Goal: Task Accomplishment & Management: Use online tool/utility

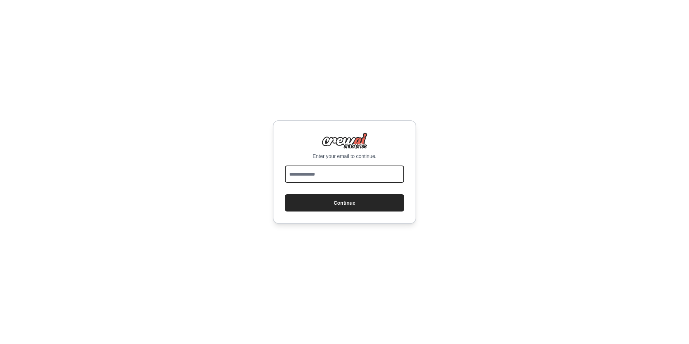
click at [316, 180] on input "email" at bounding box center [344, 173] width 119 height 17
type input "**********"
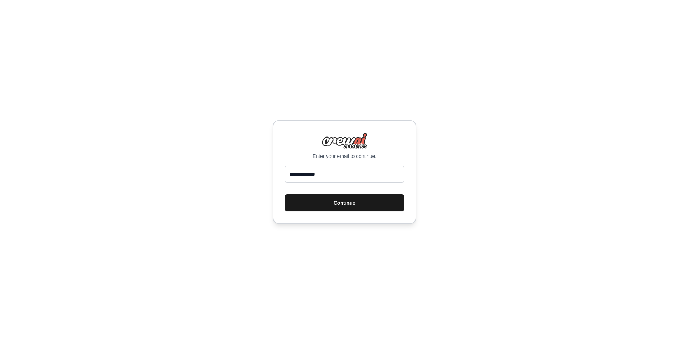
click at [348, 200] on button "Continue" at bounding box center [344, 202] width 119 height 17
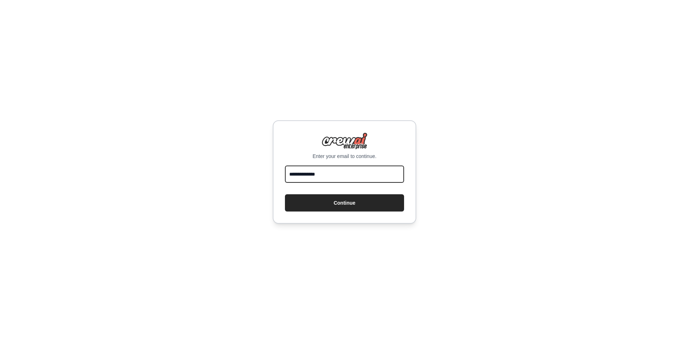
drag, startPoint x: 364, startPoint y: 172, endPoint x: 288, endPoint y: 160, distance: 76.2
click at [288, 160] on div "**********" at bounding box center [345, 171] width 144 height 103
click at [285, 194] on button "Continue" at bounding box center [344, 202] width 119 height 17
type input "**********"
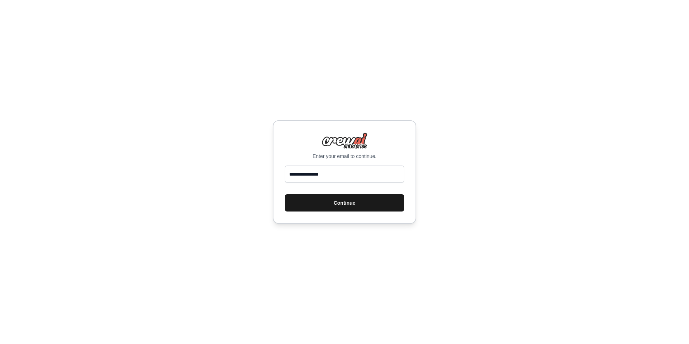
click at [340, 204] on button "Continue" at bounding box center [344, 202] width 119 height 17
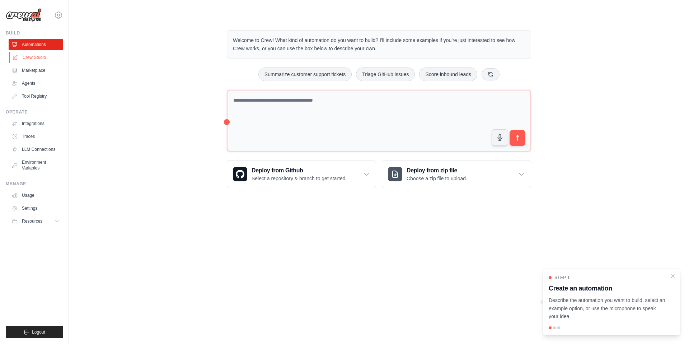
click at [34, 53] on link "Crew Studio" at bounding box center [36, 57] width 54 height 11
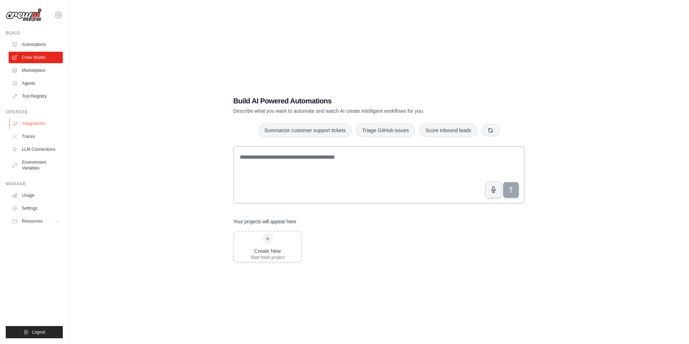
click at [28, 123] on link "Integrations" at bounding box center [36, 123] width 54 height 11
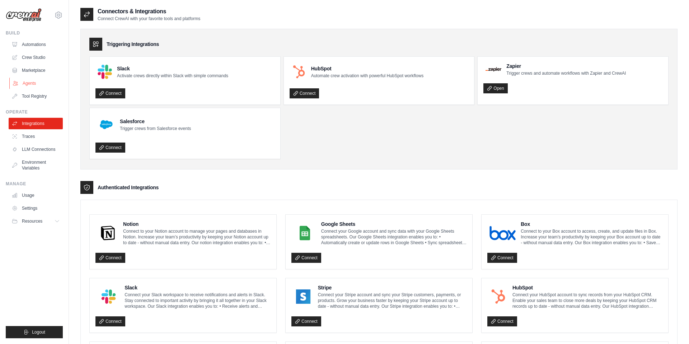
click at [28, 83] on link "Agents" at bounding box center [36, 83] width 54 height 11
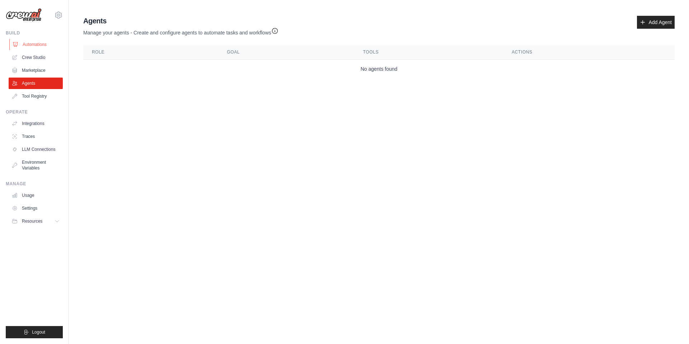
click at [38, 43] on link "Automations" at bounding box center [36, 44] width 54 height 11
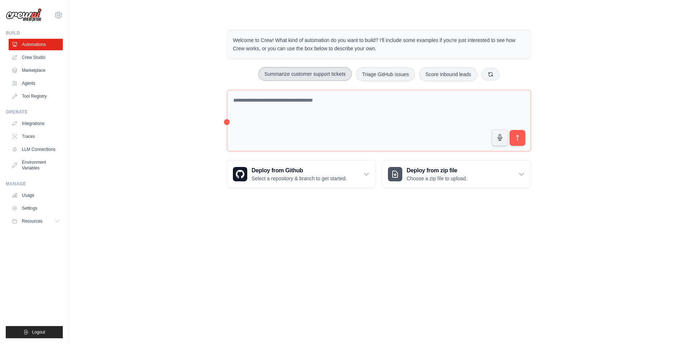
click at [307, 78] on button "Summarize customer support tickets" at bounding box center [304, 74] width 93 height 14
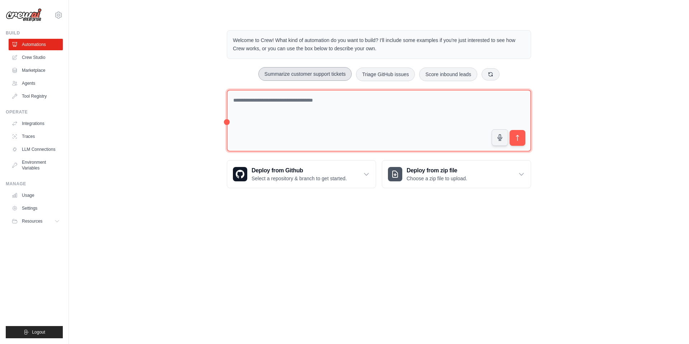
type textarea "**********"
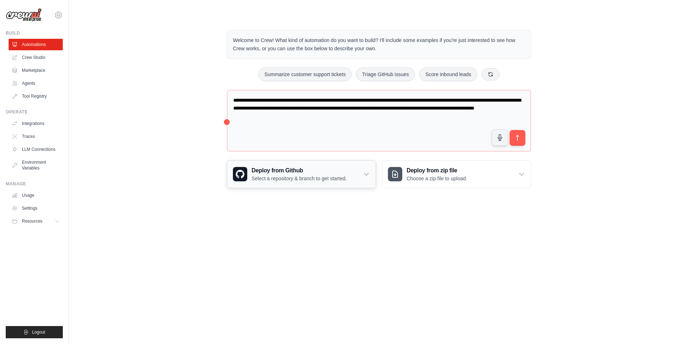
click at [370, 179] on div "Deploy from Github Select a repository & branch to get started." at bounding box center [301, 173] width 149 height 27
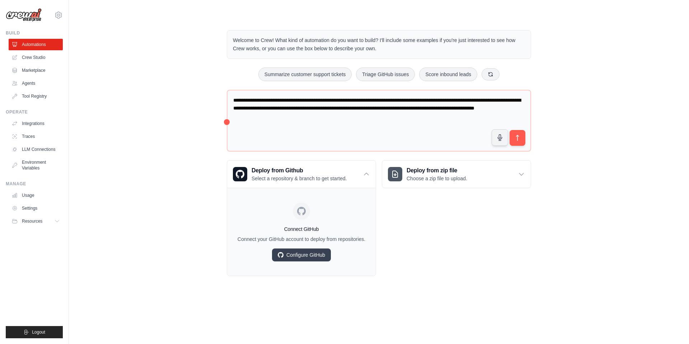
click at [437, 206] on div "Deploy from zip file Choose a zip file to upload. Upload a ZIP file containing …" at bounding box center [456, 218] width 149 height 116
click at [446, 174] on h3 "Deploy from zip file" at bounding box center [437, 170] width 61 height 9
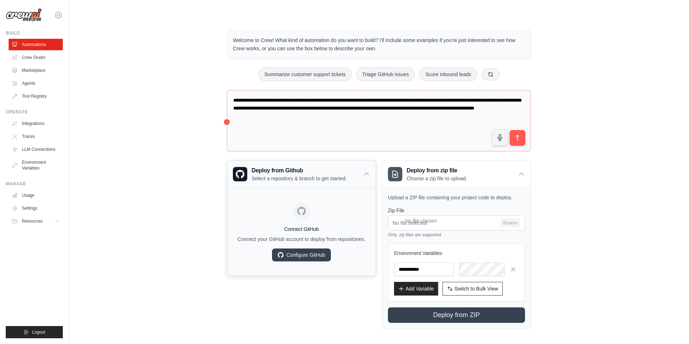
click at [365, 176] on icon at bounding box center [366, 173] width 7 height 7
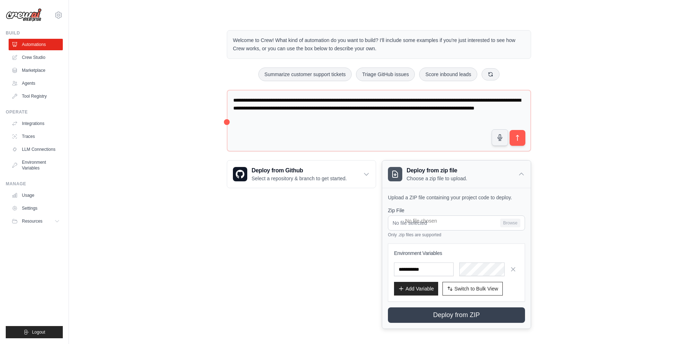
click at [518, 178] on div "Deploy from zip file Choose a zip file to upload." at bounding box center [456, 173] width 149 height 27
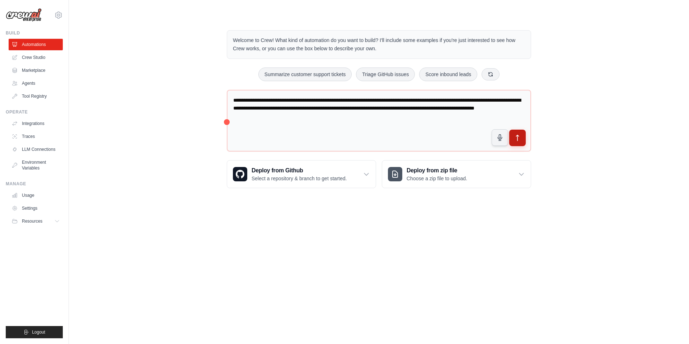
click at [522, 137] on button "submit" at bounding box center [517, 138] width 17 height 17
click at [31, 82] on link "Agents" at bounding box center [36, 83] width 54 height 11
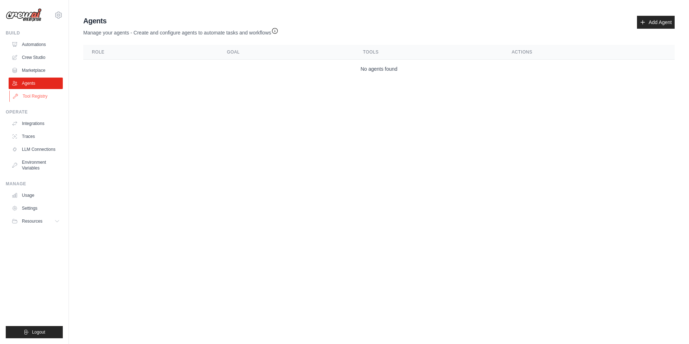
click at [31, 98] on link "Tool Registry" at bounding box center [36, 95] width 54 height 11
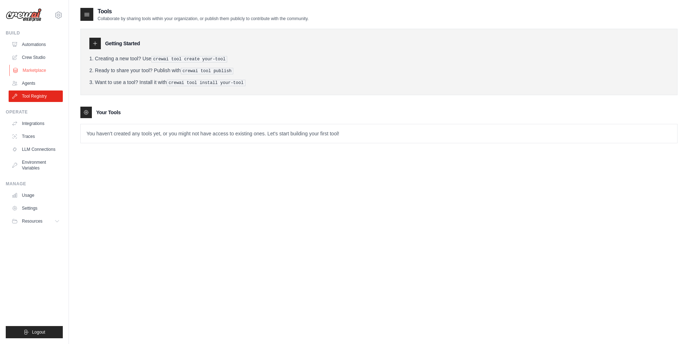
click at [35, 69] on link "Marketplace" at bounding box center [36, 70] width 54 height 11
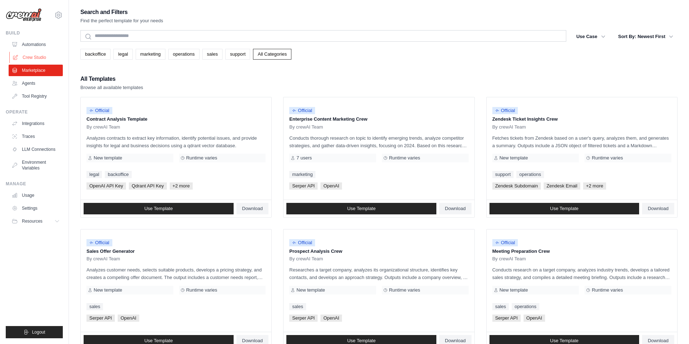
click at [36, 57] on link "Crew Studio" at bounding box center [36, 57] width 54 height 11
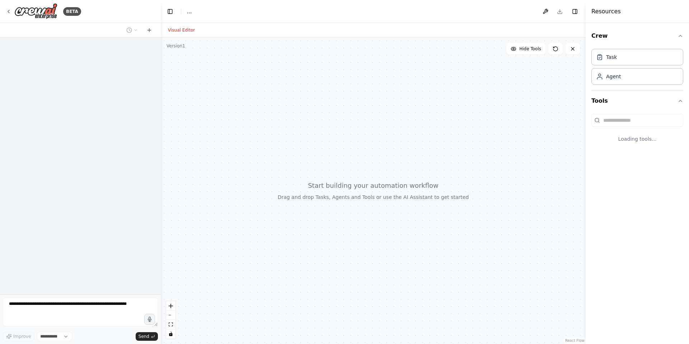
select select "****"
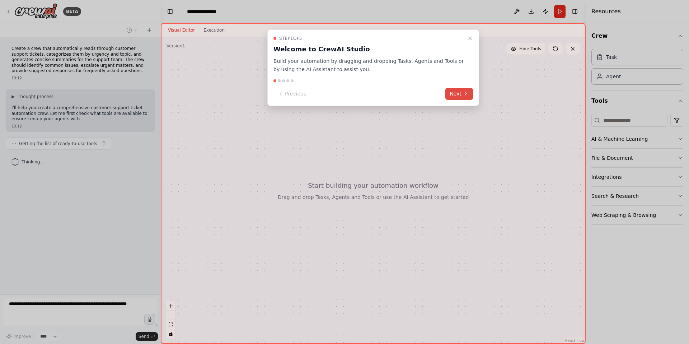
click at [457, 95] on button "Next" at bounding box center [459, 94] width 28 height 12
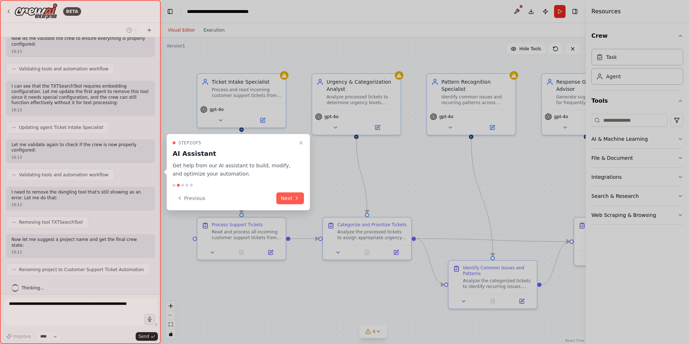
scroll to position [414, 0]
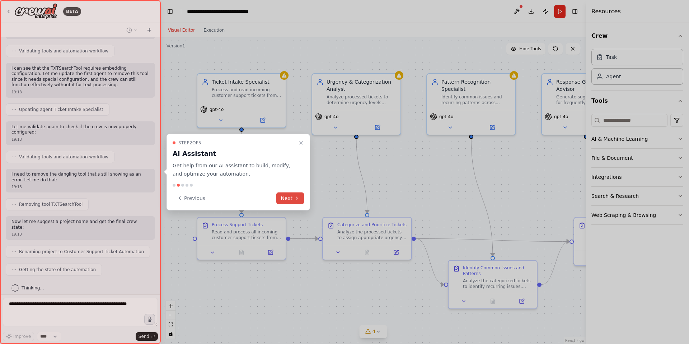
click at [286, 197] on button "Next" at bounding box center [290, 198] width 28 height 12
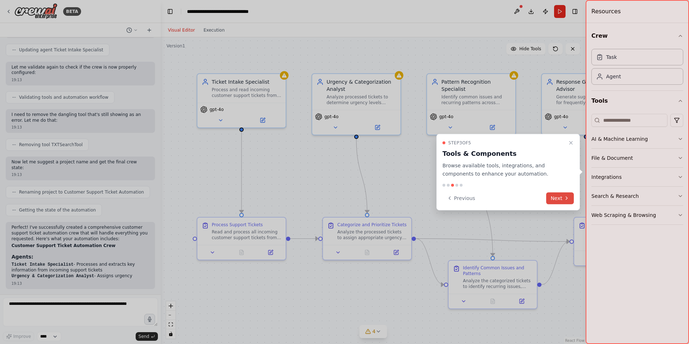
click at [562, 200] on button "Next" at bounding box center [560, 198] width 28 height 12
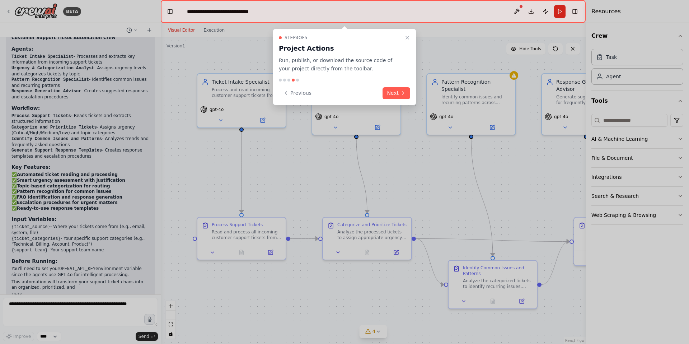
scroll to position [687, 0]
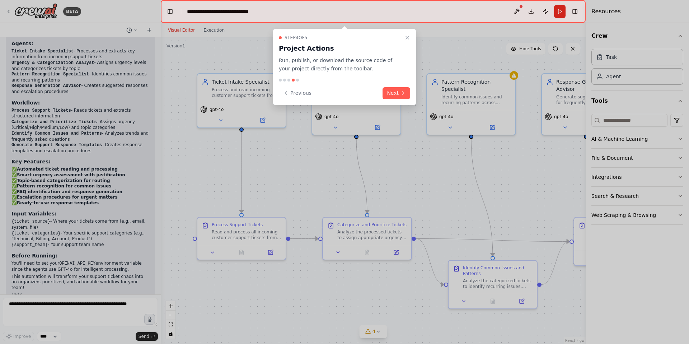
click at [392, 96] on button "Next" at bounding box center [397, 93] width 28 height 12
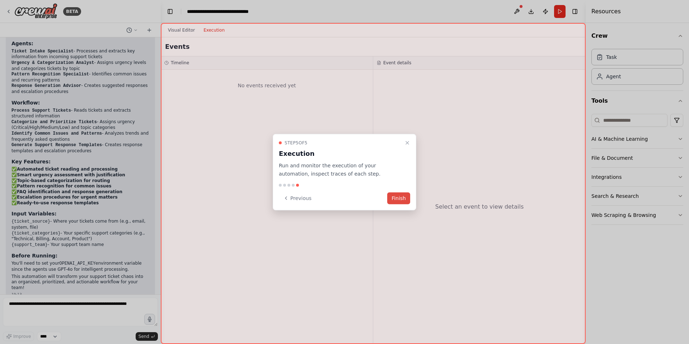
click at [397, 200] on button "Finish" at bounding box center [398, 198] width 23 height 12
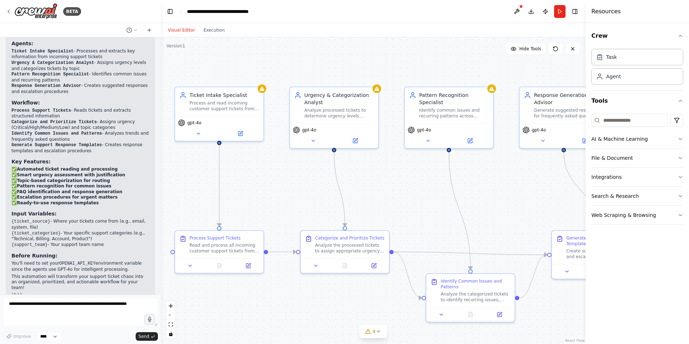
drag, startPoint x: 404, startPoint y: 203, endPoint x: 382, endPoint y: 216, distance: 25.9
click at [382, 216] on div ".deletable-edge-delete-btn { width: 20px; height: 20px; border: 0px solid #ffff…" at bounding box center [373, 190] width 425 height 306
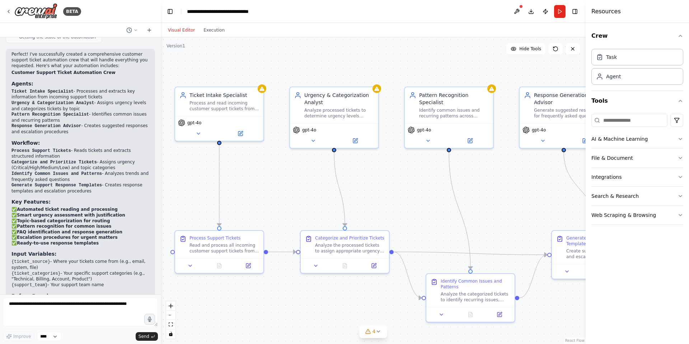
scroll to position [616, 0]
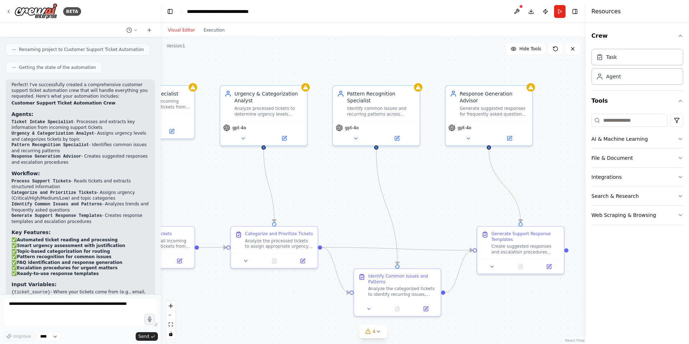
drag, startPoint x: 369, startPoint y: 200, endPoint x: 306, endPoint y: 197, distance: 63.2
click at [306, 197] on div ".deletable-edge-delete-btn { width: 20px; height: 20px; border: 0px solid #ffff…" at bounding box center [373, 190] width 425 height 306
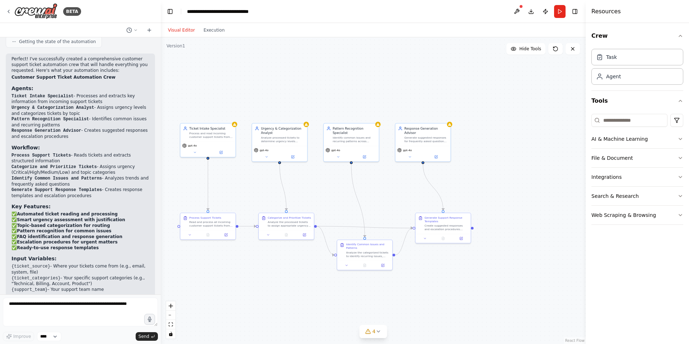
scroll to position [687, 0]
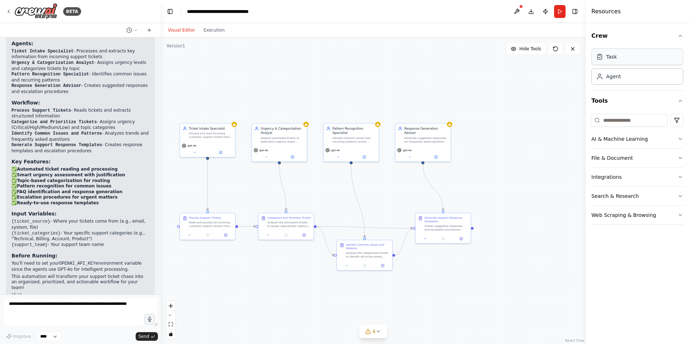
click at [618, 56] on div "Task" at bounding box center [637, 56] width 92 height 17
drag, startPoint x: 618, startPoint y: 56, endPoint x: 514, endPoint y: 91, distance: 109.4
click at [514, 91] on div "BETA Create a crew that automatically reads through customer support tickets, c…" at bounding box center [344, 172] width 689 height 344
click at [520, 100] on div "Role of the agent Goal of the agent" at bounding box center [503, 94] width 55 height 14
click at [492, 112] on icon at bounding box center [491, 112] width 4 height 4
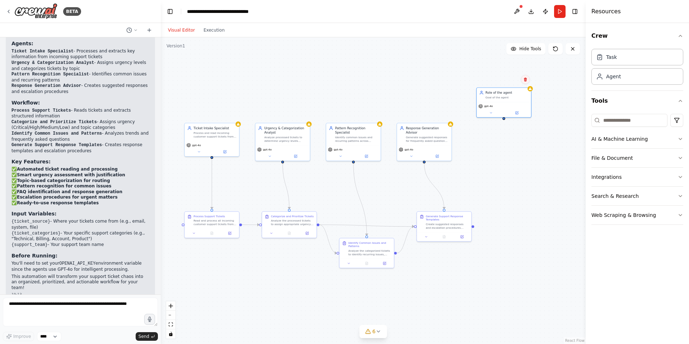
click at [526, 80] on icon at bounding box center [525, 80] width 3 height 4
click at [506, 81] on button "Confirm" at bounding box center [504, 79] width 25 height 9
click at [212, 136] on div "Process and read incoming customer support tickets from {ticket_source}, extrac…" at bounding box center [209, 133] width 44 height 7
click at [216, 132] on div "Process and read incoming customer support tickets from {ticket_source}, extrac…" at bounding box center [209, 133] width 44 height 7
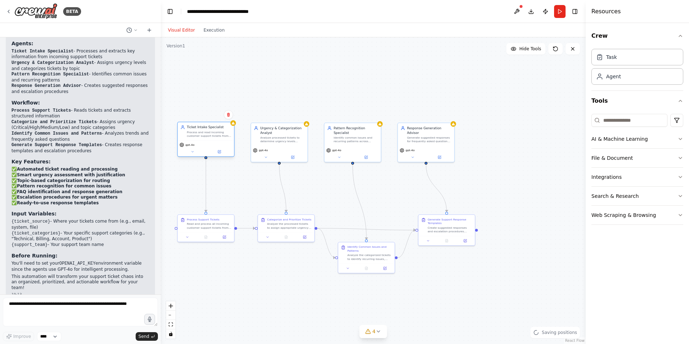
click at [216, 132] on div "Process and read incoming customer support tickets from {ticket_source}, extrac…" at bounding box center [209, 133] width 44 height 7
click at [216, 151] on button at bounding box center [219, 151] width 26 height 5
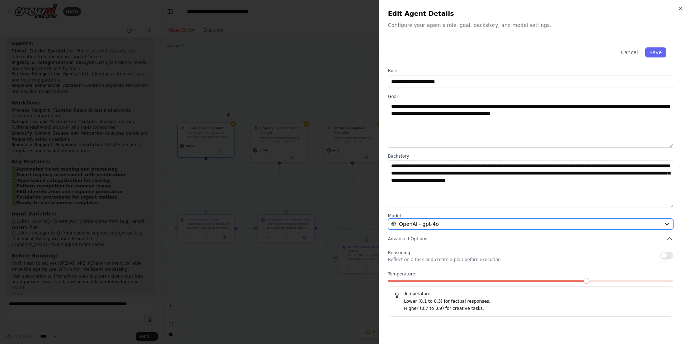
click at [555, 221] on div "OpenAI - gpt-4o" at bounding box center [526, 223] width 270 height 7
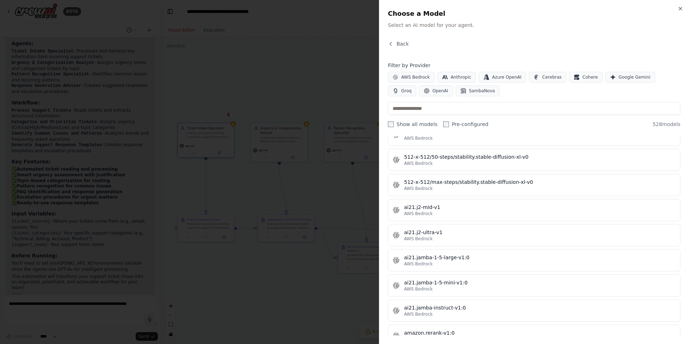
scroll to position [198, 0]
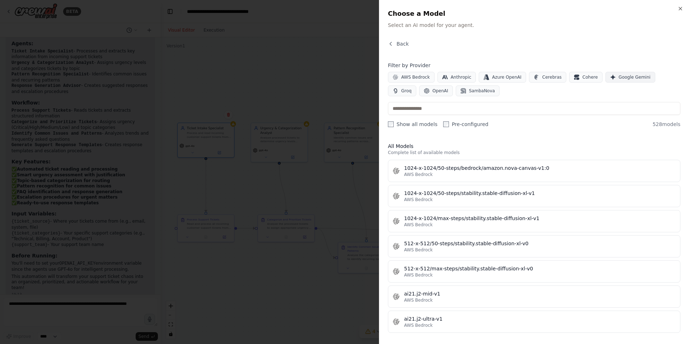
click at [622, 78] on span "Google Gemini" at bounding box center [635, 77] width 32 height 6
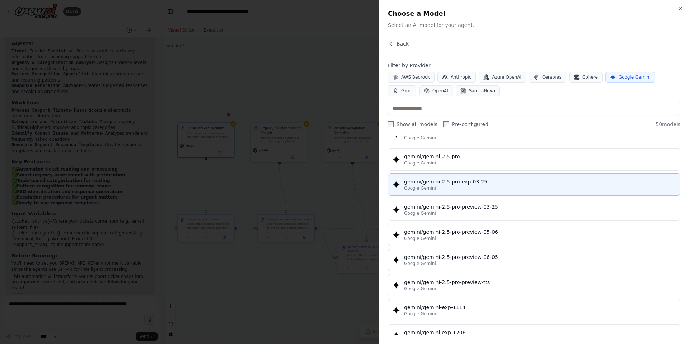
scroll to position [764, 0]
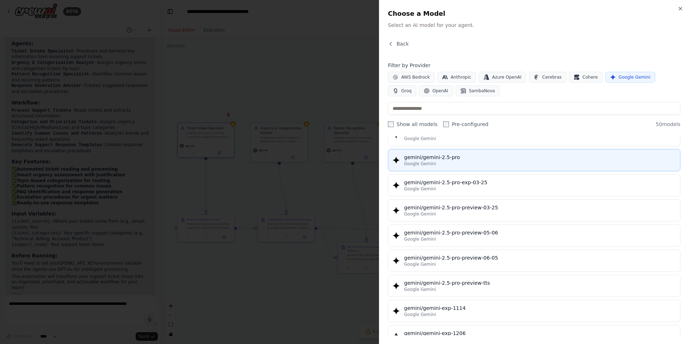
click at [479, 160] on div "gemini/gemini-2.5-pro" at bounding box center [540, 157] width 272 height 7
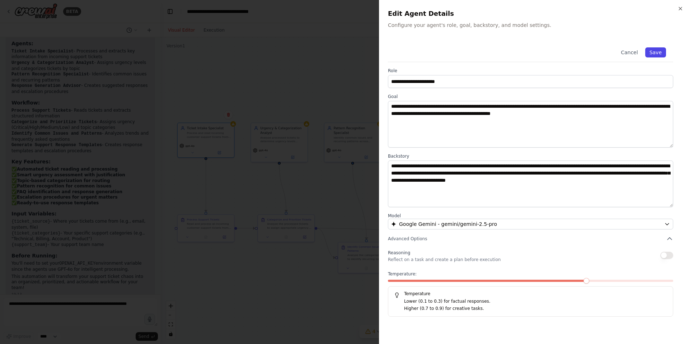
click at [657, 52] on button "Save" at bounding box center [655, 52] width 21 height 10
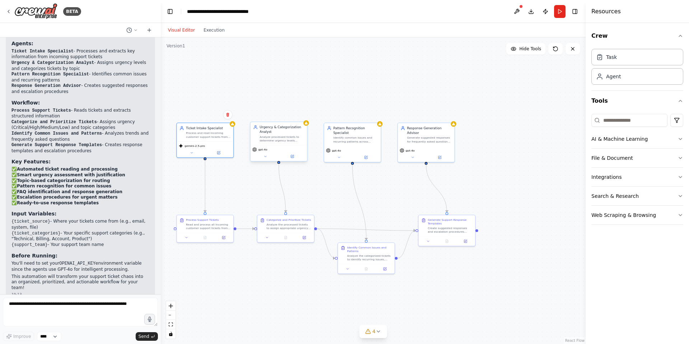
click at [285, 138] on div "Analyze processed tickets to determine urgency levels (Critical, High, Medium, …" at bounding box center [282, 139] width 44 height 8
click at [292, 155] on icon at bounding box center [292, 156] width 3 height 3
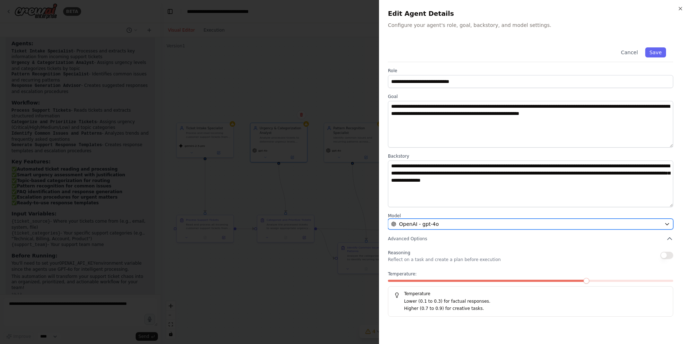
click at [432, 222] on span "OpenAI - gpt-4o" at bounding box center [419, 223] width 40 height 7
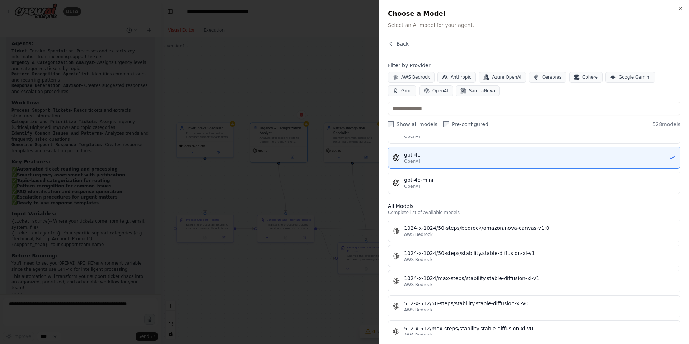
scroll to position [156, 0]
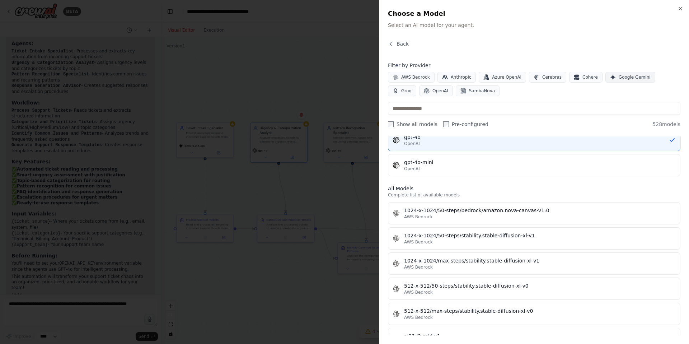
drag, startPoint x: 622, startPoint y: 74, endPoint x: 615, endPoint y: 79, distance: 9.1
click at [622, 74] on span "Google Gemini" at bounding box center [635, 77] width 32 height 6
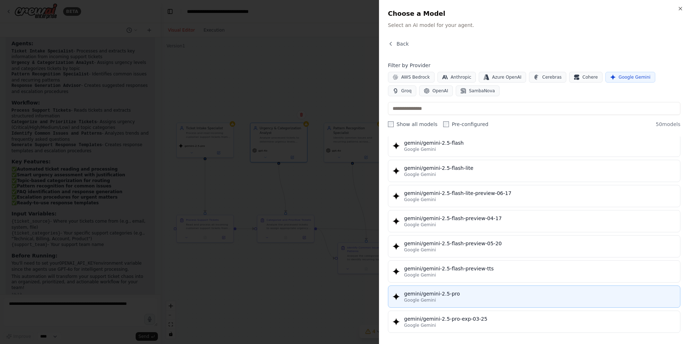
scroll to position [623, 0]
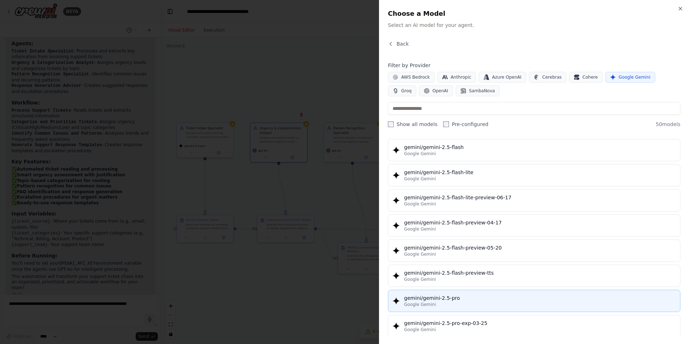
click at [440, 298] on div "gemini/gemini-2.5-pro" at bounding box center [540, 297] width 272 height 7
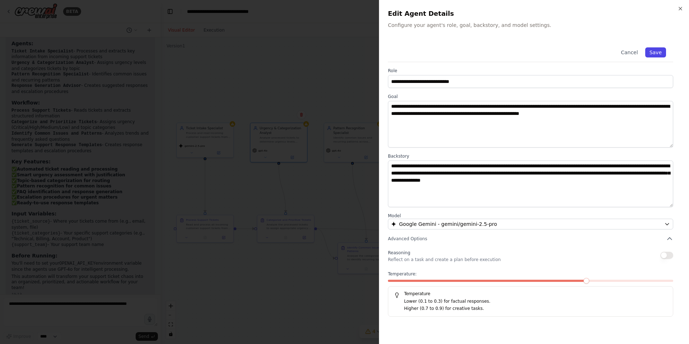
click at [656, 52] on button "Save" at bounding box center [655, 52] width 21 height 10
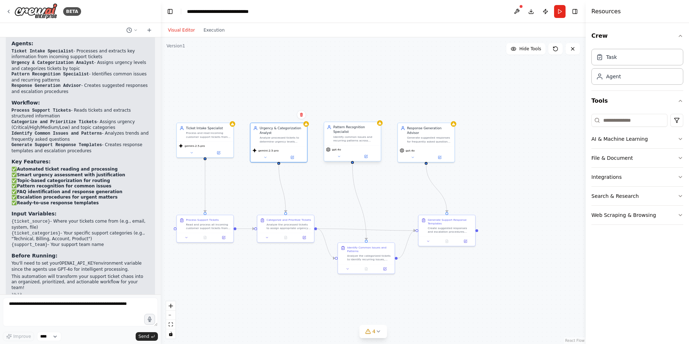
click at [362, 138] on div "Identify common issues and recurring patterns across categorized tickets, track…" at bounding box center [355, 139] width 44 height 8
click at [366, 145] on div "gpt-4o" at bounding box center [352, 153] width 57 height 16
click at [366, 157] on icon at bounding box center [366, 156] width 3 height 3
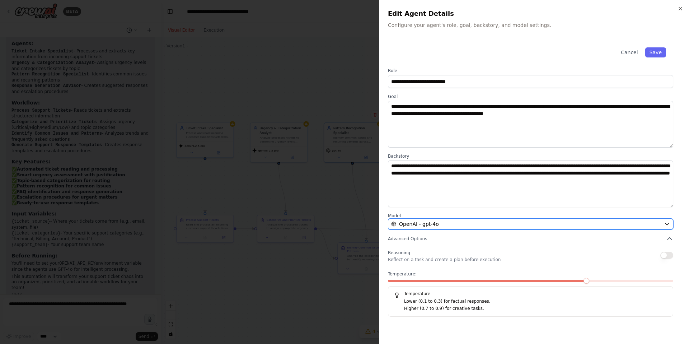
click at [471, 222] on div "OpenAI - gpt-4o" at bounding box center [526, 223] width 270 height 7
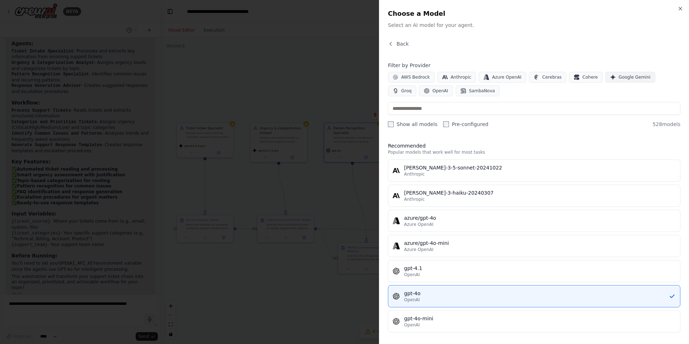
click at [619, 76] on span "Google Gemini" at bounding box center [635, 77] width 32 height 6
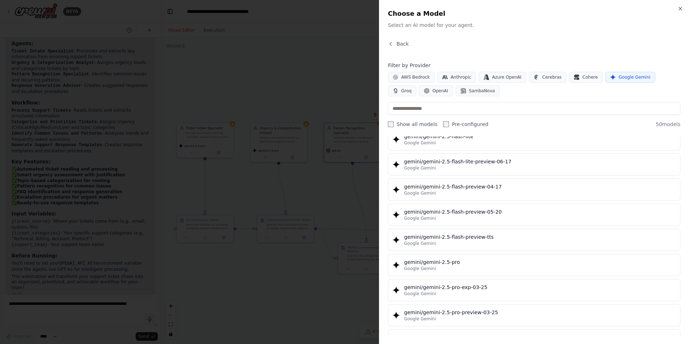
scroll to position [704, 0]
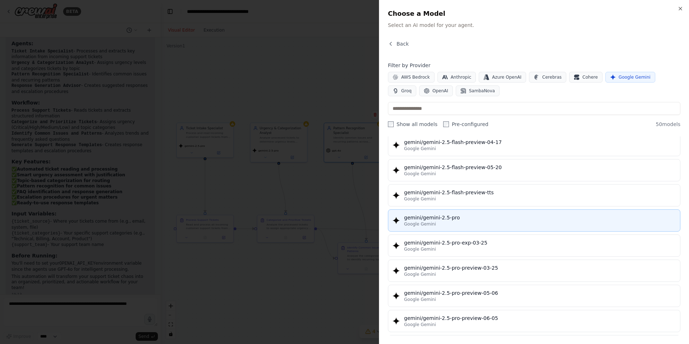
click at [467, 221] on div "Google Gemini" at bounding box center [540, 224] width 272 height 6
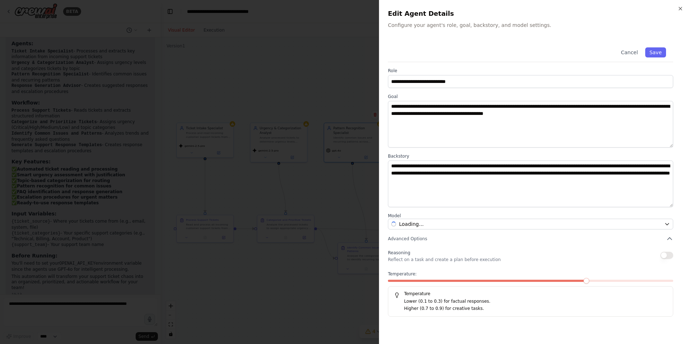
click at [672, 256] on button "button" at bounding box center [666, 255] width 13 height 7
click at [659, 52] on button "Save" at bounding box center [655, 52] width 21 height 10
click at [346, 189] on div at bounding box center [344, 172] width 689 height 344
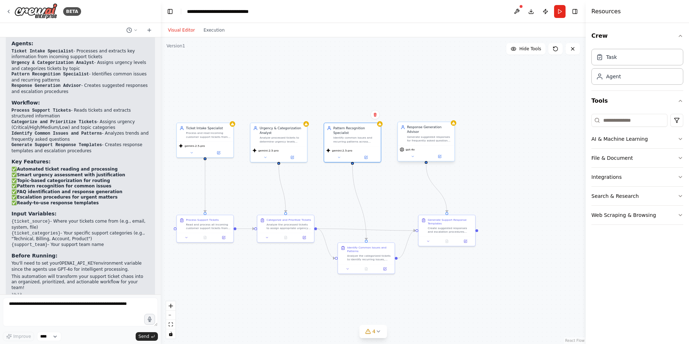
click at [428, 140] on div "Generate suggested responses for frequently asked questions and common issues, …" at bounding box center [429, 139] width 44 height 8
click at [433, 147] on div "gpt-4o" at bounding box center [426, 149] width 53 height 5
click at [445, 155] on button at bounding box center [440, 156] width 26 height 5
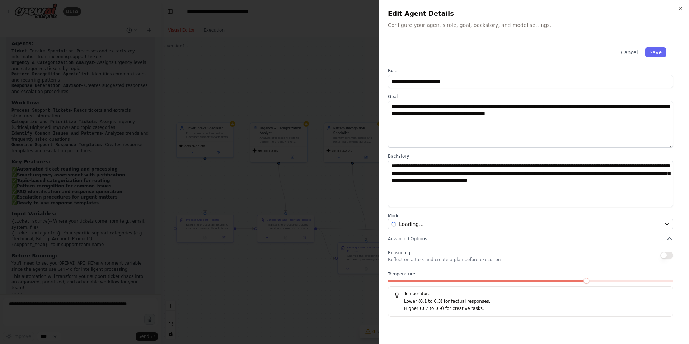
click at [315, 206] on div at bounding box center [344, 172] width 689 height 344
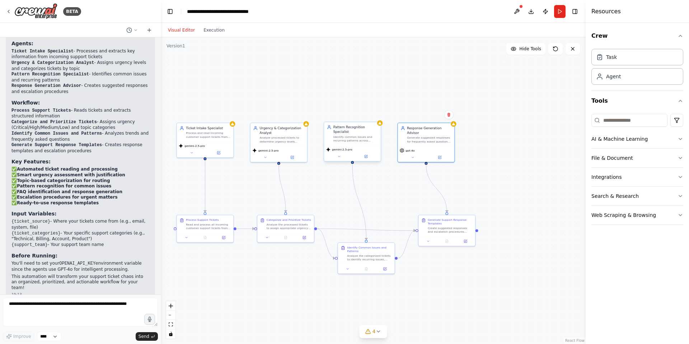
click at [359, 145] on div "Pattern Recognition Specialist Identify common issues and recurring patterns ac…" at bounding box center [352, 133] width 57 height 23
click at [365, 157] on icon at bounding box center [366, 156] width 3 height 3
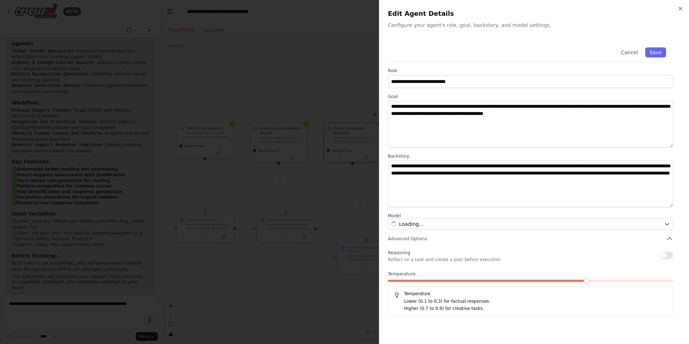
click at [347, 209] on div at bounding box center [344, 172] width 689 height 344
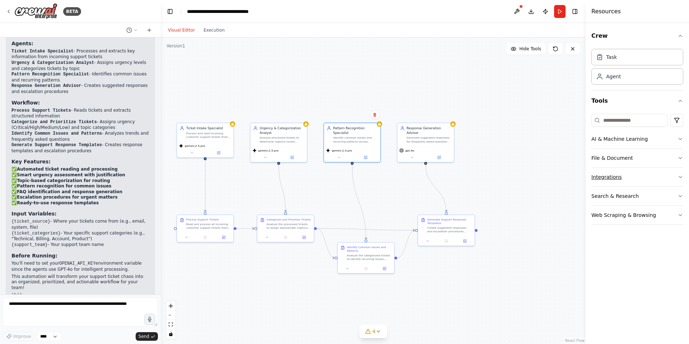
click at [623, 181] on button "Integrations" at bounding box center [637, 177] width 92 height 19
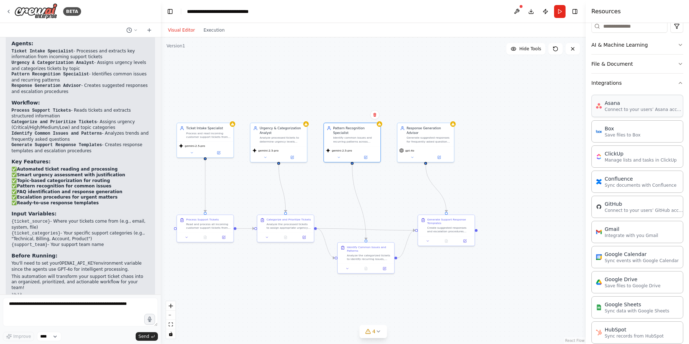
scroll to position [0, 0]
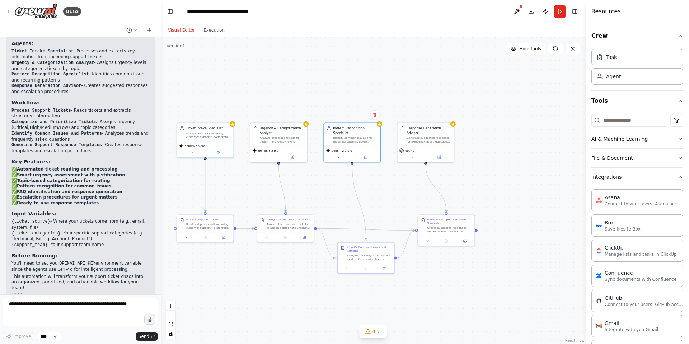
click at [531, 157] on div ".deletable-edge-delete-btn { width: 20px; height: 20px; border: 0px solid #ffff…" at bounding box center [373, 190] width 425 height 306
click at [680, 173] on button "Integrations" at bounding box center [637, 177] width 92 height 19
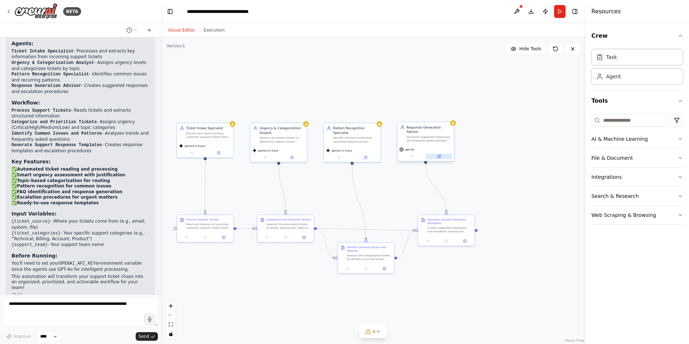
click at [437, 157] on button at bounding box center [439, 156] width 26 height 5
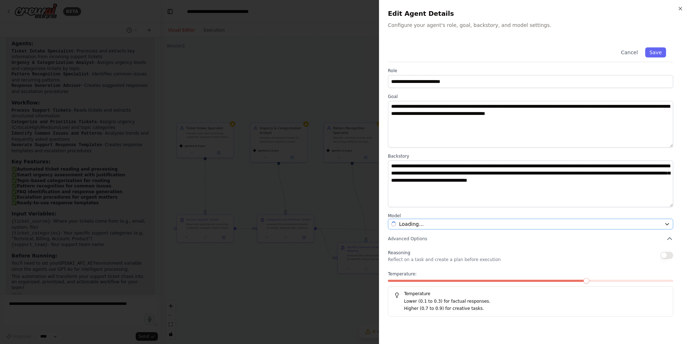
click at [476, 229] on div "**********" at bounding box center [534, 178] width 292 height 276
click at [473, 223] on div "Loading..." at bounding box center [526, 223] width 270 height 7
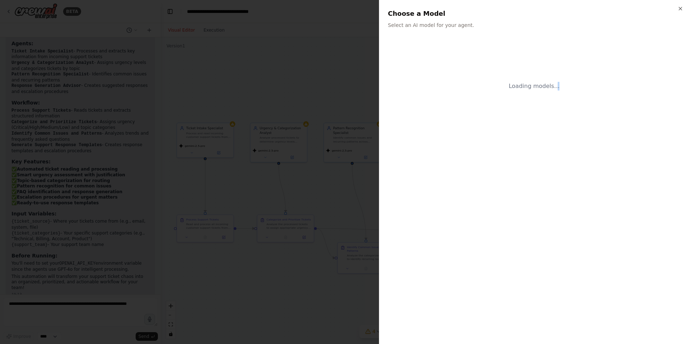
click at [473, 223] on div "Loading models..." at bounding box center [534, 187] width 292 height 295
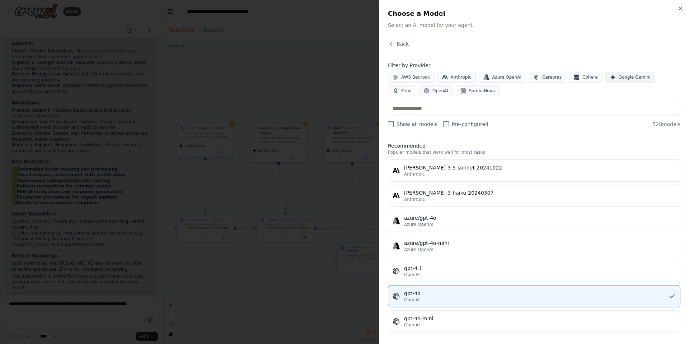
click at [613, 72] on button "Google Gemini" at bounding box center [630, 77] width 50 height 11
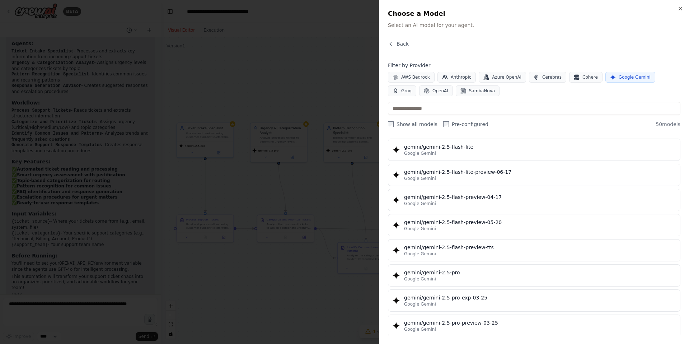
scroll to position [652, 0]
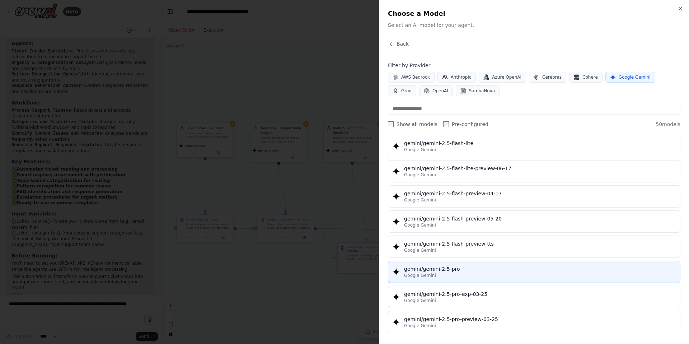
click at [463, 273] on div "Google Gemini" at bounding box center [540, 275] width 272 height 6
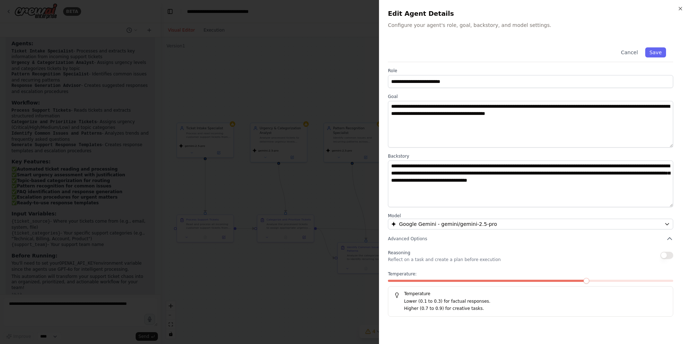
drag, startPoint x: 667, startPoint y: 252, endPoint x: 666, endPoint y: 247, distance: 5.6
click at [667, 252] on button "button" at bounding box center [666, 255] width 13 height 7
click at [653, 52] on button "Save" at bounding box center [655, 52] width 21 height 10
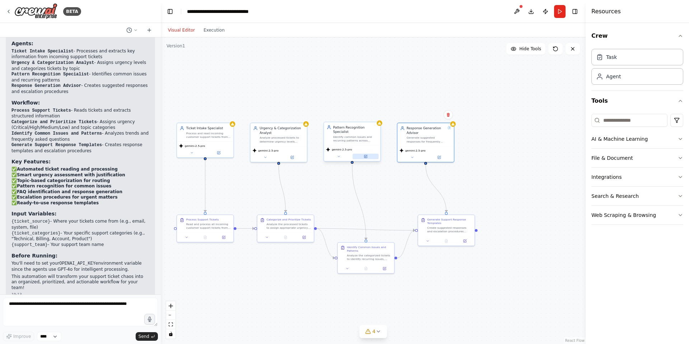
click at [364, 158] on button at bounding box center [366, 156] width 26 height 5
click at [365, 157] on icon at bounding box center [366, 156] width 2 height 2
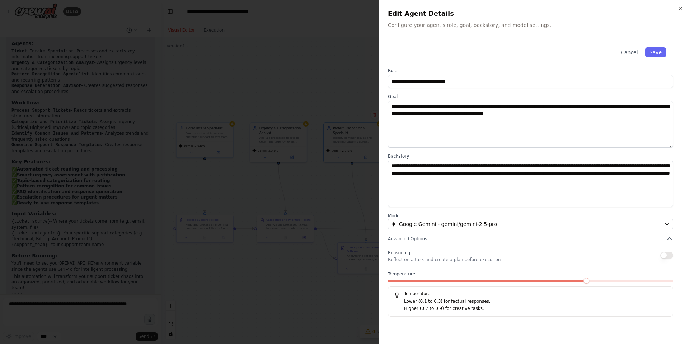
click at [665, 256] on button "button" at bounding box center [666, 255] width 13 height 7
click at [657, 53] on button "Save" at bounding box center [655, 52] width 21 height 10
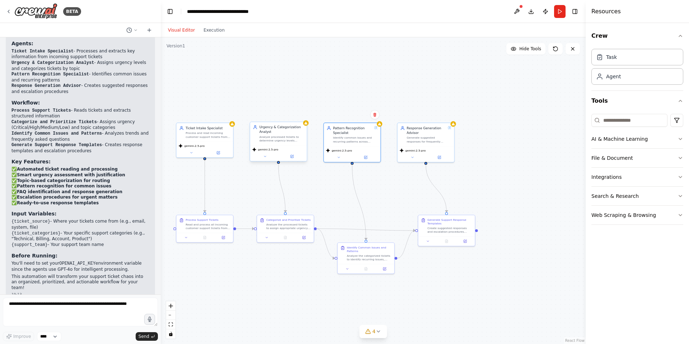
click at [286, 144] on div "Urgency & Categorization Analyst Analyze processed tickets to determine urgency…" at bounding box center [278, 133] width 57 height 23
click at [294, 159] on div "gemini-2.5-pro" at bounding box center [278, 153] width 57 height 16
click at [294, 157] on button at bounding box center [292, 156] width 26 height 5
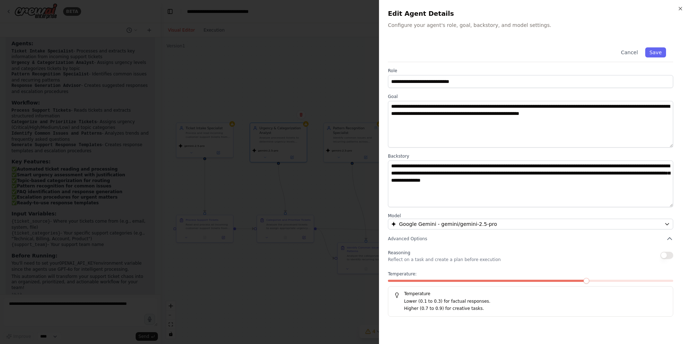
click at [666, 256] on button "button" at bounding box center [666, 255] width 13 height 7
click at [342, 195] on div at bounding box center [344, 172] width 689 height 344
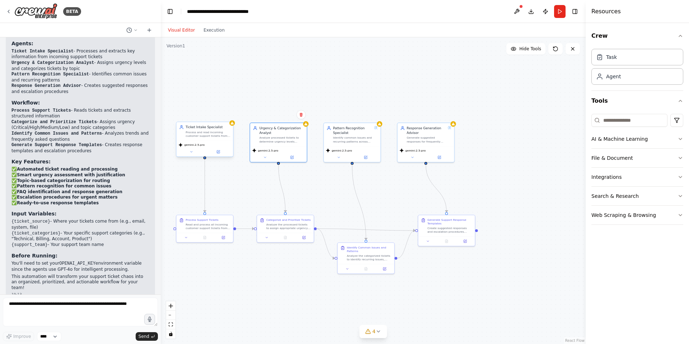
click at [211, 132] on div "Process and read incoming customer support tickets from {ticket_source}, extrac…" at bounding box center [208, 134] width 44 height 8
click at [216, 152] on icon at bounding box center [218, 152] width 4 height 4
click at [223, 155] on div "gemini-2.5-pro" at bounding box center [205, 148] width 57 height 16
click at [221, 153] on button at bounding box center [218, 151] width 26 height 5
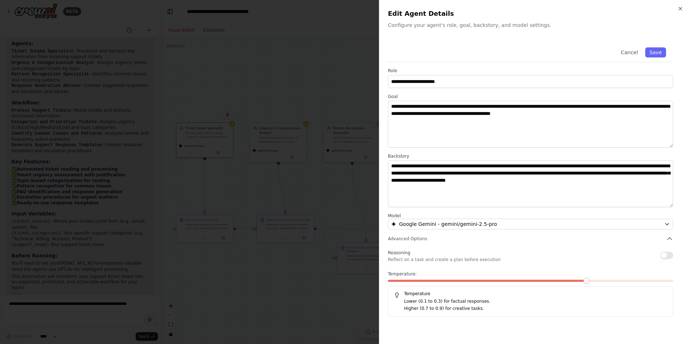
click at [671, 256] on button "button" at bounding box center [666, 255] width 13 height 7
click at [350, 215] on div at bounding box center [344, 172] width 689 height 344
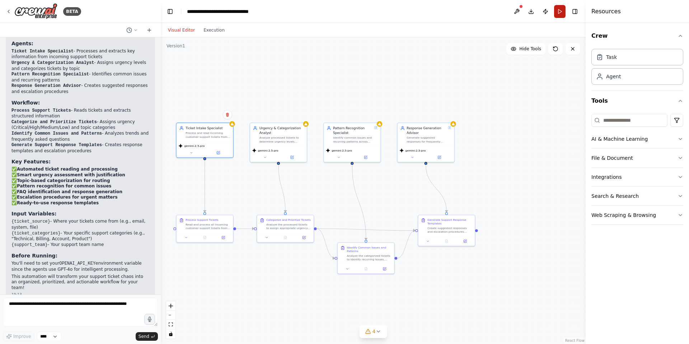
click at [563, 14] on button "Run" at bounding box center [559, 11] width 11 height 13
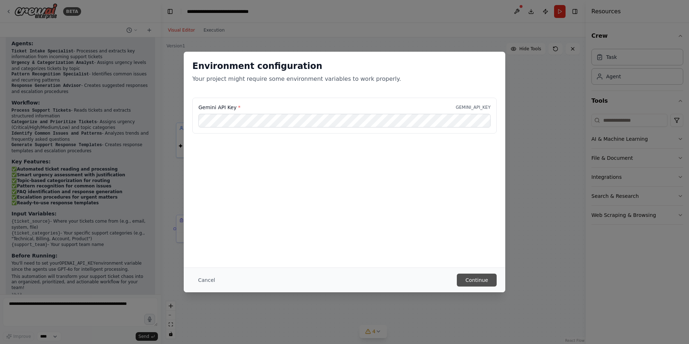
click at [479, 280] on button "Continue" at bounding box center [477, 279] width 40 height 13
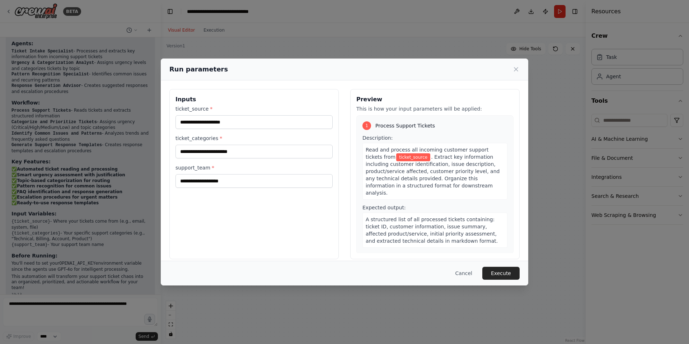
click at [467, 272] on button "Cancel" at bounding box center [464, 273] width 28 height 13
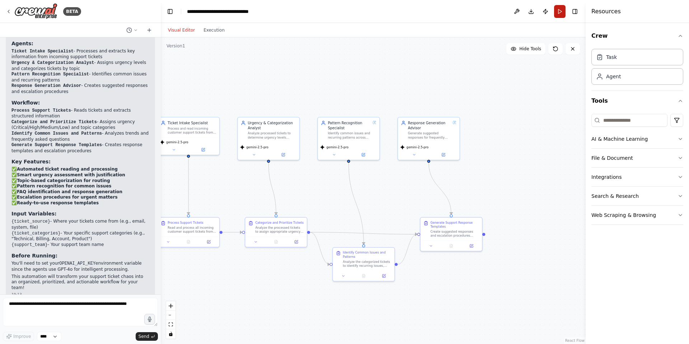
click at [558, 10] on button "Run" at bounding box center [559, 11] width 11 height 13
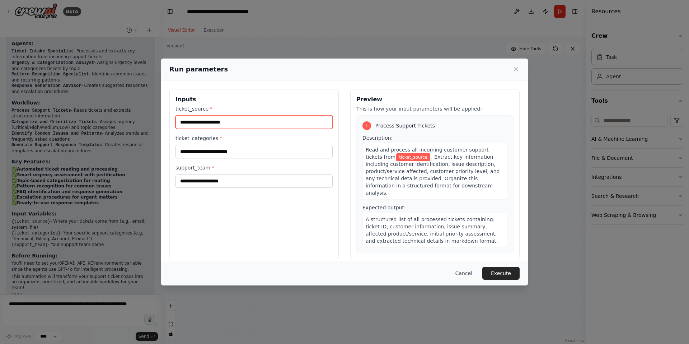
click at [245, 122] on input "ticket_source *" at bounding box center [253, 122] width 157 height 14
click at [251, 123] on input "ticket_source *" at bounding box center [253, 122] width 157 height 14
click at [514, 71] on icon at bounding box center [516, 69] width 4 height 4
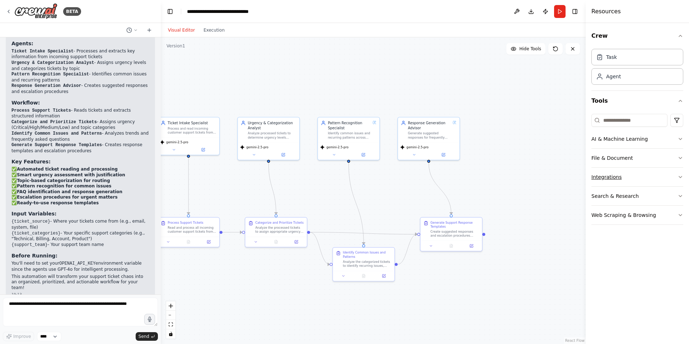
click at [609, 176] on button "Integrations" at bounding box center [637, 177] width 92 height 19
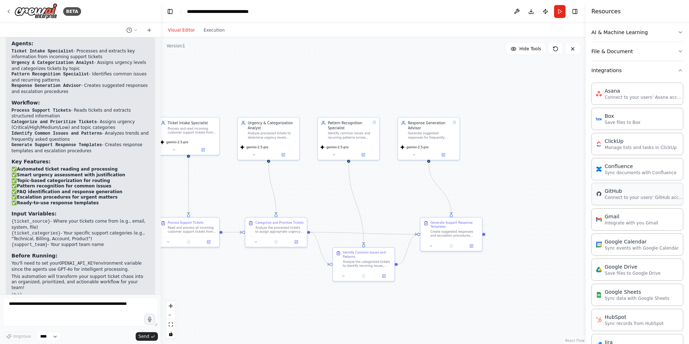
scroll to position [110, 0]
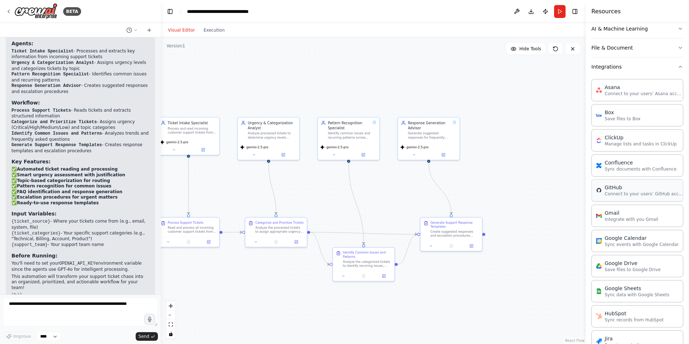
click at [619, 193] on p "Connect to your users’ GitHub accounts" at bounding box center [644, 194] width 79 height 6
click at [617, 194] on p "Connect to your users’ GitHub accounts" at bounding box center [644, 194] width 79 height 6
click at [614, 191] on p "Connect to your users’ GitHub accounts" at bounding box center [644, 194] width 79 height 6
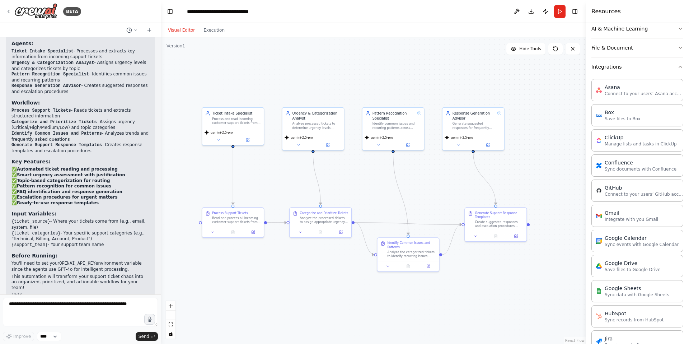
drag, startPoint x: 501, startPoint y: 174, endPoint x: 545, endPoint y: 164, distance: 44.8
click at [545, 164] on div ".deletable-edge-delete-btn { width: 20px; height: 20px; border: 0px solid #ffff…" at bounding box center [373, 190] width 425 height 306
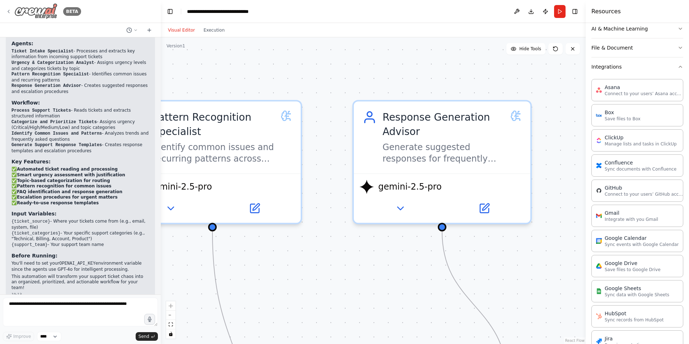
click at [50, 11] on img at bounding box center [35, 11] width 43 height 16
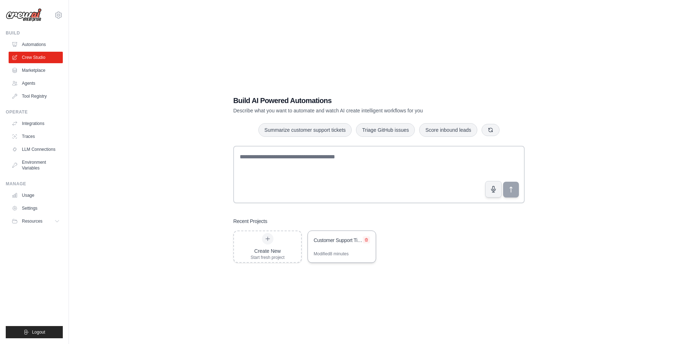
click at [367, 239] on icon at bounding box center [366, 240] width 4 height 4
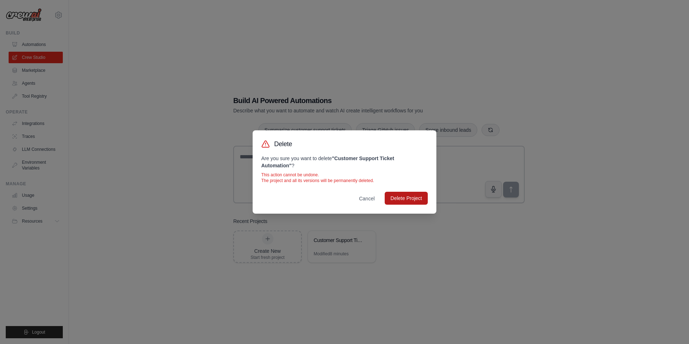
click at [397, 196] on button "Delete Project" at bounding box center [406, 198] width 43 height 13
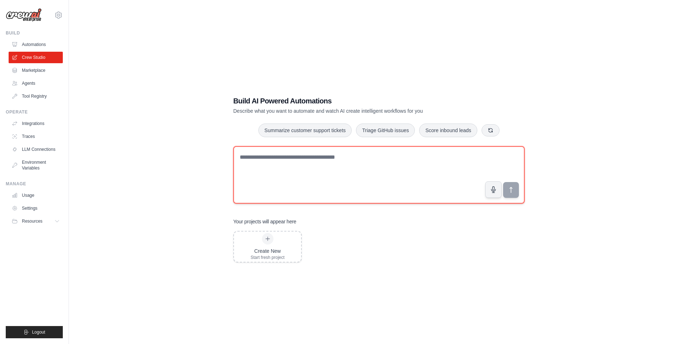
click at [272, 173] on textarea at bounding box center [378, 174] width 291 height 57
drag, startPoint x: 270, startPoint y: 158, endPoint x: 225, endPoint y: 158, distance: 44.9
click at [225, 158] on div "Build AI Powered Automations Describe what you want to automate and watch AI cr…" at bounding box center [379, 178] width 309 height 189
paste textarea "**********"
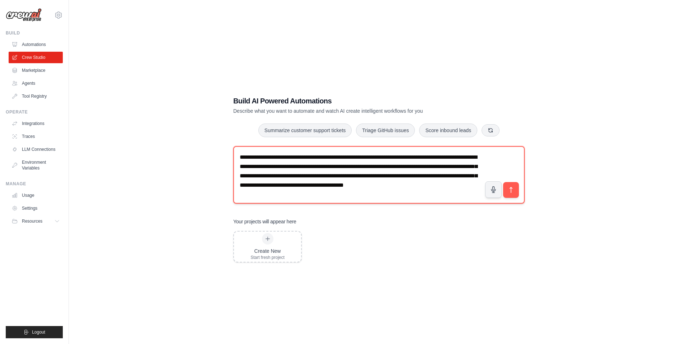
drag, startPoint x: 311, startPoint y: 158, endPoint x: 416, endPoint y: 157, distance: 105.1
click at [416, 157] on textarea "**********" at bounding box center [378, 174] width 291 height 57
click at [359, 184] on textarea "**********" at bounding box center [378, 174] width 291 height 57
drag, startPoint x: 317, startPoint y: 186, endPoint x: 370, endPoint y: 156, distance: 61.2
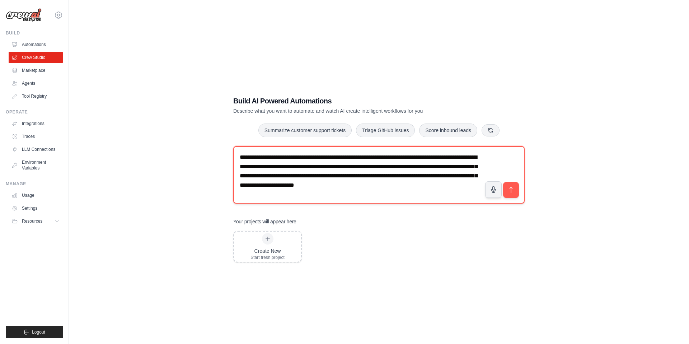
click at [370, 156] on textarea "**********" at bounding box center [378, 174] width 291 height 57
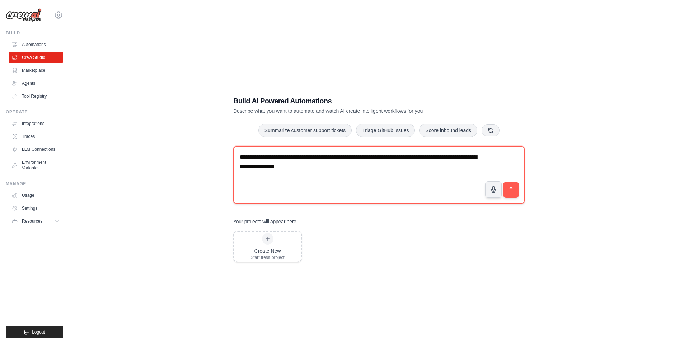
drag, startPoint x: 388, startPoint y: 155, endPoint x: 401, endPoint y: 156, distance: 12.9
click at [389, 155] on textarea "**********" at bounding box center [378, 174] width 291 height 57
click at [408, 156] on textarea "**********" at bounding box center [378, 174] width 291 height 57
click at [407, 155] on textarea "**********" at bounding box center [378, 174] width 291 height 57
click at [442, 158] on textarea "**********" at bounding box center [378, 174] width 291 height 57
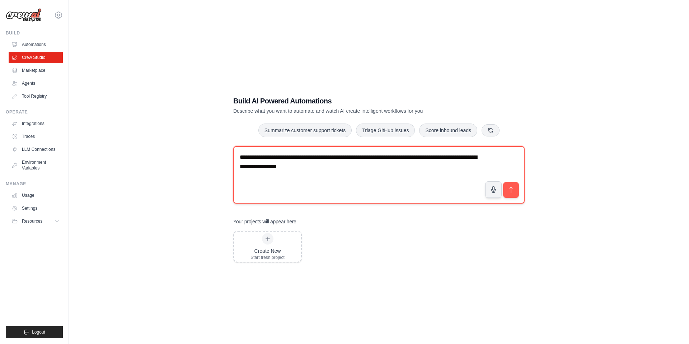
click at [444, 156] on textarea "**********" at bounding box center [378, 174] width 291 height 57
click at [460, 157] on textarea "**********" at bounding box center [378, 174] width 291 height 57
click at [460, 156] on textarea "**********" at bounding box center [378, 174] width 291 height 57
drag, startPoint x: 455, startPoint y: 156, endPoint x: 456, endPoint y: 161, distance: 4.3
click at [455, 156] on textarea "**********" at bounding box center [378, 174] width 291 height 57
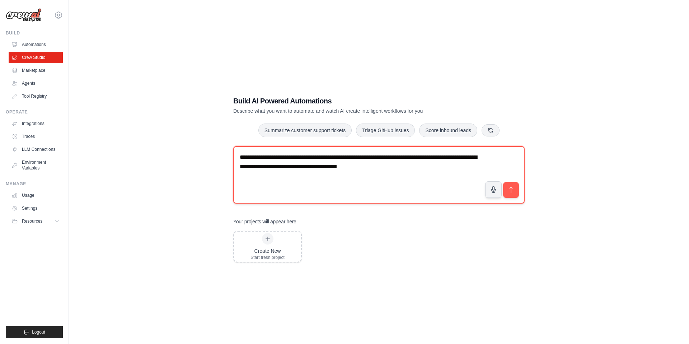
click at [250, 169] on textarea "**********" at bounding box center [378, 174] width 291 height 57
drag, startPoint x: 256, startPoint y: 167, endPoint x: 256, endPoint y: 175, distance: 8.6
click at [256, 167] on textarea "**********" at bounding box center [378, 174] width 291 height 57
type textarea "**********"
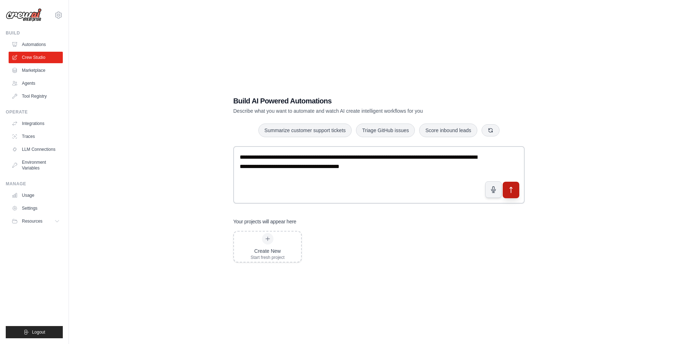
click at [517, 189] on button "submit" at bounding box center [511, 190] width 17 height 17
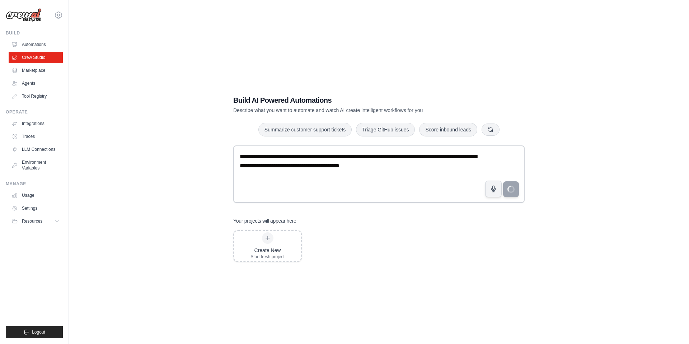
scroll to position [5, 0]
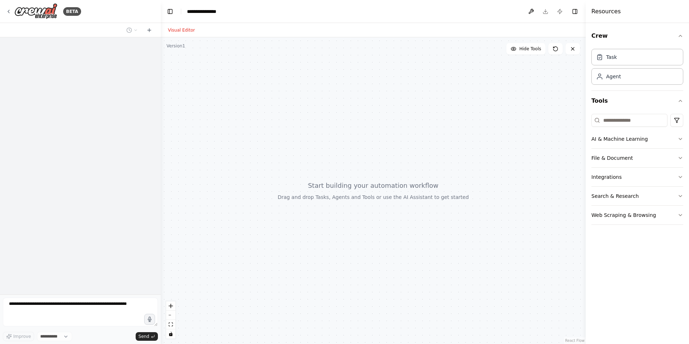
select select "****"
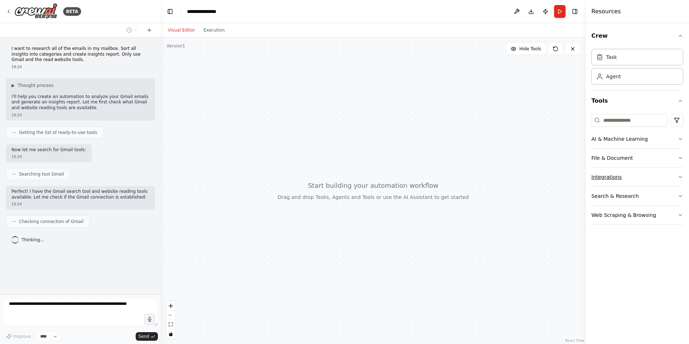
click at [605, 178] on button "Integrations" at bounding box center [637, 177] width 92 height 19
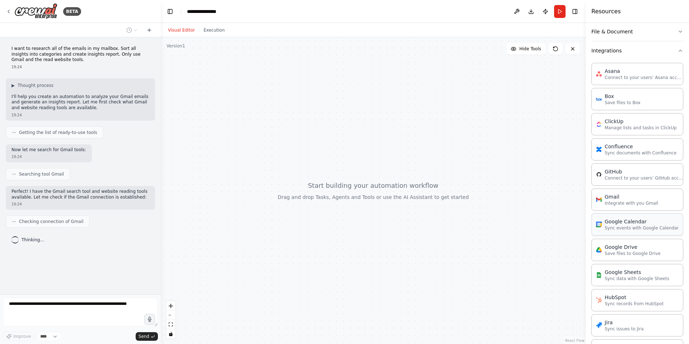
scroll to position [128, 0]
click at [616, 201] on p "Integrate with you Gmail" at bounding box center [631, 201] width 53 height 6
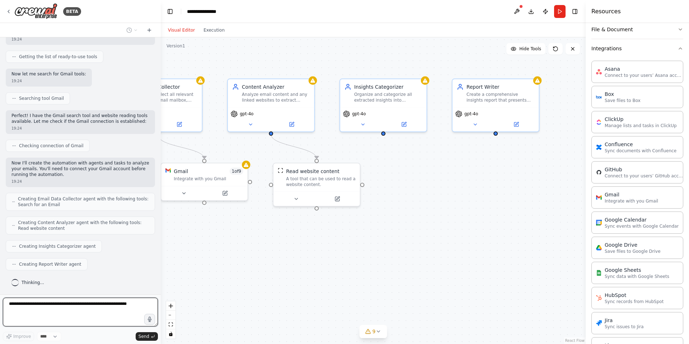
scroll to position [118, 0]
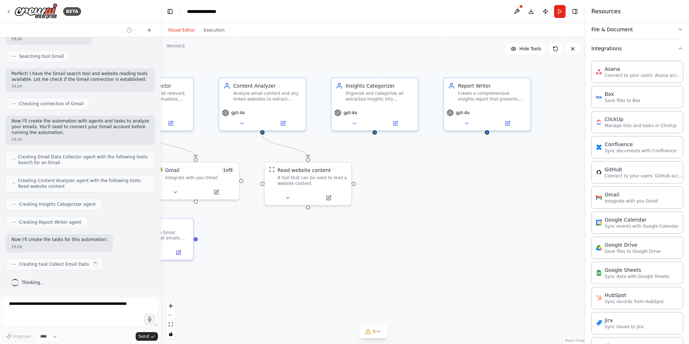
drag, startPoint x: 479, startPoint y: 173, endPoint x: 385, endPoint y: 176, distance: 94.1
click at [386, 176] on div ".deletable-edge-delete-btn { width: 20px; height: 20px; border: 0px solid #ffff…" at bounding box center [373, 190] width 425 height 306
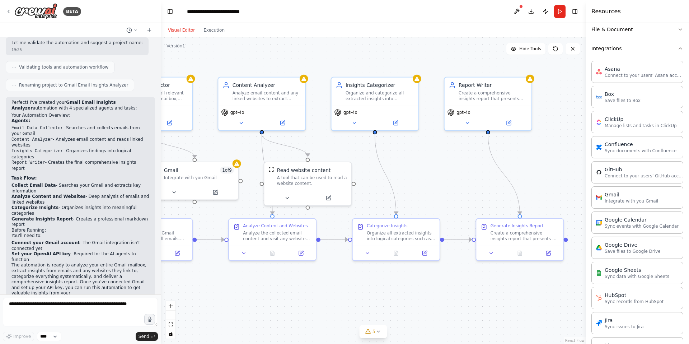
scroll to position [416, 0]
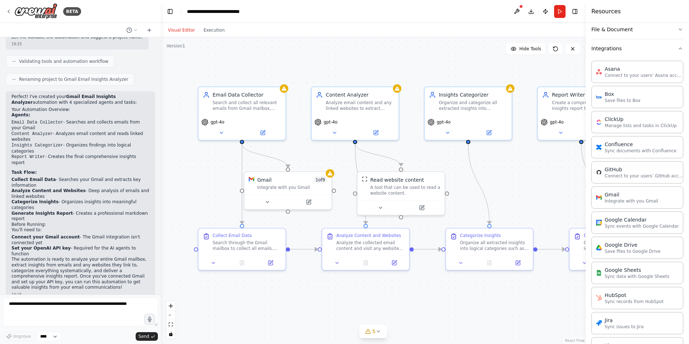
drag, startPoint x: 375, startPoint y: 171, endPoint x: 453, endPoint y: 180, distance: 78.7
click at [460, 179] on div ".deletable-edge-delete-btn { width: 20px; height: 20px; border: 0px solid #ffff…" at bounding box center [373, 190] width 425 height 306
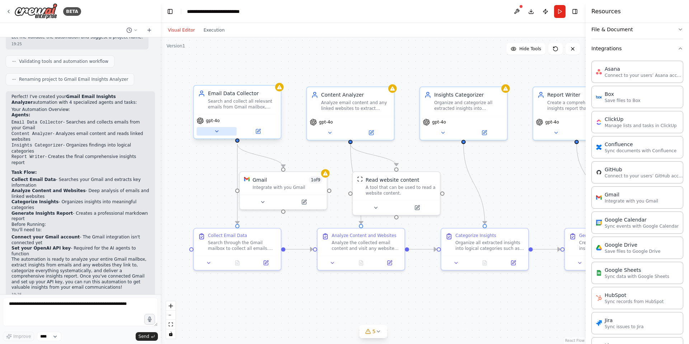
click at [219, 128] on icon at bounding box center [217, 131] width 6 height 6
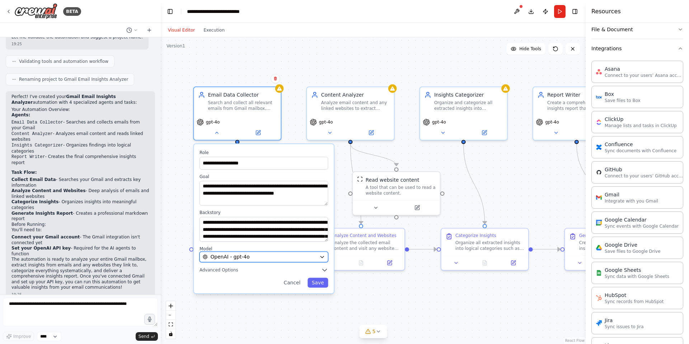
click at [251, 260] on div "OpenAI - gpt-4o" at bounding box center [260, 256] width 114 height 7
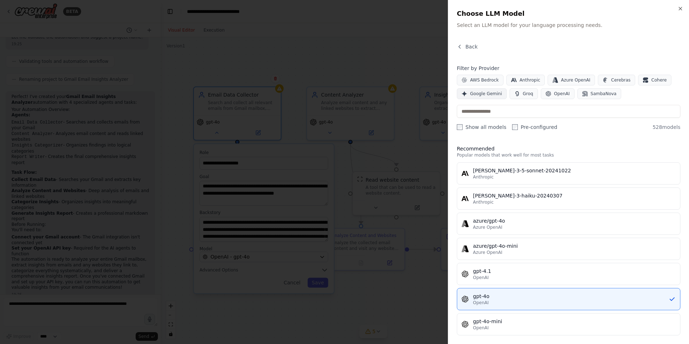
click at [491, 93] on span "Google Gemini" at bounding box center [486, 94] width 32 height 6
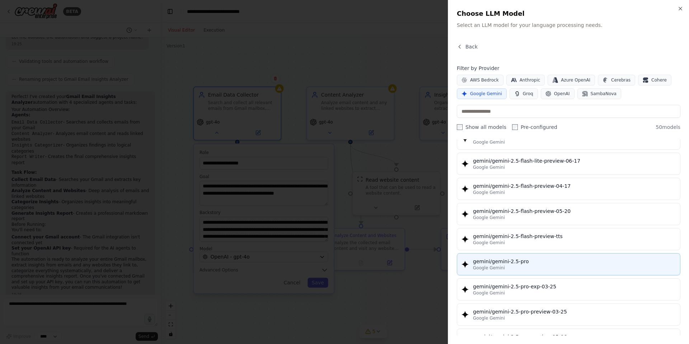
scroll to position [687, 0]
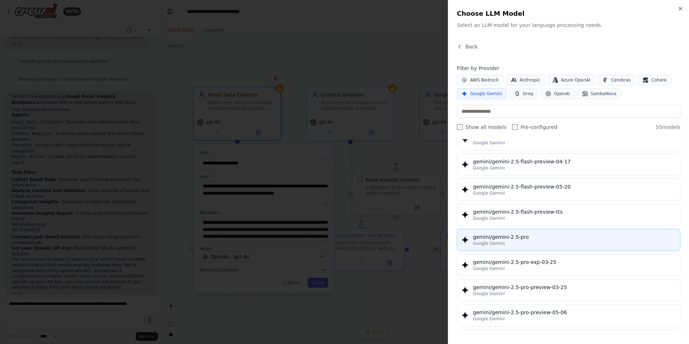
click at [517, 234] on div "gemini/gemini-2.5-pro" at bounding box center [574, 236] width 203 height 7
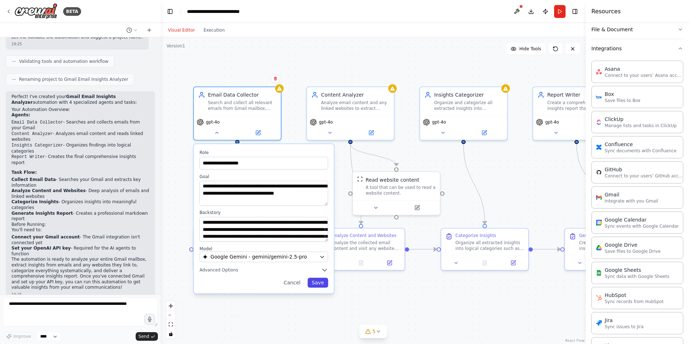
click at [323, 283] on button "Save" at bounding box center [318, 282] width 20 height 10
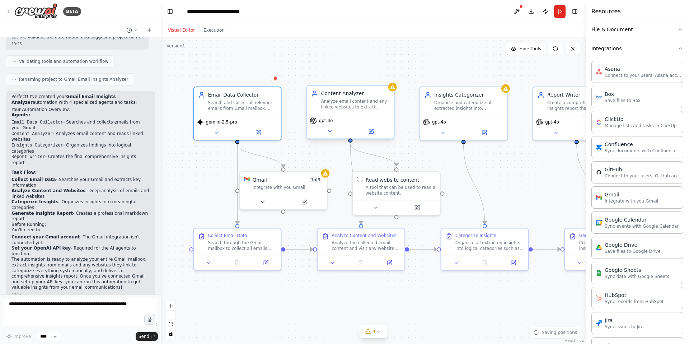
click at [362, 111] on div "Content Analyzer Analyze email content and any linked websites to extract meani…" at bounding box center [350, 100] width 87 height 28
click at [367, 130] on button at bounding box center [371, 131] width 40 height 9
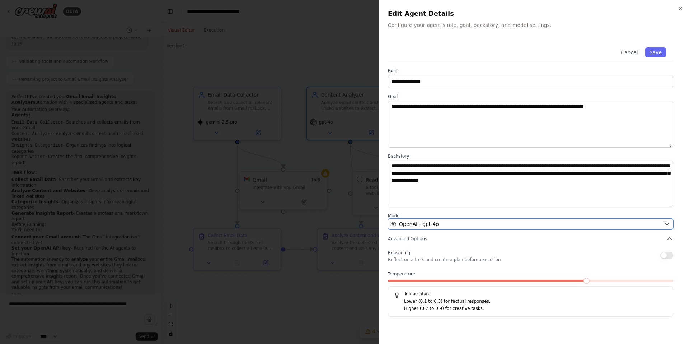
click at [444, 222] on div "OpenAI - gpt-4o" at bounding box center [526, 223] width 270 height 7
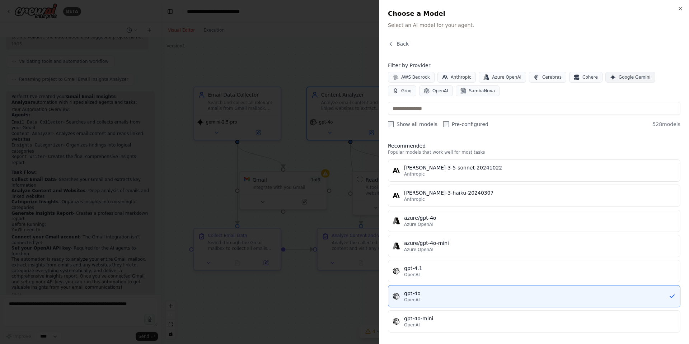
click at [619, 77] on span "Google Gemini" at bounding box center [635, 77] width 32 height 6
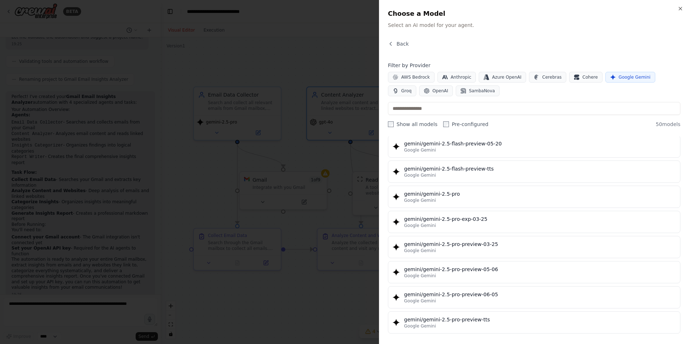
scroll to position [735, 0]
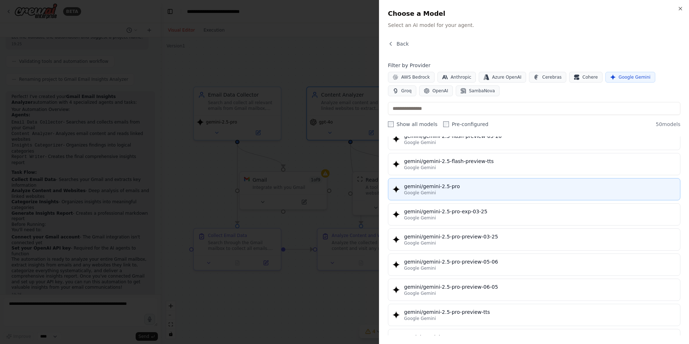
click at [464, 190] on div "Google Gemini" at bounding box center [540, 193] width 272 height 6
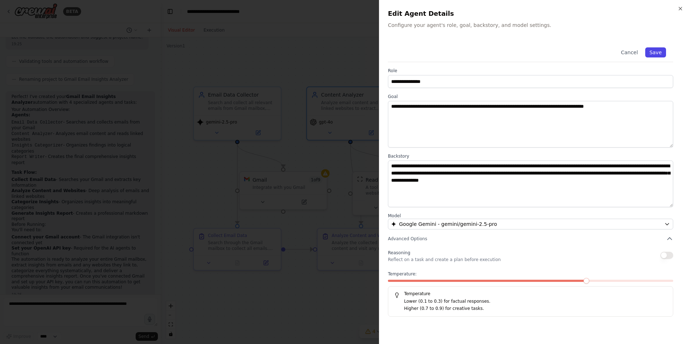
click at [659, 50] on button "Save" at bounding box center [655, 52] width 21 height 10
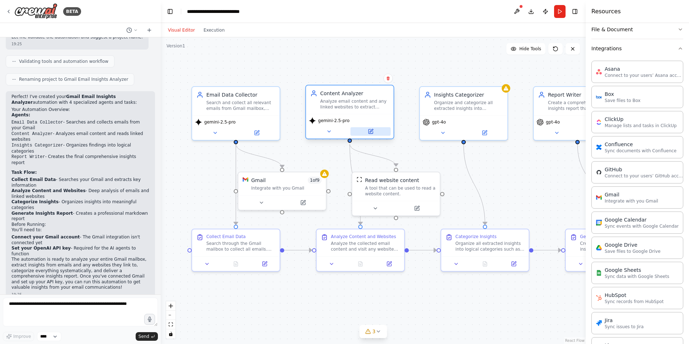
click at [369, 131] on icon at bounding box center [371, 131] width 4 height 4
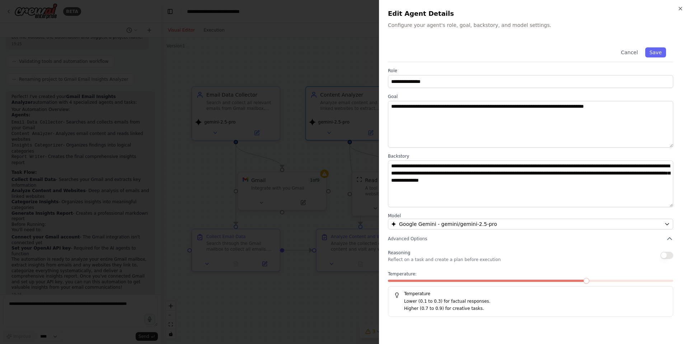
click at [665, 256] on button "button" at bounding box center [666, 255] width 13 height 7
click at [652, 50] on button "Save" at bounding box center [655, 52] width 21 height 10
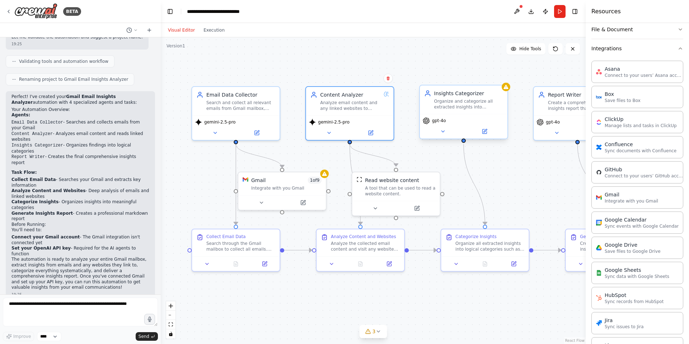
click at [496, 101] on div "Organize and categorize all extracted insights into meaningful categories, crea…" at bounding box center [468, 103] width 69 height 11
click at [482, 131] on icon at bounding box center [484, 131] width 4 height 4
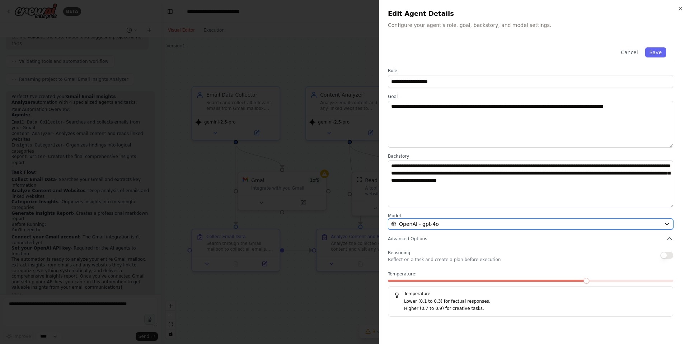
click at [501, 223] on div "OpenAI - gpt-4o" at bounding box center [526, 223] width 270 height 7
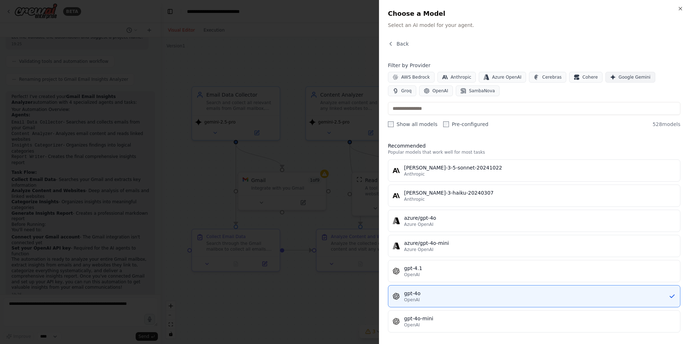
click at [613, 75] on button "Google Gemini" at bounding box center [630, 77] width 50 height 11
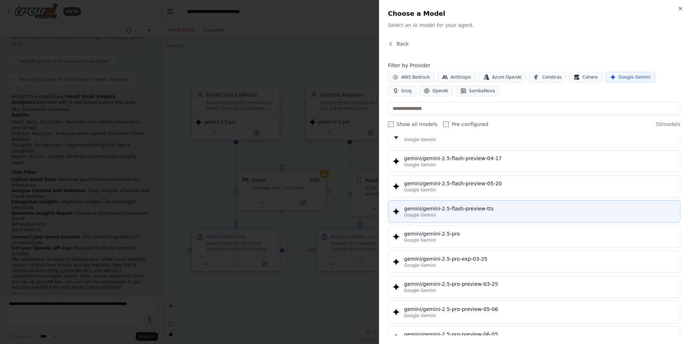
scroll to position [683, 0]
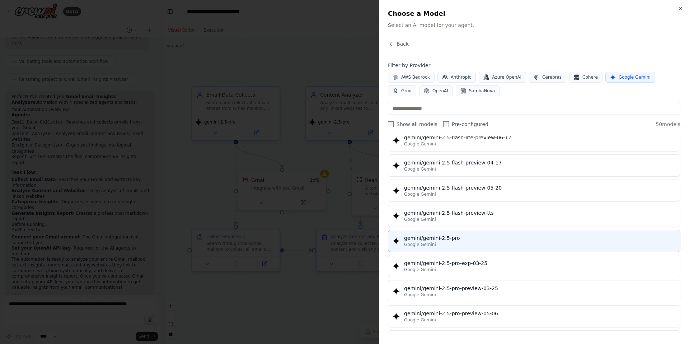
click at [468, 238] on div "gemini/gemini-2.5-pro" at bounding box center [540, 237] width 272 height 7
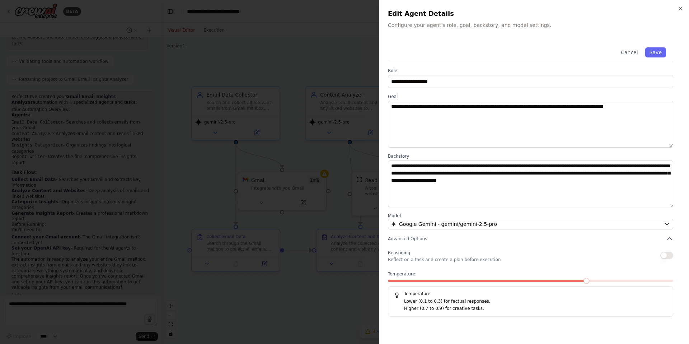
click at [346, 218] on div at bounding box center [344, 172] width 689 height 344
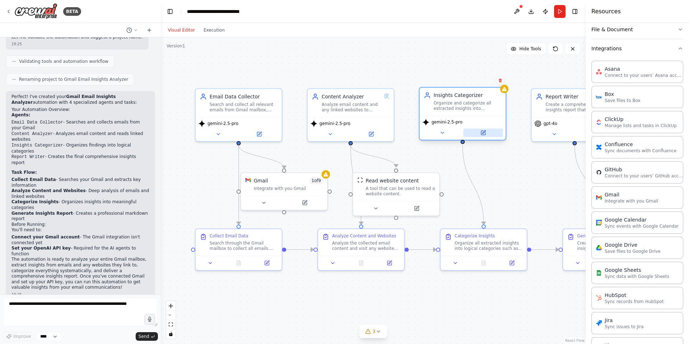
click at [484, 134] on icon at bounding box center [483, 133] width 4 height 4
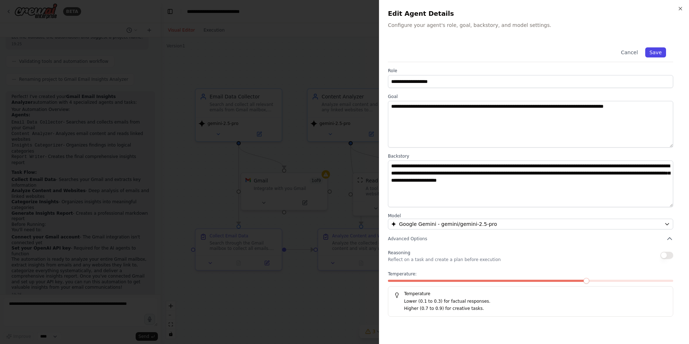
click at [661, 52] on button "Save" at bounding box center [655, 52] width 21 height 10
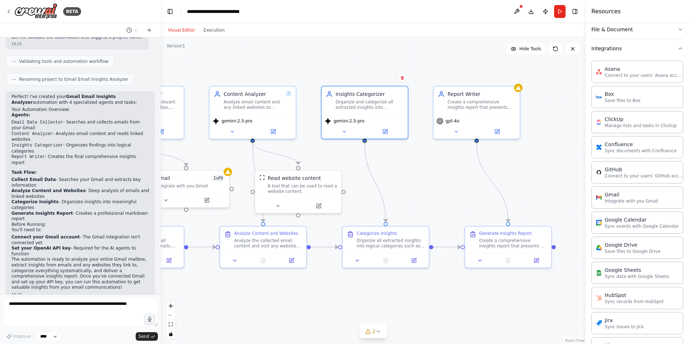
drag, startPoint x: 502, startPoint y: 158, endPoint x: 411, endPoint y: 155, distance: 91.6
click at [410, 156] on div ".deletable-edge-delete-btn { width: 20px; height: 20px; border: 0px solid #ffff…" at bounding box center [373, 190] width 425 height 306
click at [500, 129] on button at bounding box center [496, 130] width 39 height 8
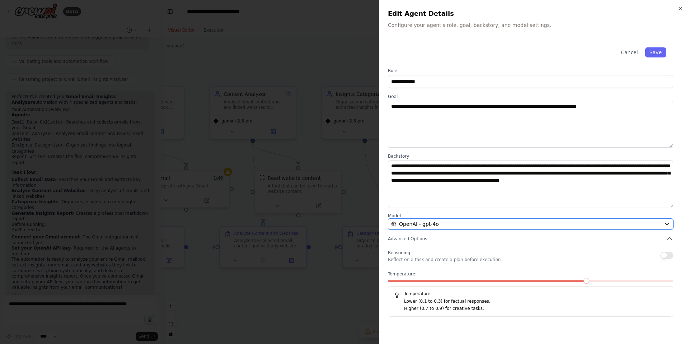
click at [626, 225] on div "OpenAI - gpt-4o" at bounding box center [526, 223] width 270 height 7
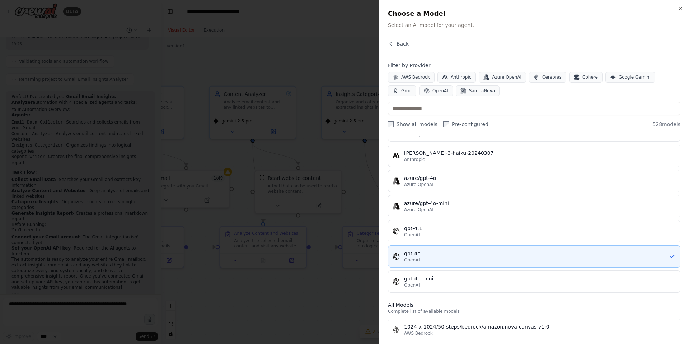
scroll to position [42, 0]
click at [624, 73] on button "Google Gemini" at bounding box center [630, 77] width 50 height 11
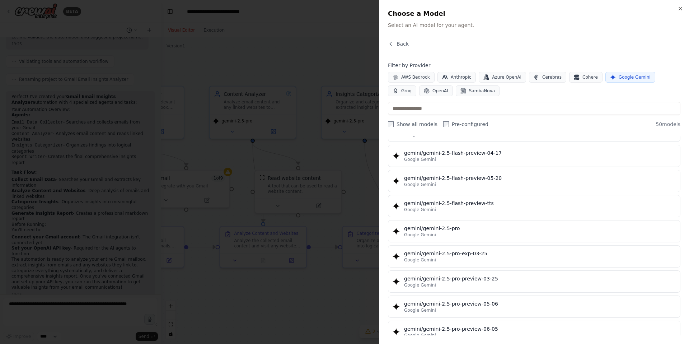
scroll to position [667, 0]
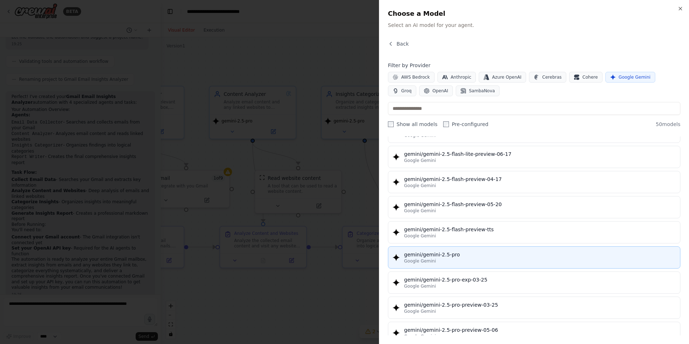
click at [492, 255] on div "gemini/gemini-2.5-pro" at bounding box center [540, 254] width 272 height 7
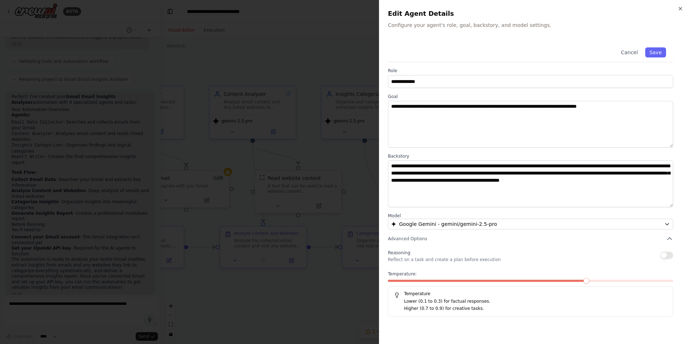
drag, startPoint x: 652, startPoint y: 53, endPoint x: 650, endPoint y: 58, distance: 5.1
click at [652, 53] on button "Save" at bounding box center [655, 52] width 21 height 10
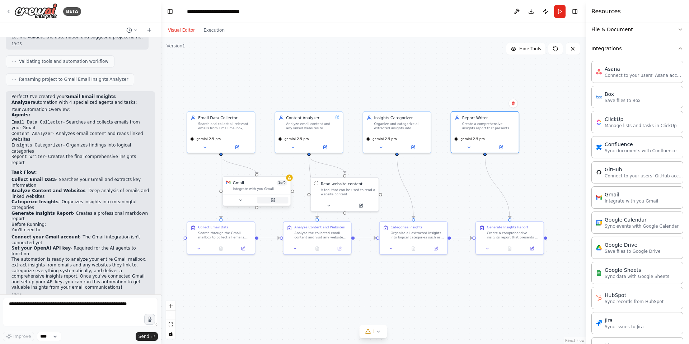
click at [271, 202] on icon at bounding box center [273, 200] width 4 height 4
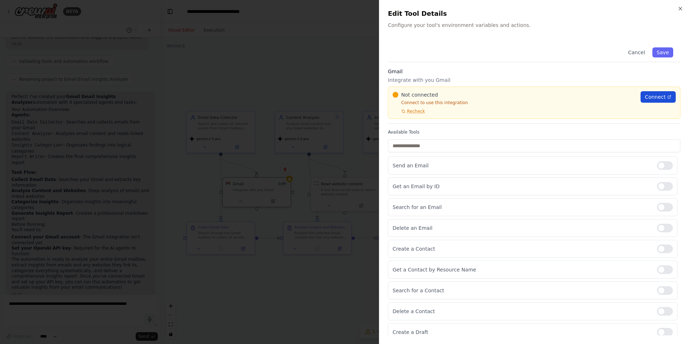
click at [649, 95] on span "Connect" at bounding box center [655, 96] width 21 height 7
click at [342, 36] on div at bounding box center [344, 172] width 689 height 344
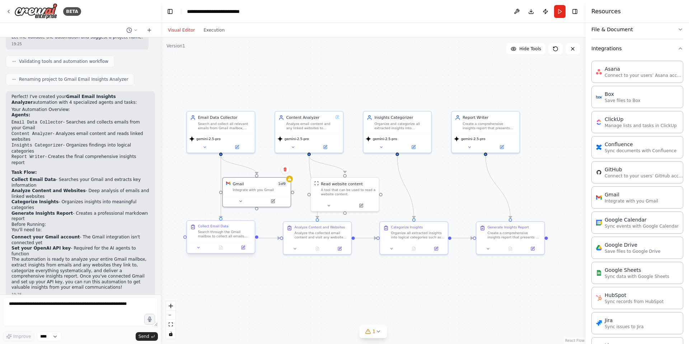
click at [235, 228] on div "Collect Email Data" at bounding box center [224, 226] width 53 height 4
click at [243, 248] on icon at bounding box center [243, 247] width 3 height 3
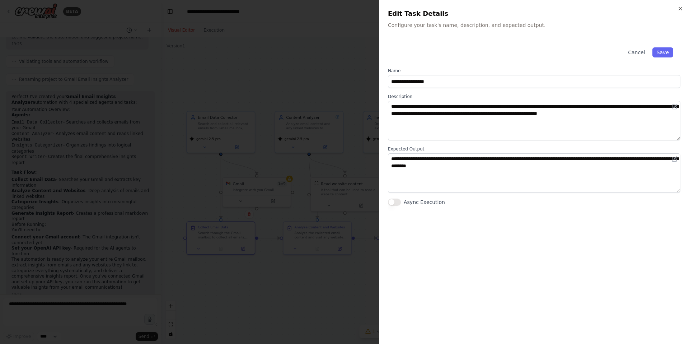
click at [349, 155] on div at bounding box center [344, 172] width 689 height 344
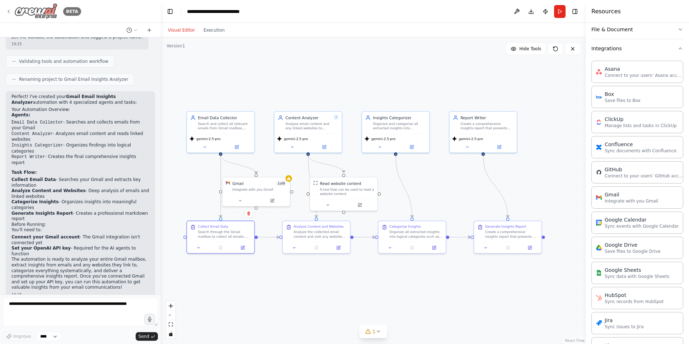
click at [5, 9] on div "BETA" at bounding box center [80, 11] width 161 height 23
click at [7, 10] on icon at bounding box center [9, 12] width 6 height 6
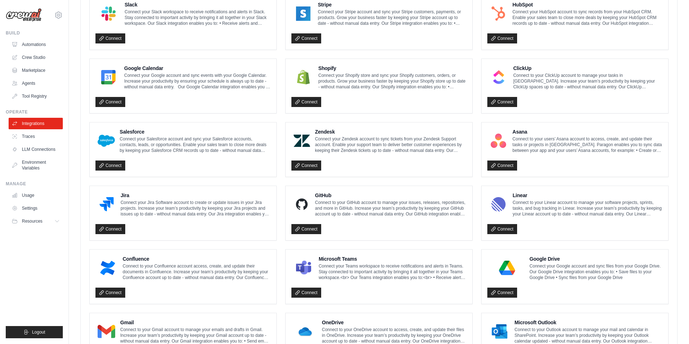
scroll to position [328, 0]
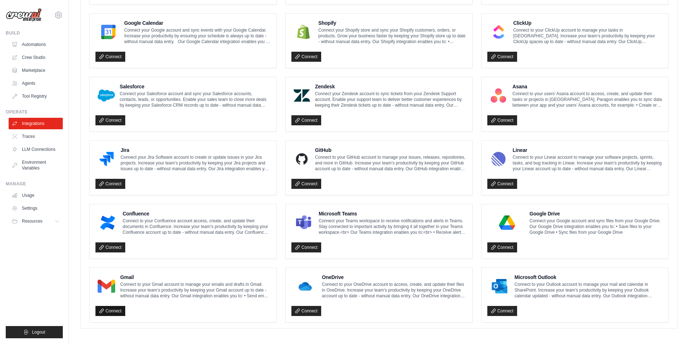
click at [111, 308] on link "Connect" at bounding box center [110, 311] width 30 height 10
click at [113, 310] on link "Connect" at bounding box center [110, 311] width 30 height 10
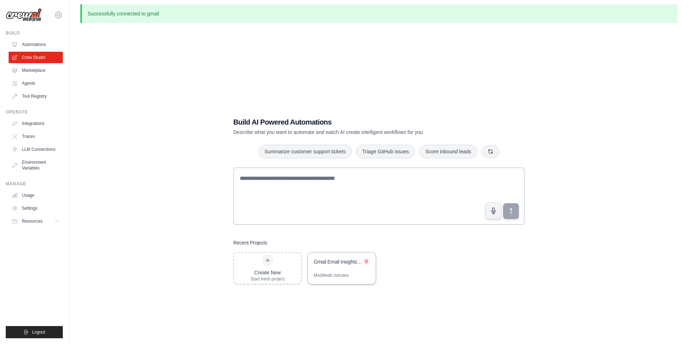
click at [369, 263] on button at bounding box center [366, 261] width 7 height 7
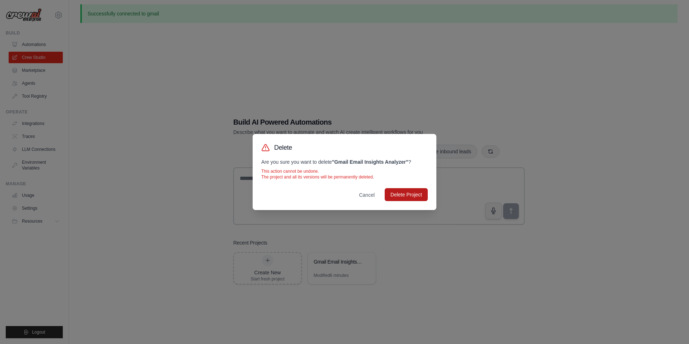
click at [398, 196] on button "Delete Project" at bounding box center [406, 194] width 43 height 13
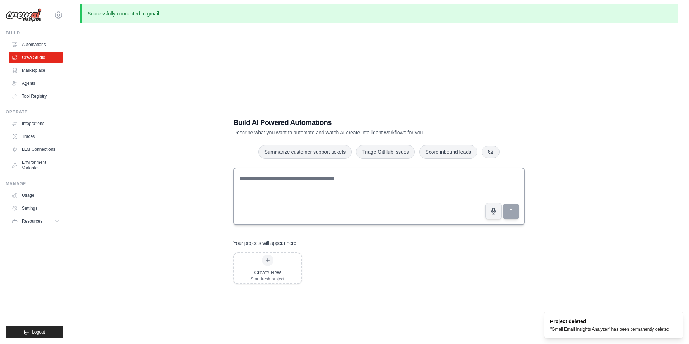
scroll to position [4, 0]
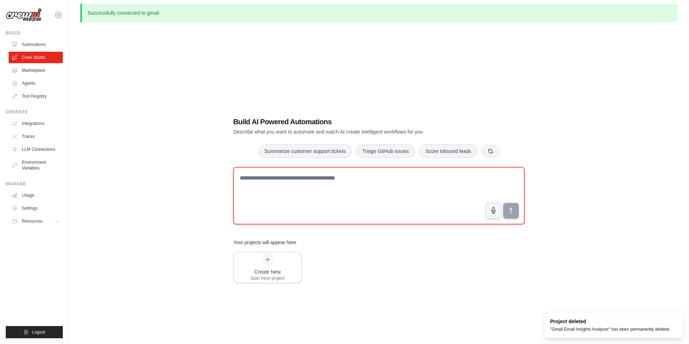
click at [350, 180] on textarea at bounding box center [378, 195] width 291 height 57
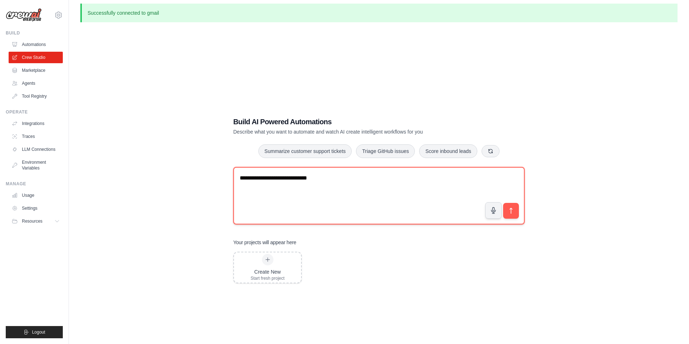
drag, startPoint x: 285, startPoint y: 178, endPoint x: 286, endPoint y: 196, distance: 17.3
click at [285, 179] on textarea "**********" at bounding box center [378, 195] width 291 height 57
click at [332, 180] on textarea "**********" at bounding box center [378, 195] width 291 height 57
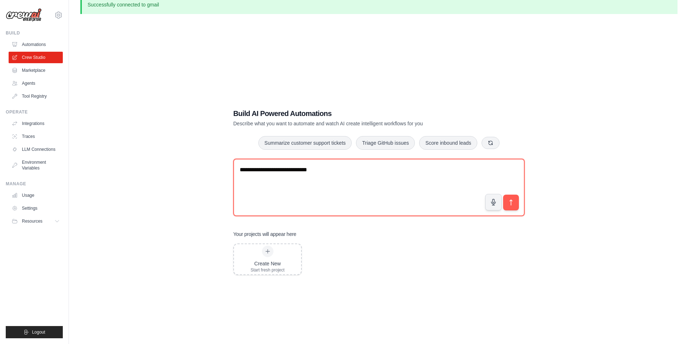
scroll to position [8, 0]
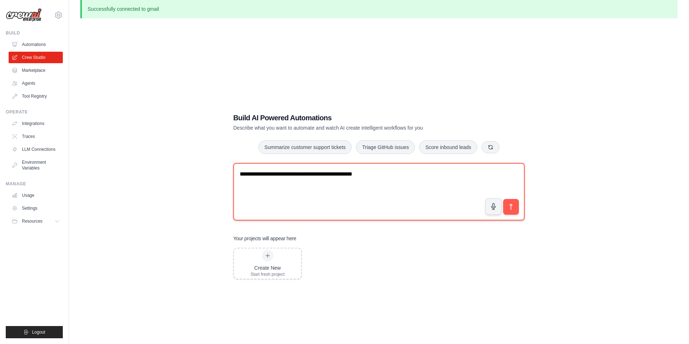
click at [275, 175] on textarea "**********" at bounding box center [378, 191] width 291 height 57
drag, startPoint x: 376, startPoint y: 177, endPoint x: 381, endPoint y: 176, distance: 5.1
click at [376, 177] on textarea "**********" at bounding box center [378, 191] width 291 height 57
click at [383, 175] on textarea "**********" at bounding box center [378, 191] width 291 height 57
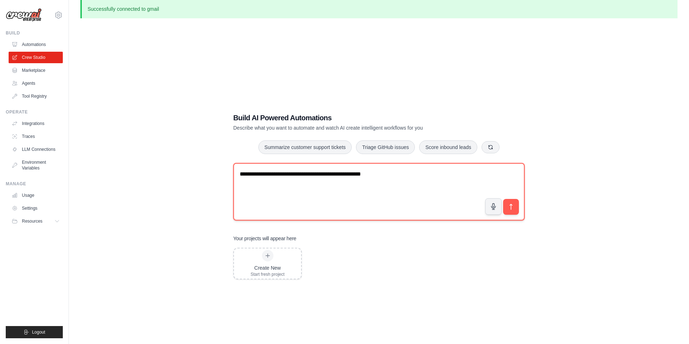
paste textarea "**********"
click at [477, 173] on textarea "**********" at bounding box center [378, 191] width 291 height 57
click at [332, 183] on textarea "**********" at bounding box center [378, 191] width 291 height 57
click at [475, 173] on textarea "**********" at bounding box center [378, 191] width 291 height 57
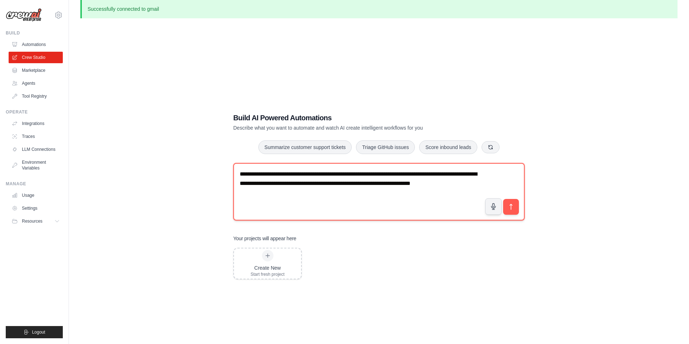
click at [378, 184] on textarea "**********" at bounding box center [378, 191] width 291 height 57
click at [384, 184] on textarea "**********" at bounding box center [378, 191] width 291 height 57
click at [453, 184] on textarea "**********" at bounding box center [378, 191] width 291 height 57
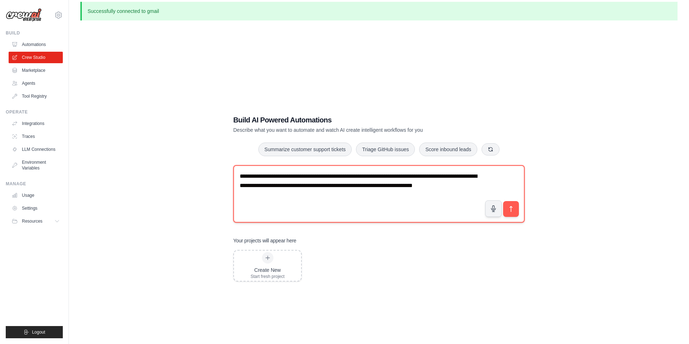
scroll to position [7, 0]
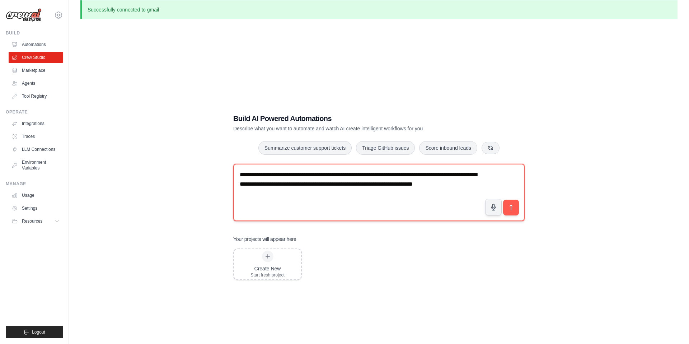
click at [417, 186] on textarea "**********" at bounding box center [378, 192] width 291 height 57
click at [303, 193] on textarea "**********" at bounding box center [378, 192] width 291 height 57
click at [399, 194] on textarea "**********" at bounding box center [378, 192] width 291 height 57
click at [412, 193] on textarea "**********" at bounding box center [378, 192] width 291 height 57
type textarea "**********"
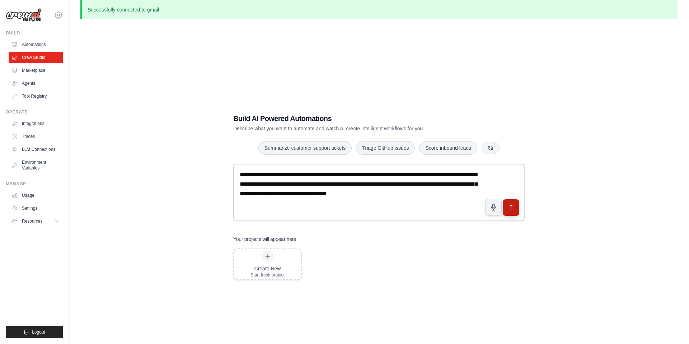
click at [518, 207] on button "submit" at bounding box center [511, 207] width 17 height 17
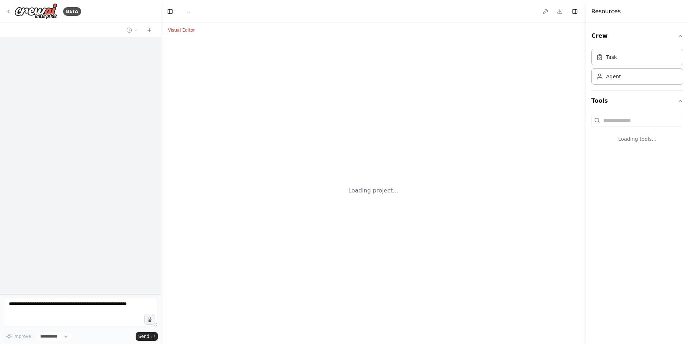
select select "****"
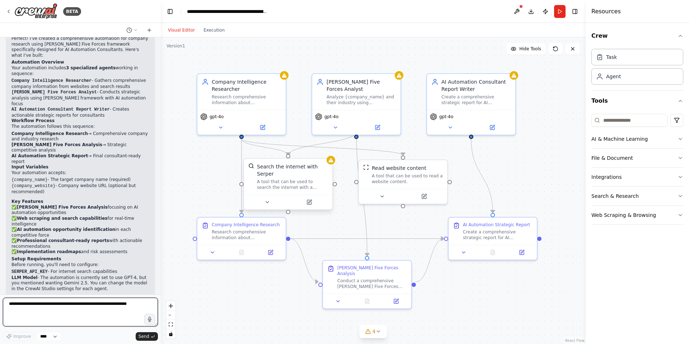
scroll to position [472, 0]
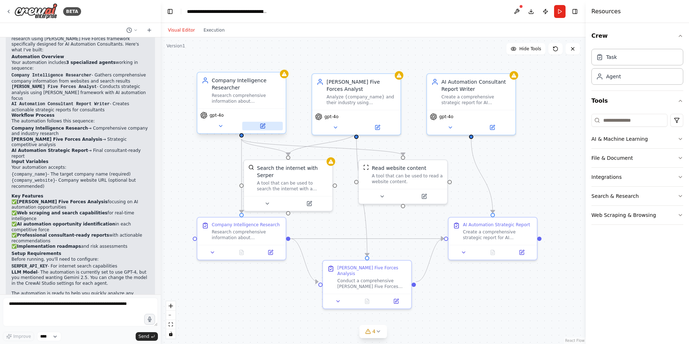
click at [262, 124] on icon at bounding box center [263, 126] width 4 height 4
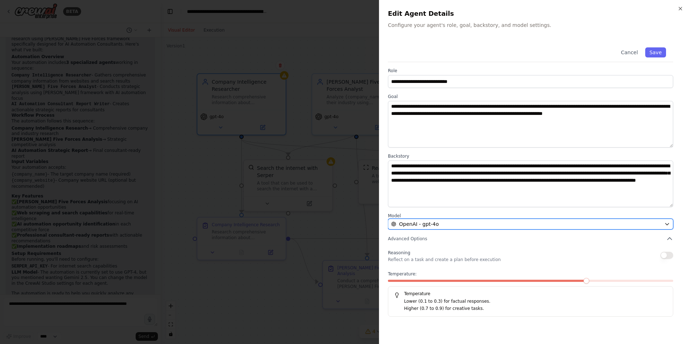
click at [470, 224] on div "OpenAI - gpt-4o" at bounding box center [526, 223] width 270 height 7
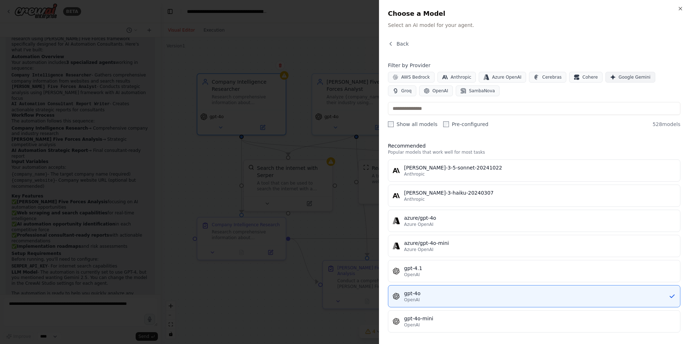
click at [620, 73] on button "Google Gemini" at bounding box center [630, 77] width 50 height 11
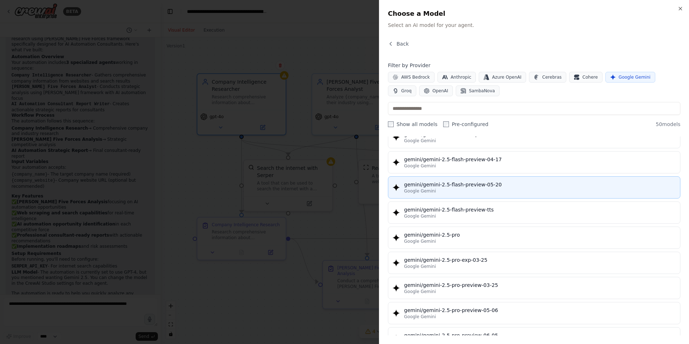
scroll to position [697, 0]
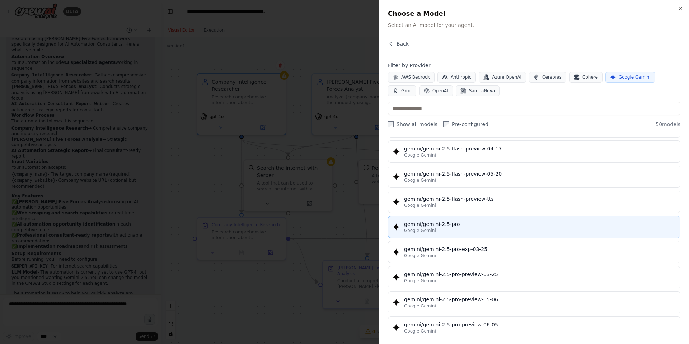
click at [509, 220] on div "gemini/gemini-2.5-pro" at bounding box center [540, 223] width 272 height 7
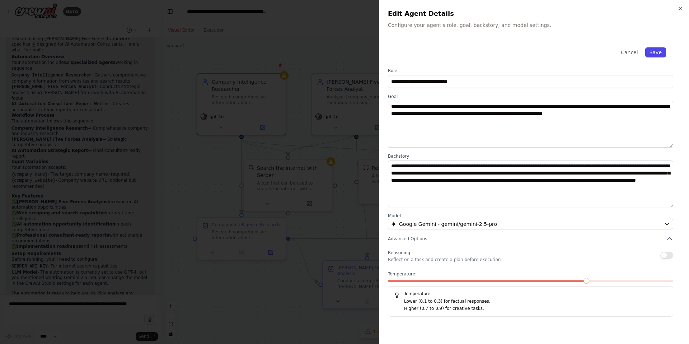
click at [651, 53] on button "Save" at bounding box center [655, 52] width 21 height 10
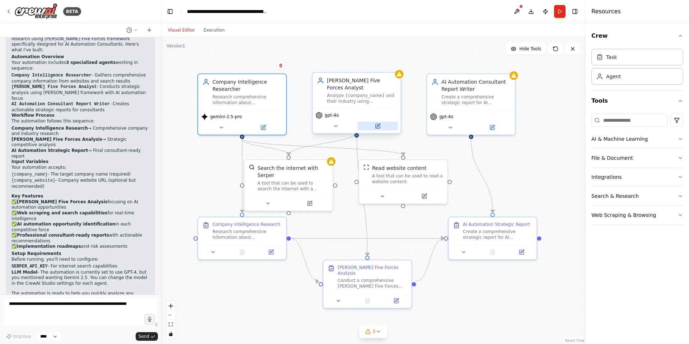
click at [375, 123] on icon at bounding box center [378, 126] width 6 height 6
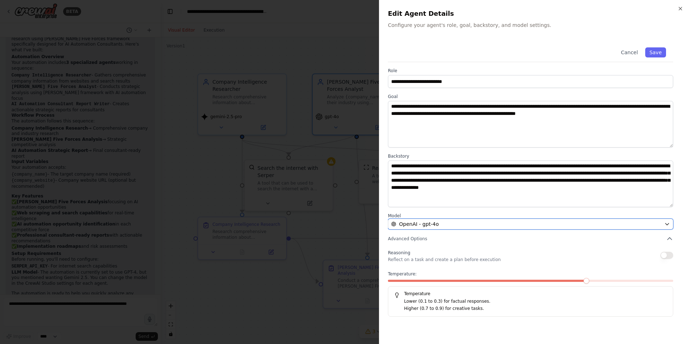
click at [465, 225] on div "OpenAI - gpt-4o" at bounding box center [526, 223] width 270 height 7
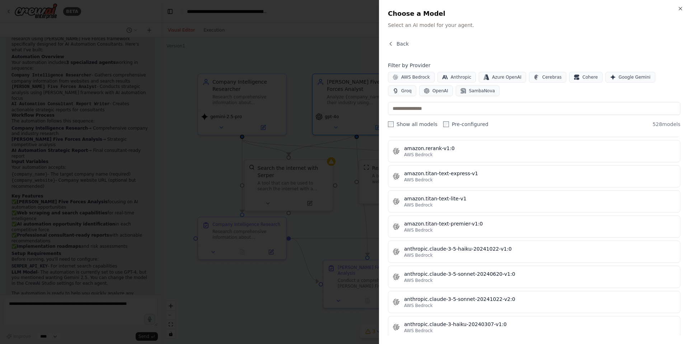
scroll to position [483, 0]
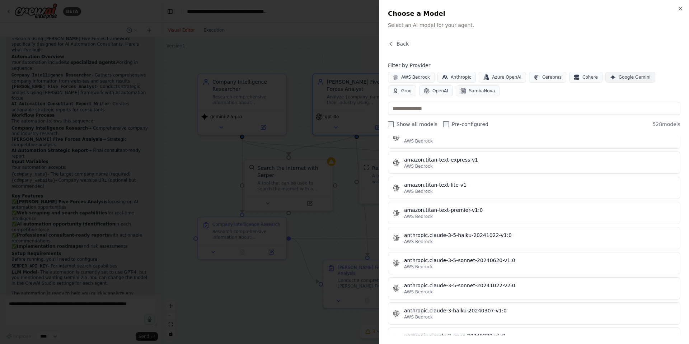
click at [619, 76] on span "Google Gemini" at bounding box center [635, 77] width 32 height 6
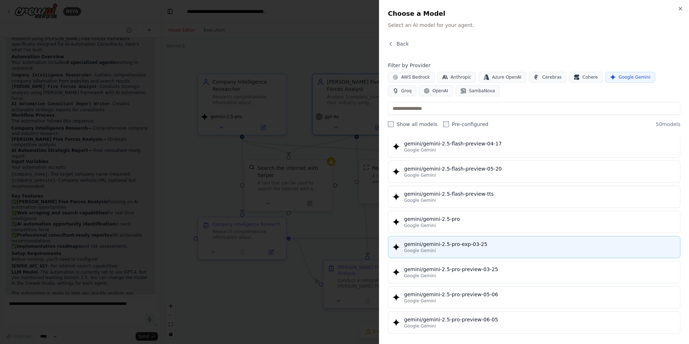
scroll to position [708, 0]
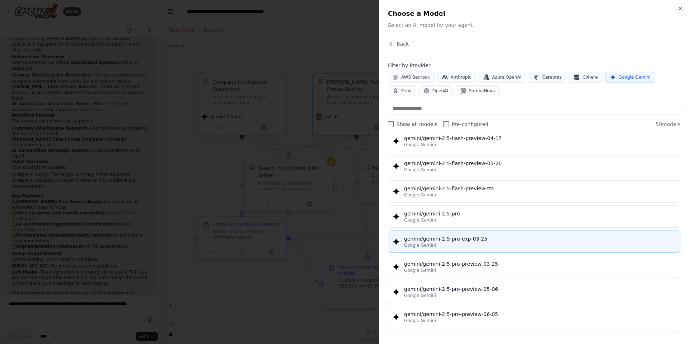
click at [484, 239] on div "gemini/gemini-2.5-pro-exp-03-25" at bounding box center [540, 238] width 272 height 7
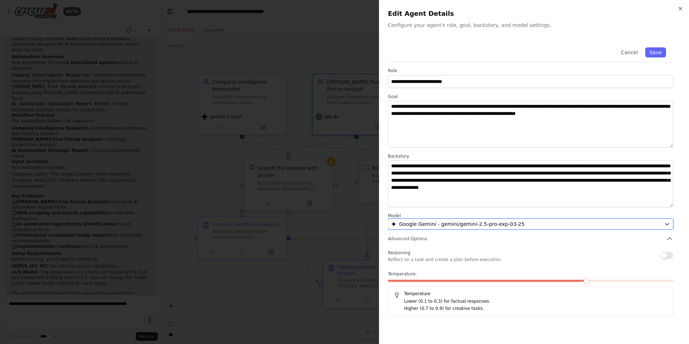
click at [525, 224] on div "Google Gemini - gemini/gemini-2.5-pro-exp-03-25" at bounding box center [526, 223] width 270 height 7
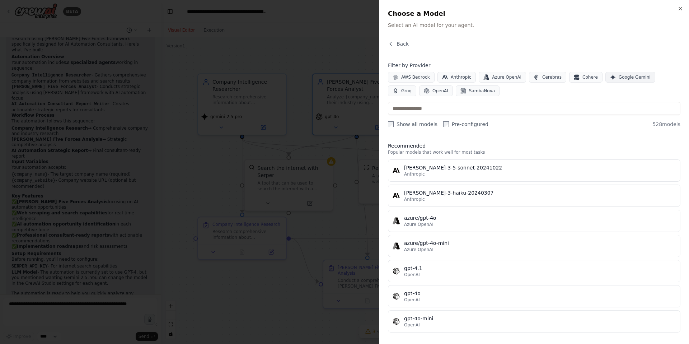
click at [619, 77] on span "Google Gemini" at bounding box center [635, 77] width 32 height 6
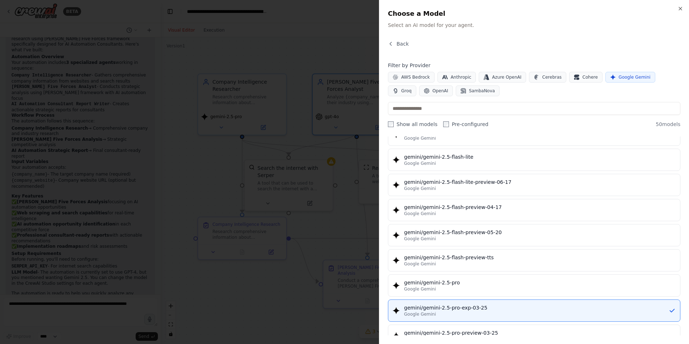
scroll to position [641, 0]
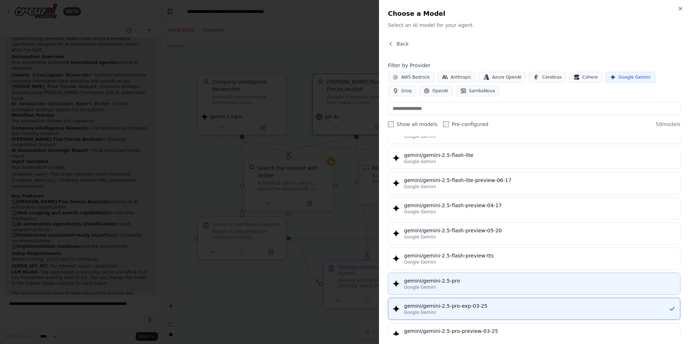
click at [476, 288] on div "Google Gemini" at bounding box center [540, 287] width 272 height 6
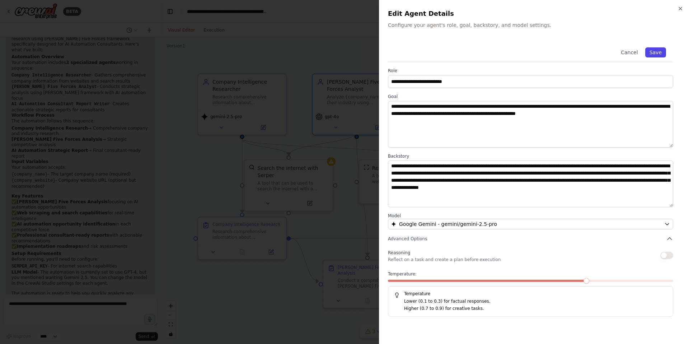
click at [649, 55] on button "Save" at bounding box center [655, 52] width 21 height 10
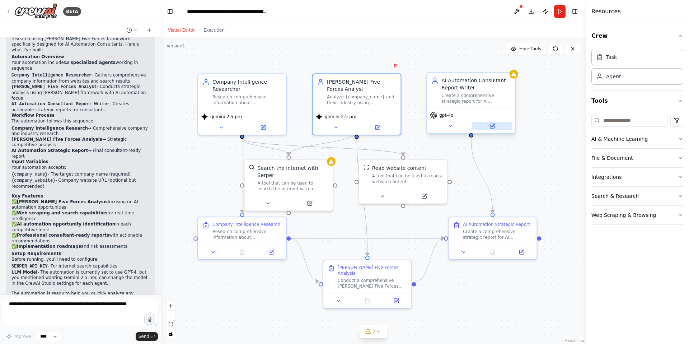
click at [485, 126] on button at bounding box center [492, 126] width 41 height 9
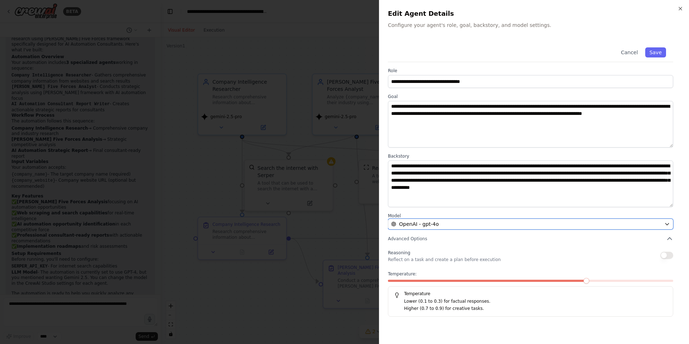
click at [478, 223] on div "OpenAI - gpt-4o" at bounding box center [526, 223] width 270 height 7
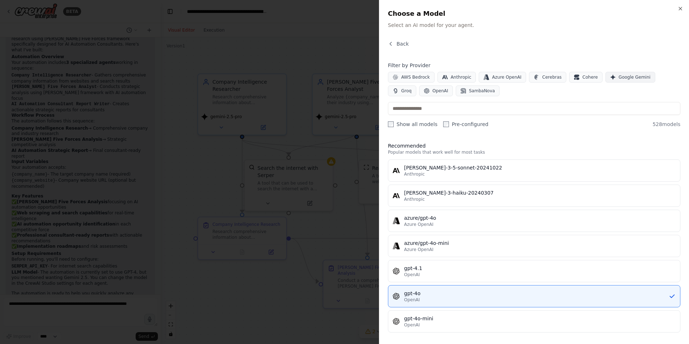
click at [633, 79] on span "Google Gemini" at bounding box center [635, 77] width 32 height 6
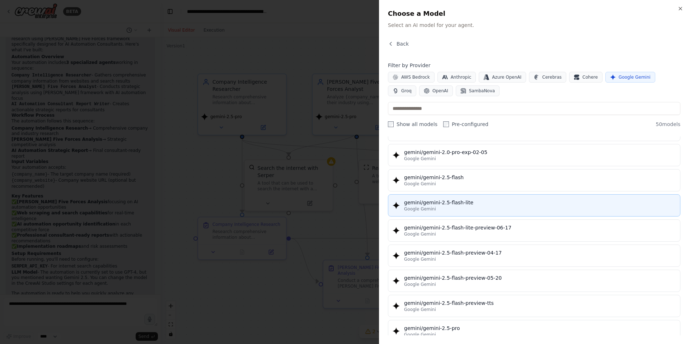
scroll to position [673, 0]
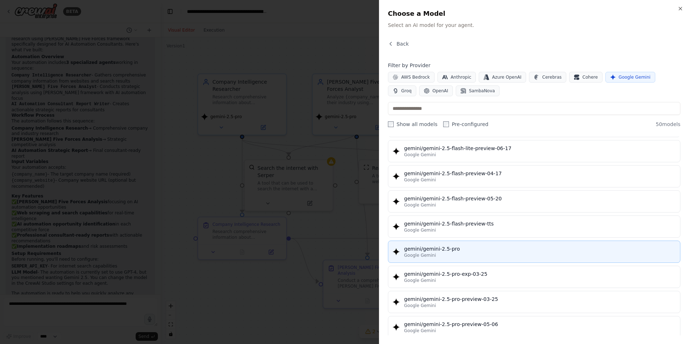
click at [465, 242] on button "gemini/gemini-2.5-pro Google Gemini" at bounding box center [534, 251] width 292 height 22
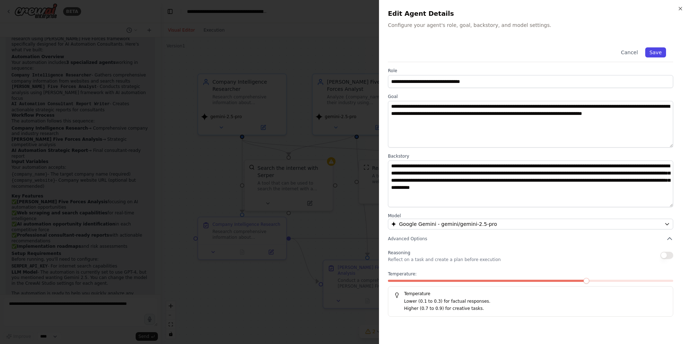
click at [660, 53] on button "Save" at bounding box center [655, 52] width 21 height 10
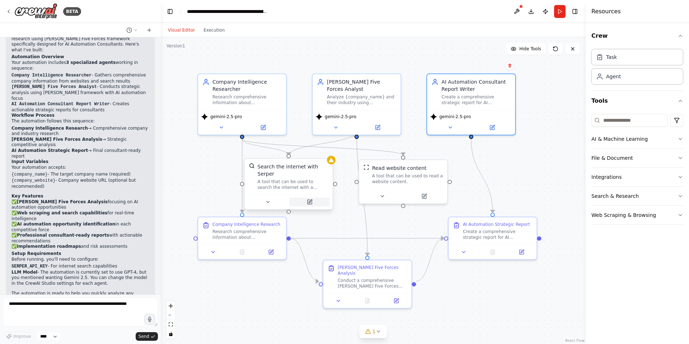
click at [306, 200] on button at bounding box center [309, 201] width 41 height 9
click at [314, 201] on icon at bounding box center [313, 201] width 3 height 3
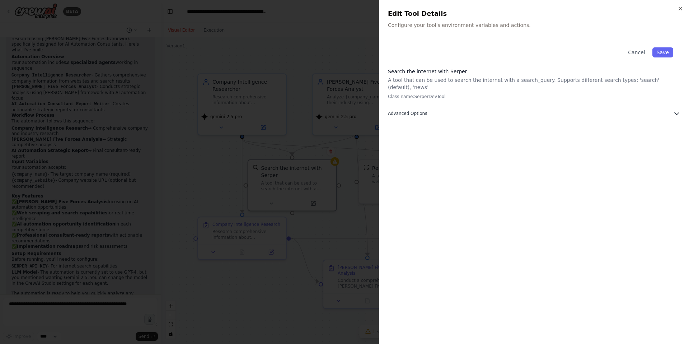
drag, startPoint x: 502, startPoint y: 109, endPoint x: 498, endPoint y: 109, distance: 4.0
click at [502, 110] on button "Advanced Options" at bounding box center [534, 113] width 292 height 7
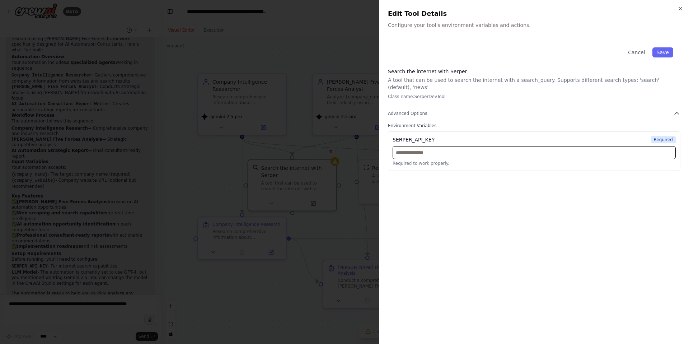
click at [477, 146] on input "text" at bounding box center [534, 152] width 283 height 13
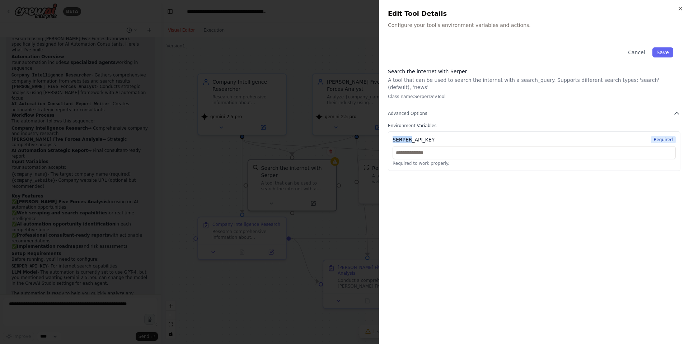
drag, startPoint x: 392, startPoint y: 133, endPoint x: 411, endPoint y: 132, distance: 18.3
click at [411, 132] on div "SERPER_API_KEY Required Required to work properly." at bounding box center [534, 150] width 292 height 39
copy div "SERPER"
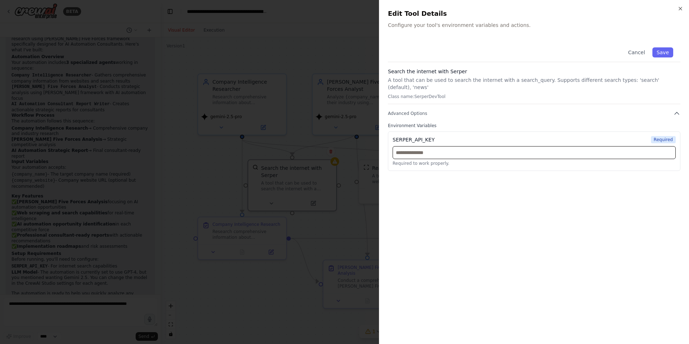
drag, startPoint x: 420, startPoint y: 143, endPoint x: 426, endPoint y: 147, distance: 7.0
click at [421, 146] on input "text" at bounding box center [534, 152] width 283 height 13
paste input "**********"
type input "**********"
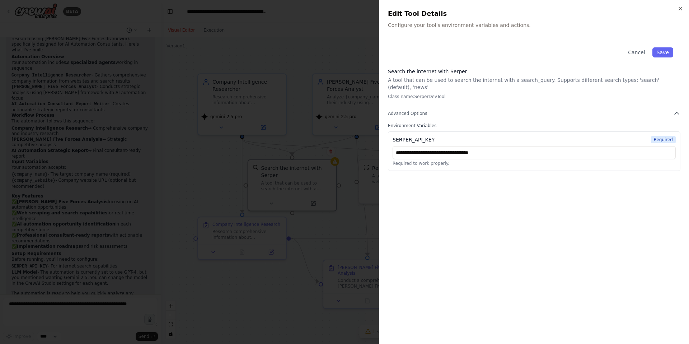
drag, startPoint x: 666, startPoint y: 53, endPoint x: 663, endPoint y: 66, distance: 12.9
click at [666, 53] on button "Save" at bounding box center [662, 52] width 21 height 10
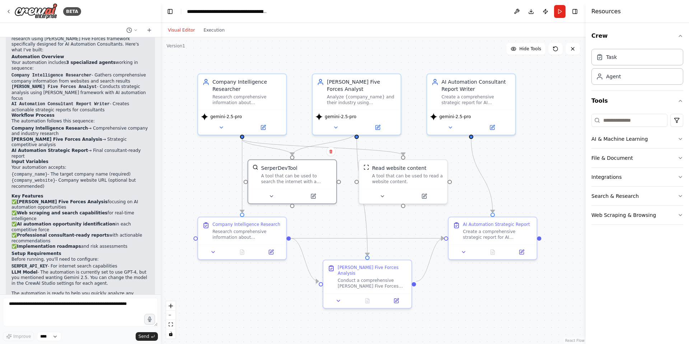
click at [561, 11] on button "Run" at bounding box center [559, 11] width 11 height 13
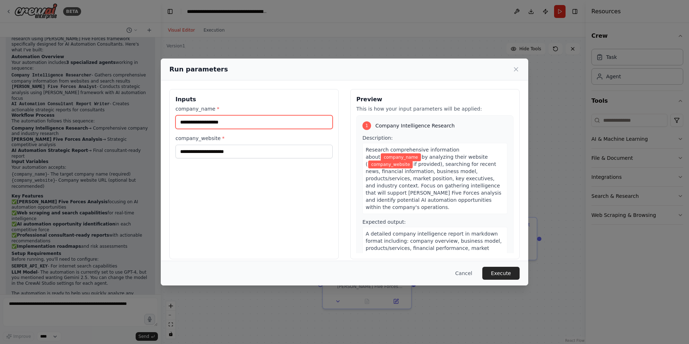
click at [248, 124] on input "company_name *" at bounding box center [253, 122] width 157 height 14
type input "**********"
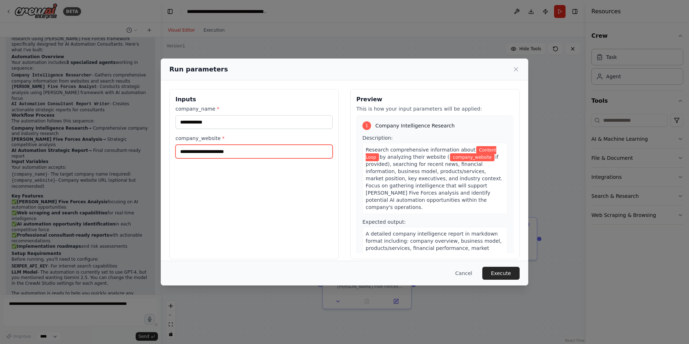
click at [227, 155] on input "company_website *" at bounding box center [253, 152] width 157 height 14
type input "**********"
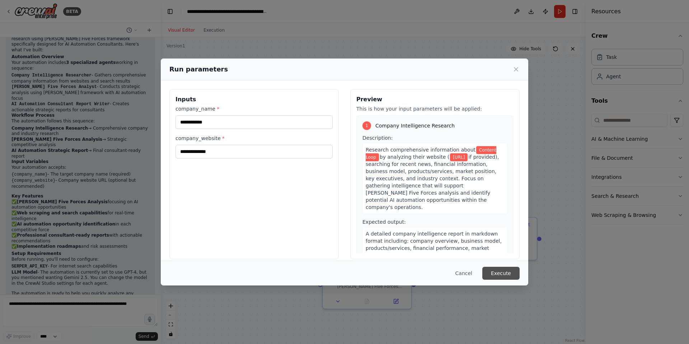
click at [499, 274] on button "Execute" at bounding box center [500, 273] width 37 height 13
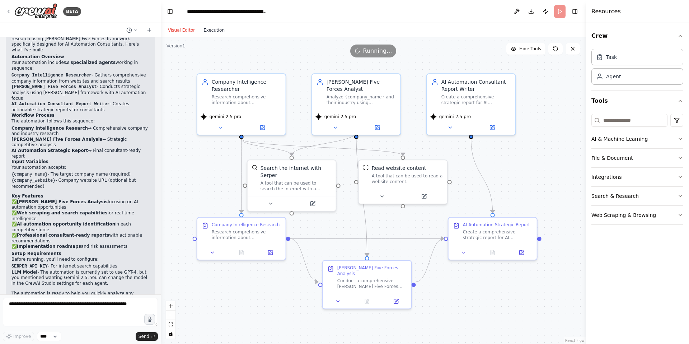
click at [211, 29] on button "Execution" at bounding box center [214, 30] width 30 height 9
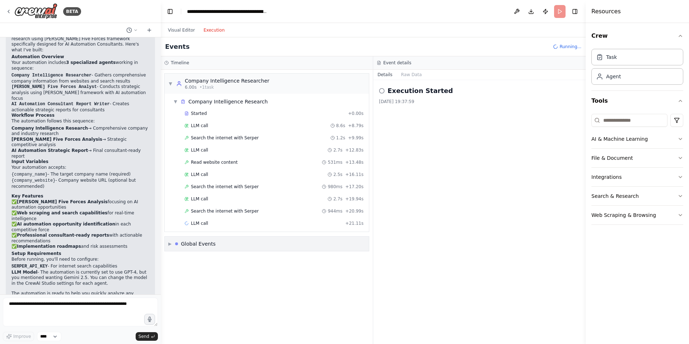
click at [170, 241] on span "▶" at bounding box center [169, 244] width 3 height 6
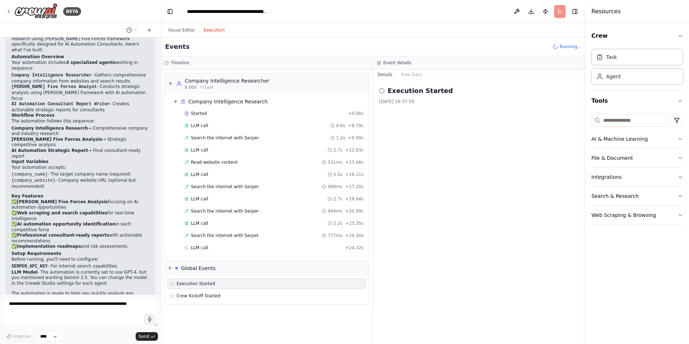
click at [170, 254] on div "▼ Company Intelligence Research Started + 0.00s LLM call 8.6s + 8.79s Search th…" at bounding box center [267, 175] width 204 height 162
click at [170, 268] on span "▼" at bounding box center [169, 268] width 3 height 6
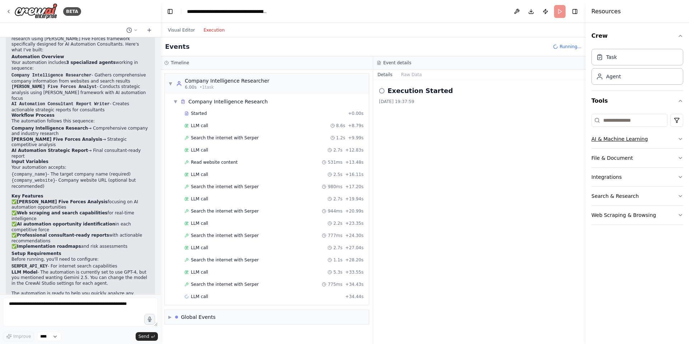
click at [679, 139] on icon "button" at bounding box center [680, 138] width 3 height 1
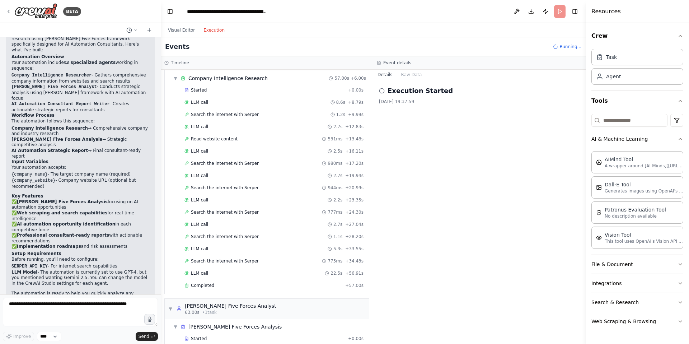
scroll to position [0, 0]
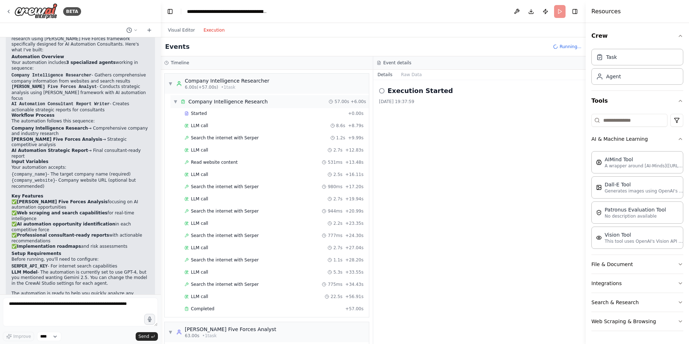
click at [176, 101] on span "▼" at bounding box center [175, 102] width 4 height 6
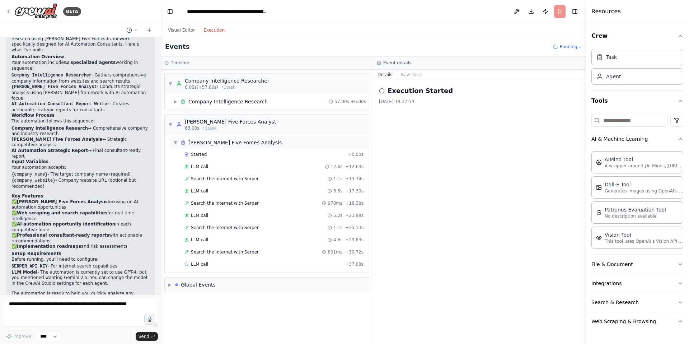
click at [176, 143] on span "▼" at bounding box center [175, 143] width 4 height 6
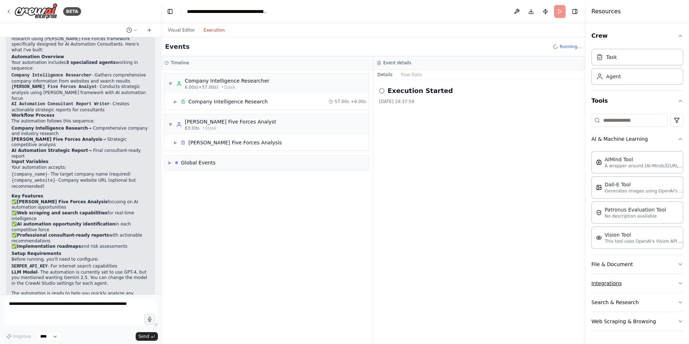
click at [626, 287] on button "Integrations" at bounding box center [637, 283] width 92 height 19
click at [643, 141] on button "AI & Machine Learning" at bounding box center [637, 139] width 92 height 19
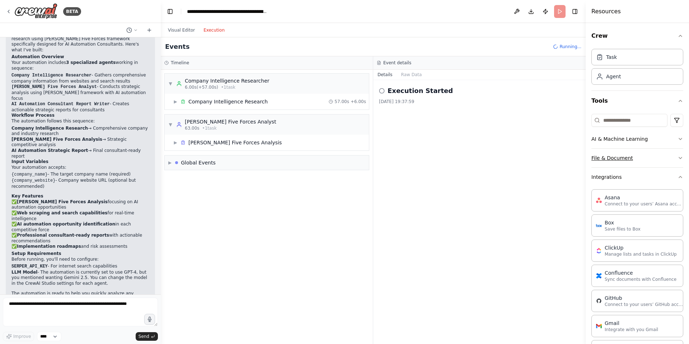
click at [638, 160] on button "File & Document" at bounding box center [637, 158] width 92 height 19
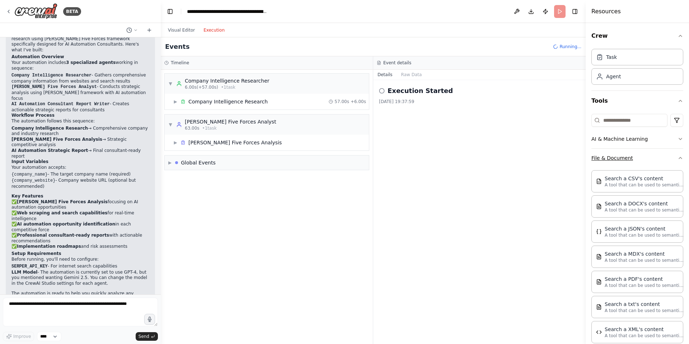
click at [638, 160] on button "File & Document" at bounding box center [637, 158] width 92 height 19
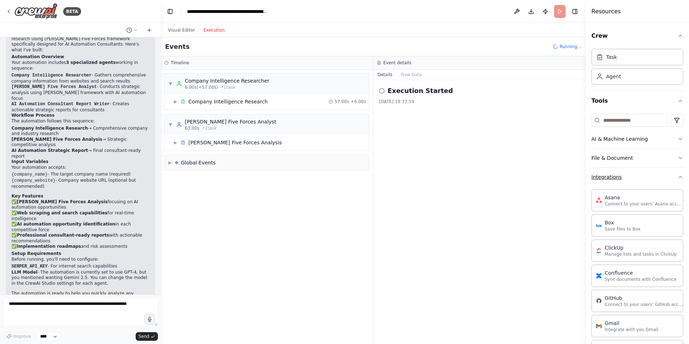
click at [631, 173] on button "Integrations" at bounding box center [637, 177] width 92 height 19
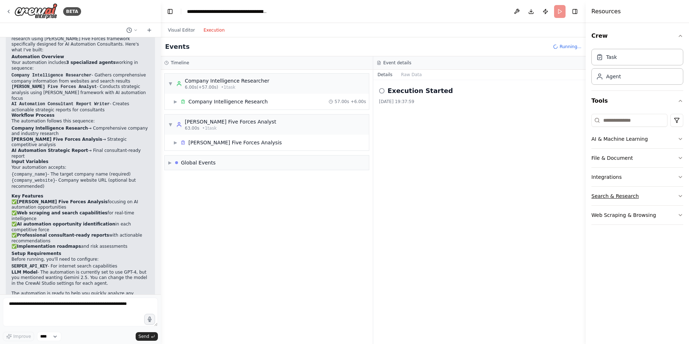
click at [626, 196] on button "Search & Research" at bounding box center [637, 196] width 92 height 19
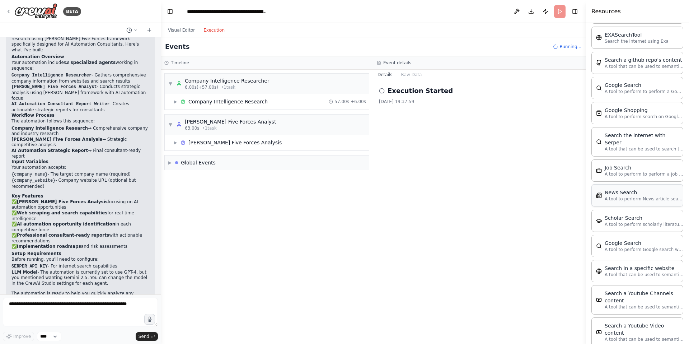
scroll to position [257, 0]
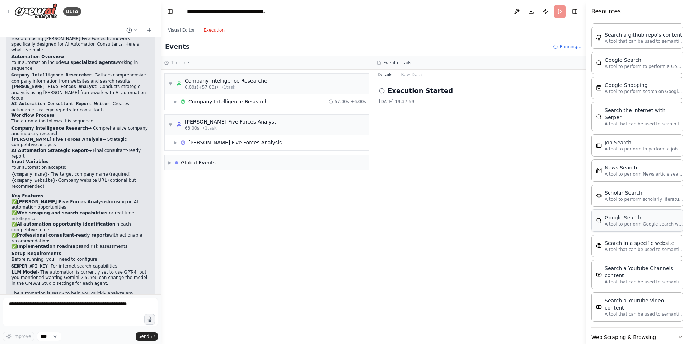
click at [628, 214] on div "Google Search" at bounding box center [644, 217] width 79 height 7
click at [287, 196] on div "▼ Company Intelligence Researcher 6.00s (+57.00s) • 1 task ▶ Company Intelligen…" at bounding box center [267, 207] width 212 height 274
click at [172, 123] on span "▼" at bounding box center [170, 125] width 4 height 6
click at [170, 127] on span "▶" at bounding box center [170, 125] width 4 height 6
click at [179, 141] on div "▶ Porter's Five Forces Analysis" at bounding box center [227, 142] width 108 height 7
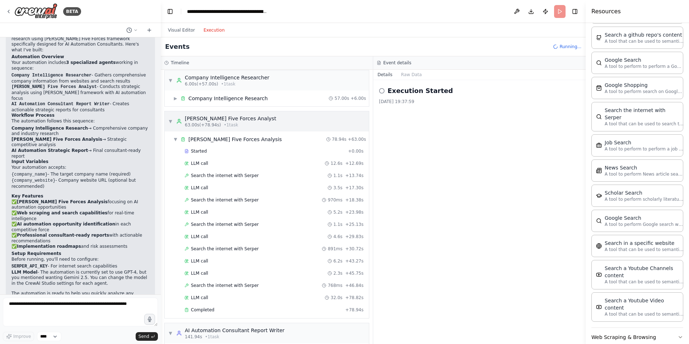
scroll to position [4, 0]
click at [170, 120] on span "▼" at bounding box center [170, 121] width 4 height 6
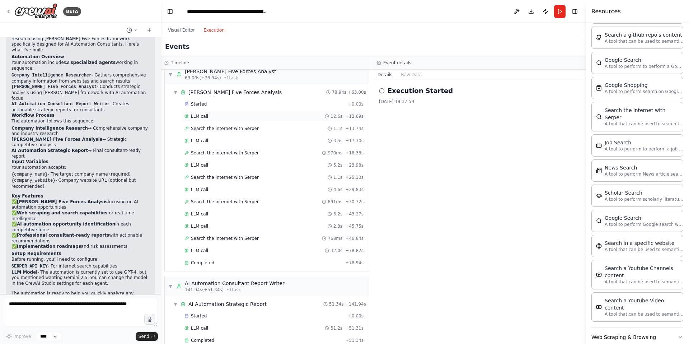
scroll to position [83, 0]
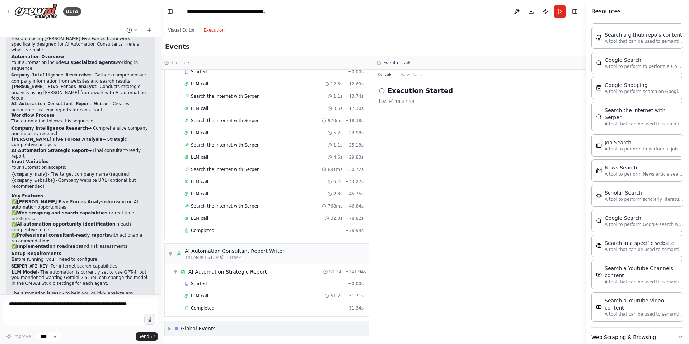
click at [170, 325] on div "▶ Global Events" at bounding box center [191, 328] width 47 height 7
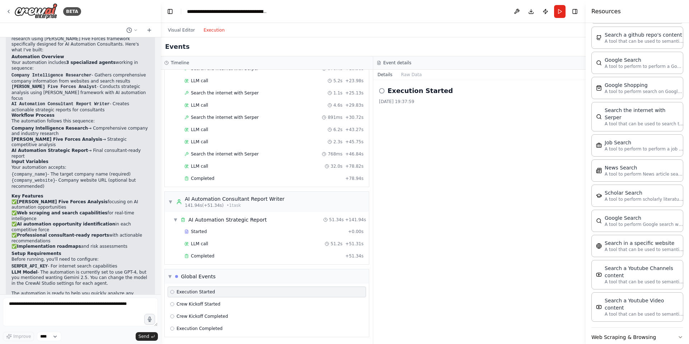
scroll to position [136, 0]
click at [185, 31] on button "Visual Editor" at bounding box center [182, 30] width 36 height 9
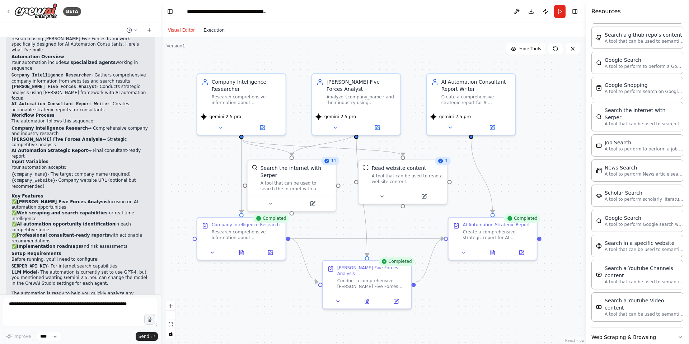
click at [213, 30] on button "Execution" at bounding box center [214, 30] width 30 height 9
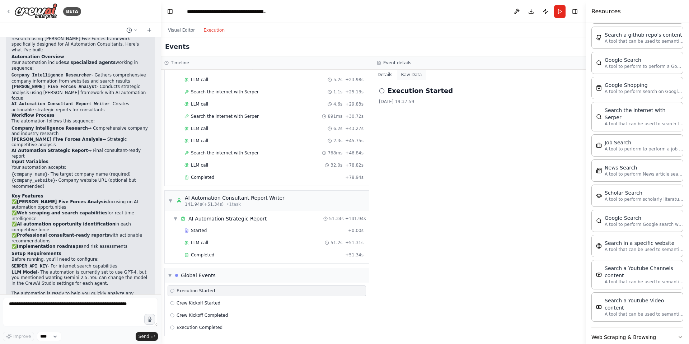
click at [411, 76] on button "Raw Data" at bounding box center [411, 75] width 29 height 10
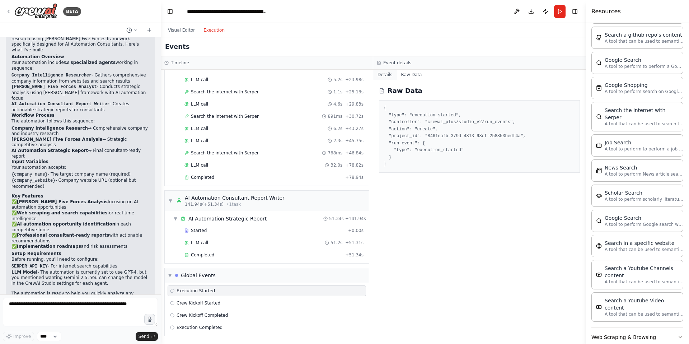
click at [387, 75] on button "Details" at bounding box center [385, 75] width 24 height 10
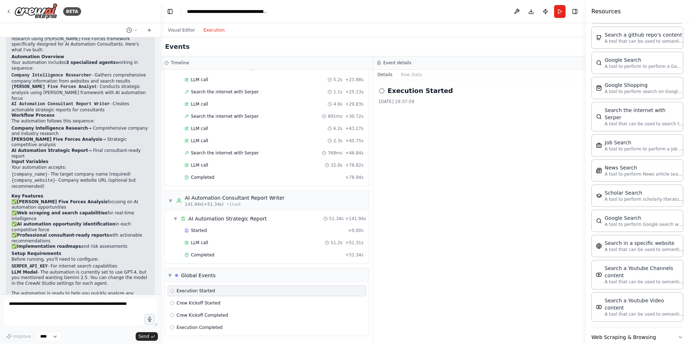
click at [213, 29] on button "Execution" at bounding box center [214, 30] width 30 height 9
click at [186, 300] on span "Crew Kickoff Started" at bounding box center [199, 303] width 44 height 6
click at [196, 314] on span "Crew Kickoff Completed" at bounding box center [202, 315] width 51 height 6
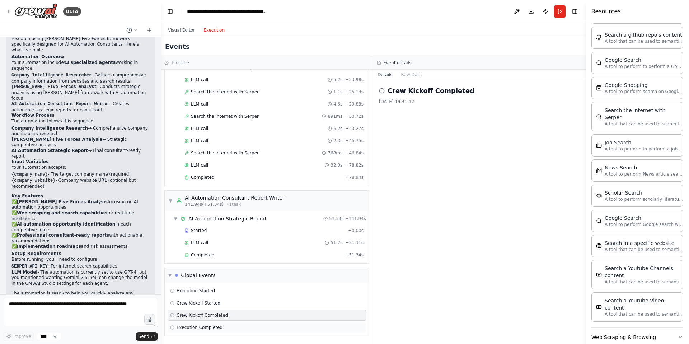
click at [197, 324] on div "Execution Completed" at bounding box center [267, 327] width 198 height 11
click at [405, 72] on button "Raw Data" at bounding box center [411, 75] width 29 height 10
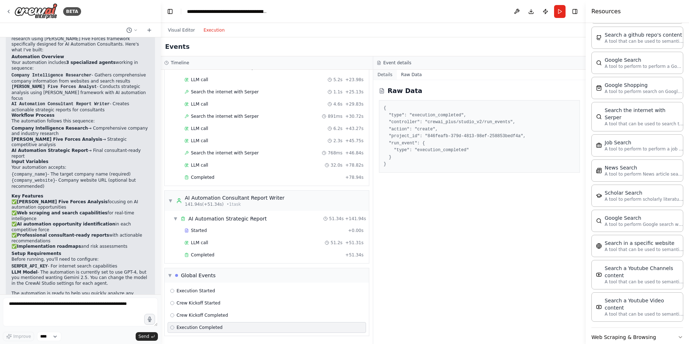
click at [387, 78] on button "Details" at bounding box center [385, 75] width 24 height 10
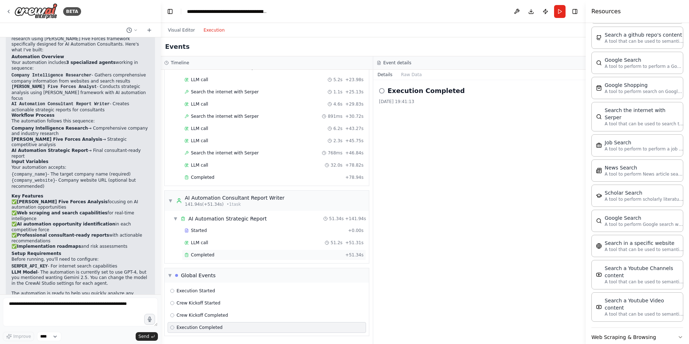
click at [197, 254] on span "Completed" at bounding box center [202, 255] width 23 height 6
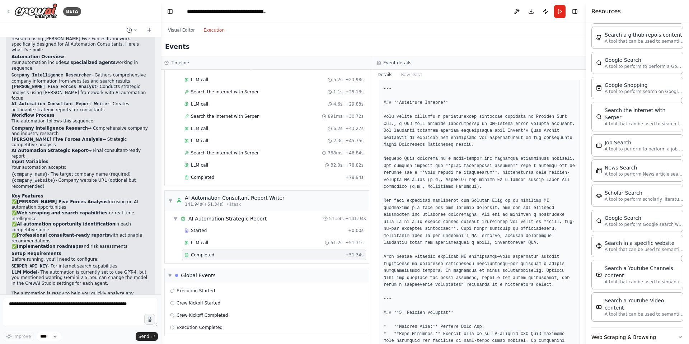
scroll to position [70, 0]
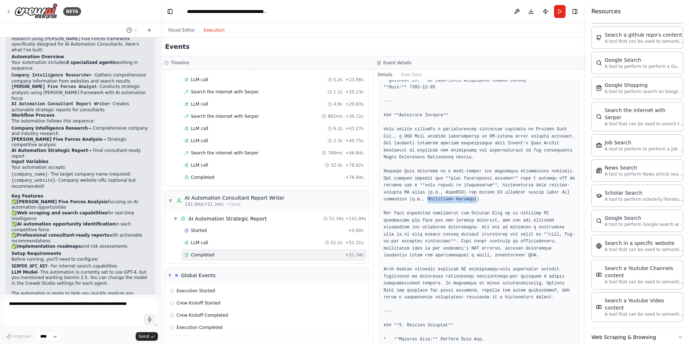
drag, startPoint x: 472, startPoint y: 200, endPoint x: 521, endPoint y: 199, distance: 49.2
copy pre "Salesforce Einstein"
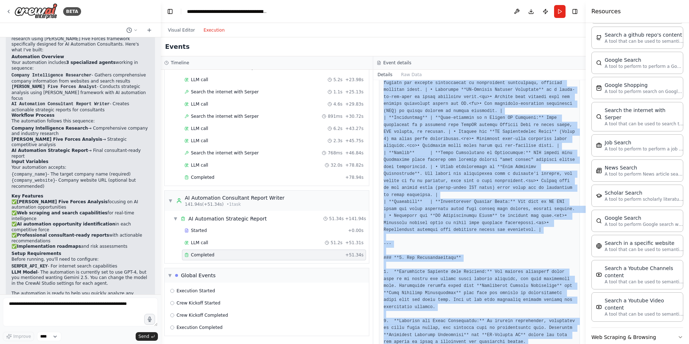
scroll to position [2073, 0]
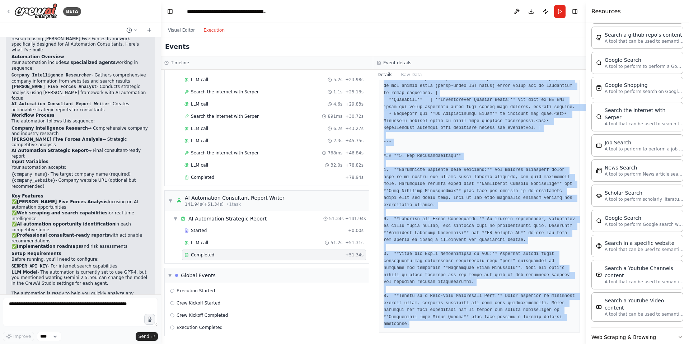
drag, startPoint x: 383, startPoint y: 130, endPoint x: 416, endPoint y: 343, distance: 216.4
click at [416, 343] on div "Completed 21/08/2025, 19:41:12 Output" at bounding box center [479, 212] width 212 height 264
copy pre "# Strategic Report on AI Automation for Content Loop Inc. **Report For:** AI Au…"
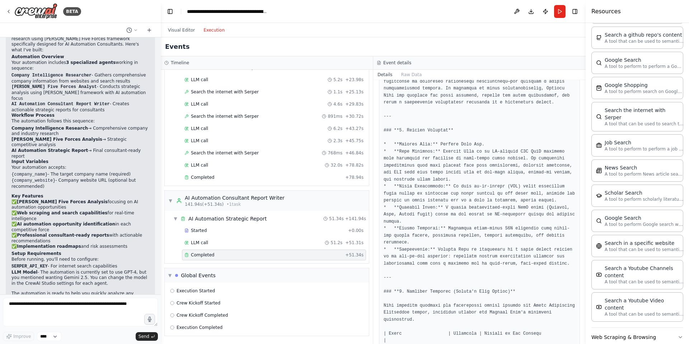
scroll to position [0, 0]
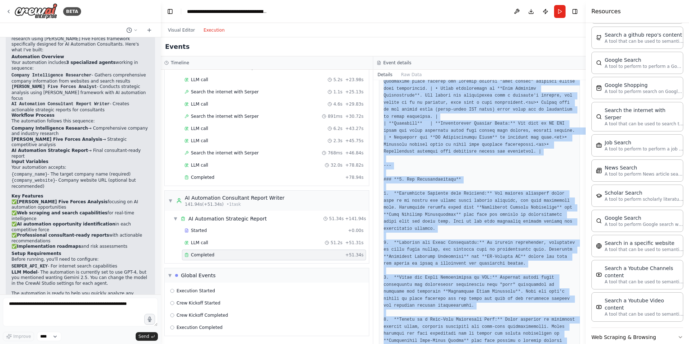
scroll to position [2073, 0]
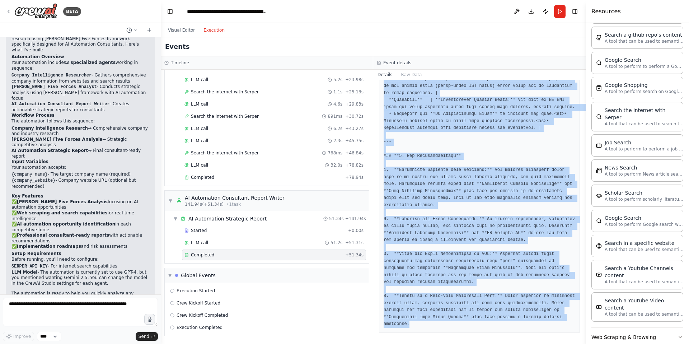
drag, startPoint x: 384, startPoint y: 130, endPoint x: 443, endPoint y: 315, distance: 194.6
copy pre "# Strategic Report on AI Automation for Content Loop Inc. **Report For:** AI Au…"
click at [409, 73] on button "Raw Data" at bounding box center [411, 75] width 29 height 10
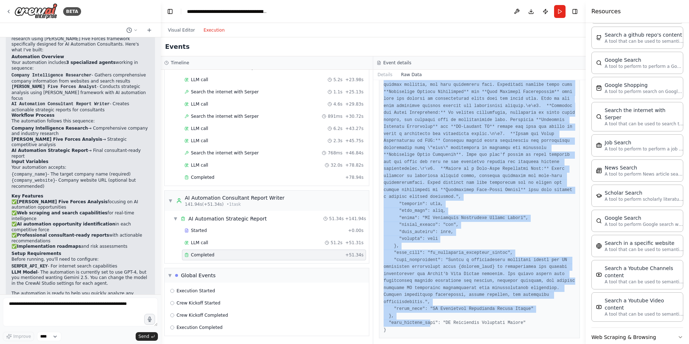
scroll to position [3816, 0]
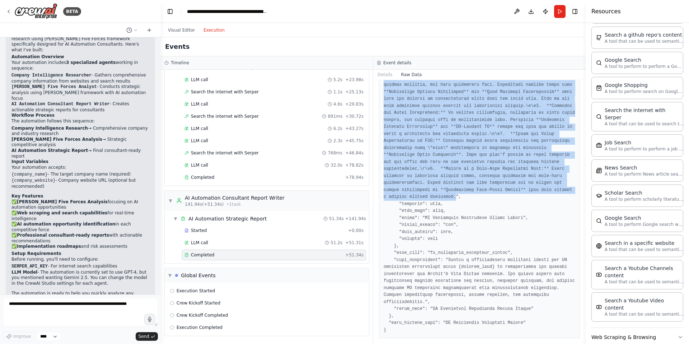
drag, startPoint x: 415, startPoint y: 107, endPoint x: 409, endPoint y: 197, distance: 89.6
copy pre "# Strategic Report on AI Automation for Content Loop Inc.\n\n**Report For:** AI…"
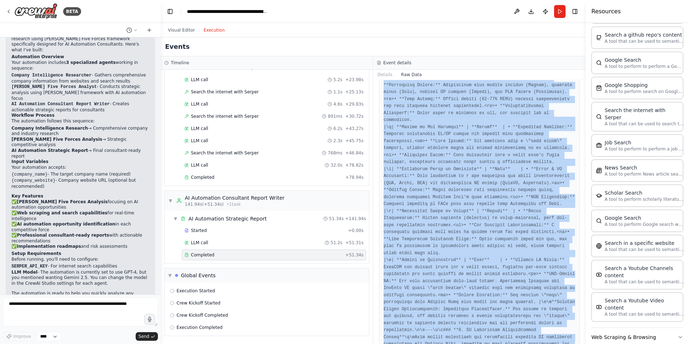
scroll to position [0, 0]
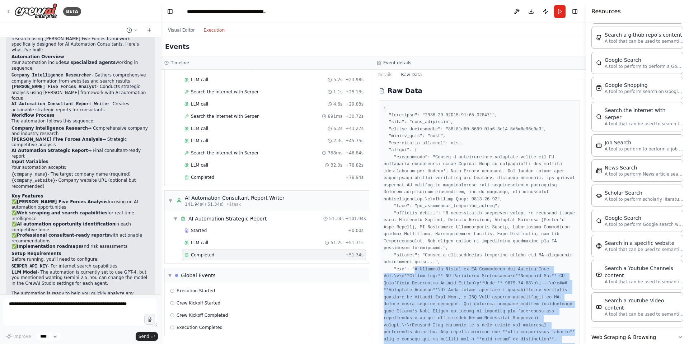
copy pre "# Strategic Report on AI Automation for Content Loop Inc.\n\n**Report For:** AI…"
click at [384, 74] on button "Details" at bounding box center [385, 75] width 24 height 10
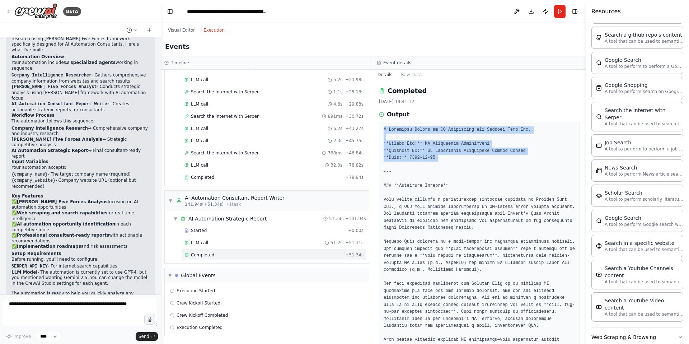
drag, startPoint x: 383, startPoint y: 128, endPoint x: 449, endPoint y: 163, distance: 74.3
copy pre "# Strategic Report on AI Automation for Content Loop Inc. **Report For:** AI Au…"
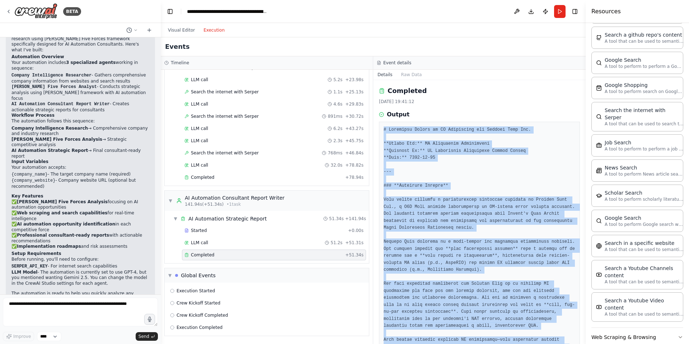
drag, startPoint x: 458, startPoint y: 324, endPoint x: 383, endPoint y: 130, distance: 208.5
copy pre "# Strategic Report on AI Automation for Content Loop Inc. **Report For:** AI Au…"
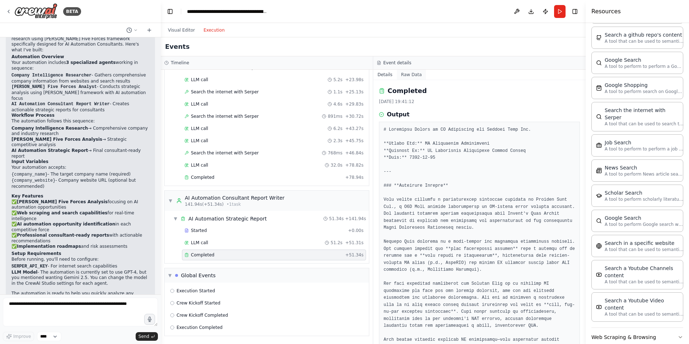
click at [413, 78] on button "Raw Data" at bounding box center [411, 75] width 29 height 10
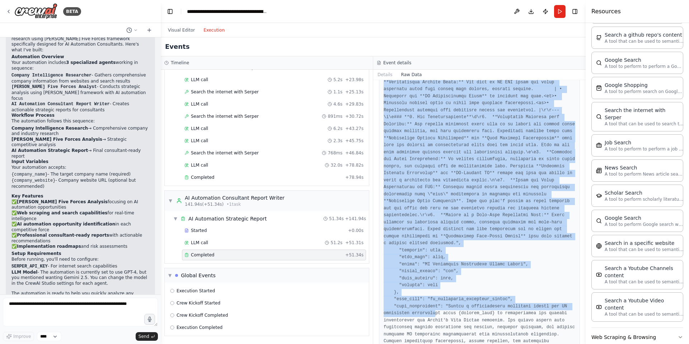
scroll to position [3816, 0]
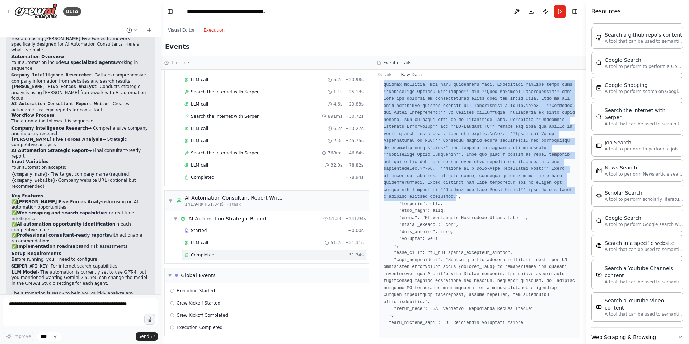
drag, startPoint x: 415, startPoint y: 172, endPoint x: 409, endPoint y: 197, distance: 25.3
copy pre "# Strategic Report on AI Automation for Content Loop Inc.\n\n**Report For:** AI…"
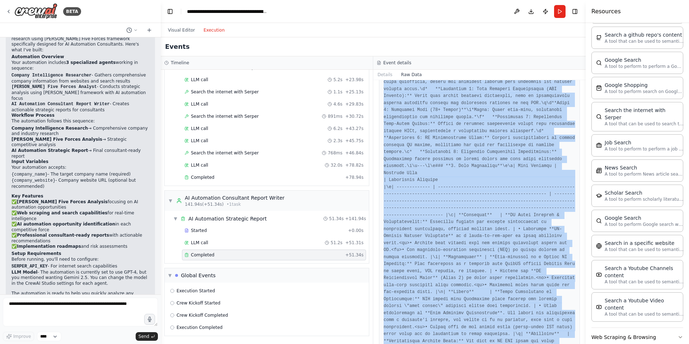
scroll to position [3456, 0]
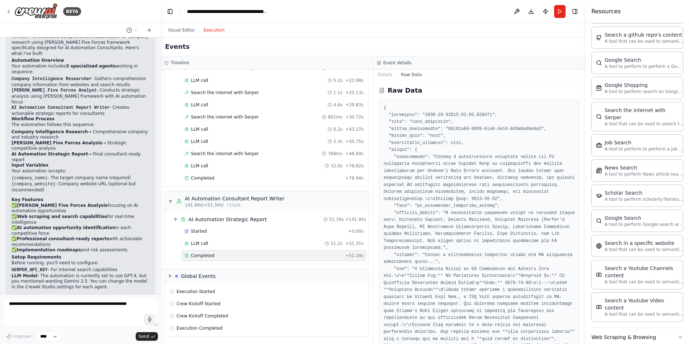
scroll to position [460, 0]
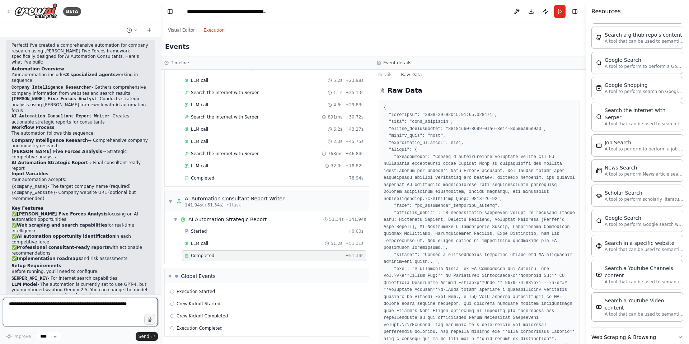
click at [10, 303] on textarea at bounding box center [80, 312] width 155 height 29
type textarea "**********"
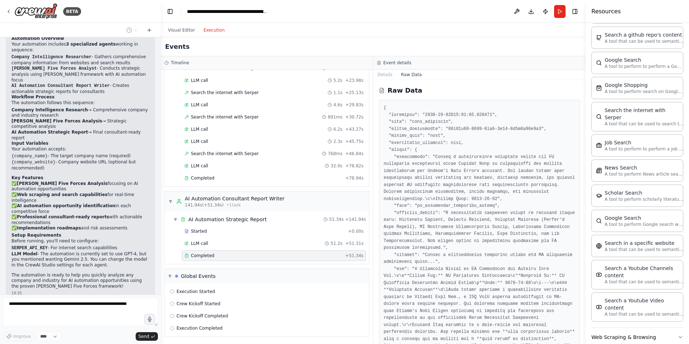
scroll to position [515, 0]
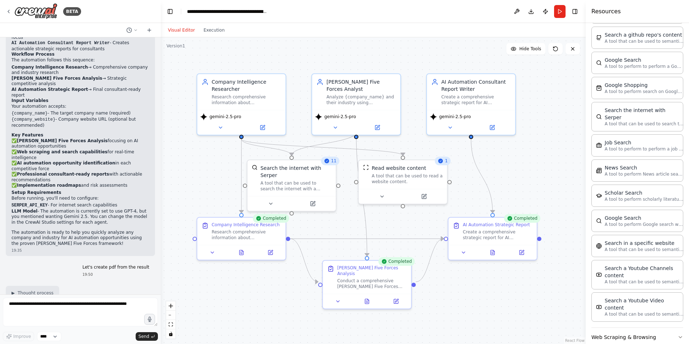
click at [177, 30] on button "Visual Editor" at bounding box center [182, 30] width 36 height 9
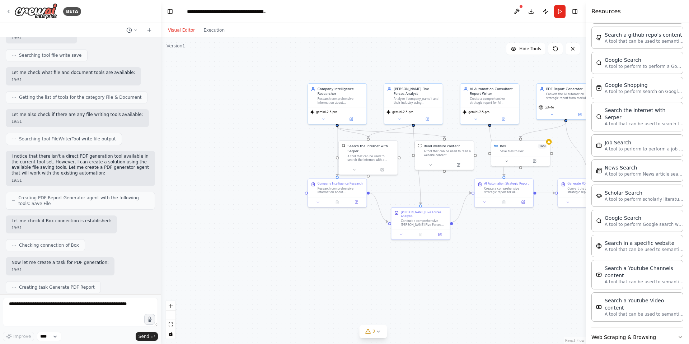
scroll to position [938, 0]
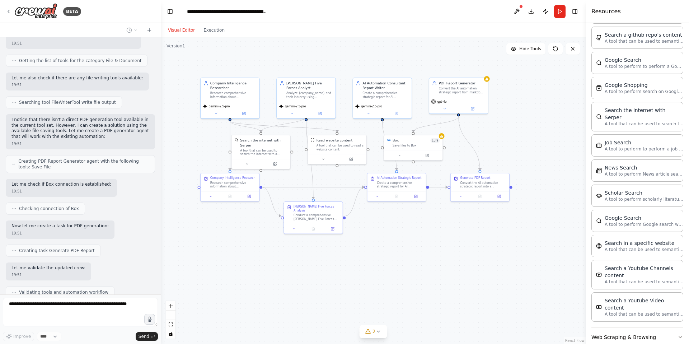
drag, startPoint x: 507, startPoint y: 229, endPoint x: 398, endPoint y: 224, distance: 108.5
click at [398, 224] on div ".deletable-edge-delete-btn { width: 20px; height: 20px; border: 0px solid #ffff…" at bounding box center [373, 190] width 425 height 306
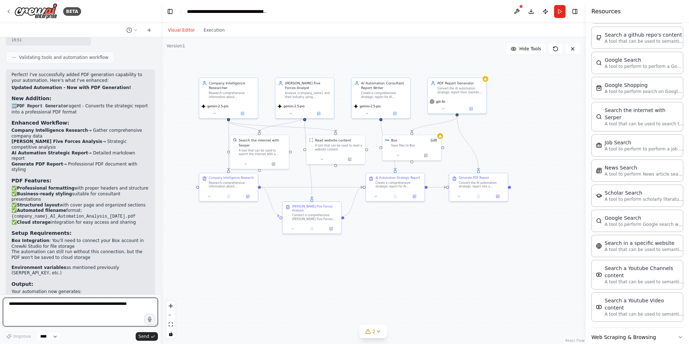
scroll to position [1178, 0]
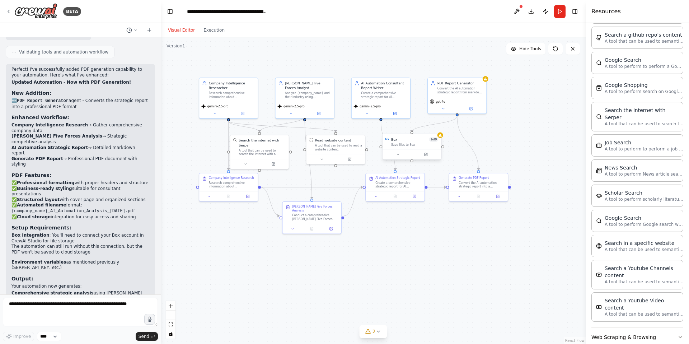
click at [417, 148] on div "Box 1 of 9 Save files to Box" at bounding box center [412, 141] width 58 height 15
click at [430, 158] on div at bounding box center [414, 154] width 58 height 10
click at [430, 155] on icon at bounding box center [428, 155] width 4 height 4
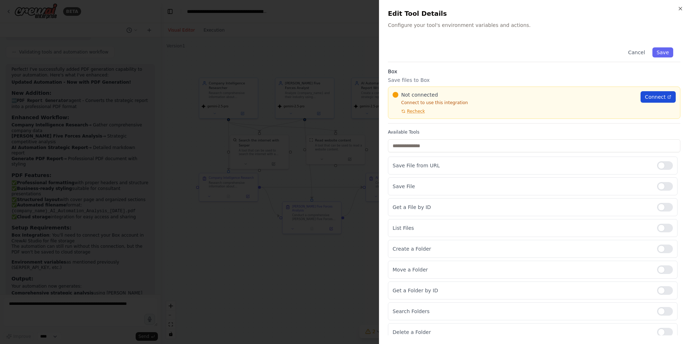
click at [652, 96] on span "Connect" at bounding box center [655, 96] width 21 height 7
drag, startPoint x: 681, startPoint y: 8, endPoint x: 666, endPoint y: 17, distance: 16.9
click at [680, 8] on icon "button" at bounding box center [680, 8] width 3 height 3
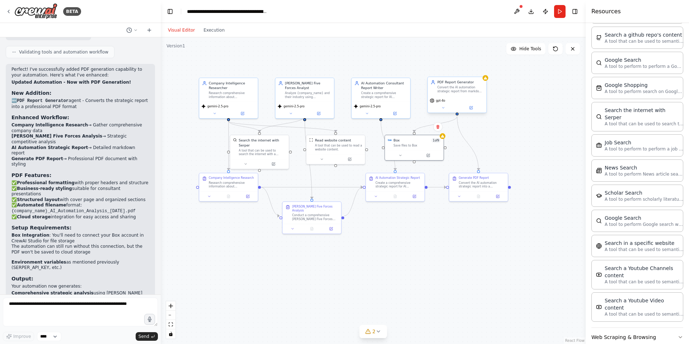
click at [454, 97] on div "gpt-4o" at bounding box center [457, 104] width 58 height 17
click at [468, 108] on button at bounding box center [471, 108] width 27 height 6
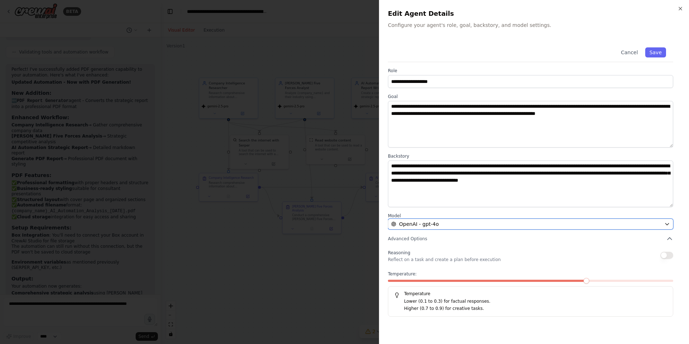
click at [512, 221] on div "OpenAI - gpt-4o" at bounding box center [526, 223] width 270 height 7
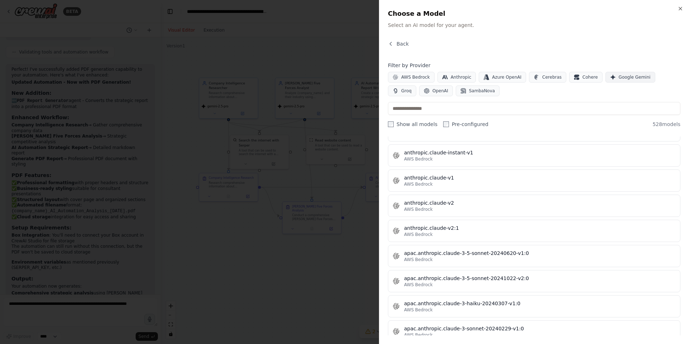
scroll to position [717, 0]
click at [624, 77] on span "Google Gemini" at bounding box center [635, 77] width 32 height 6
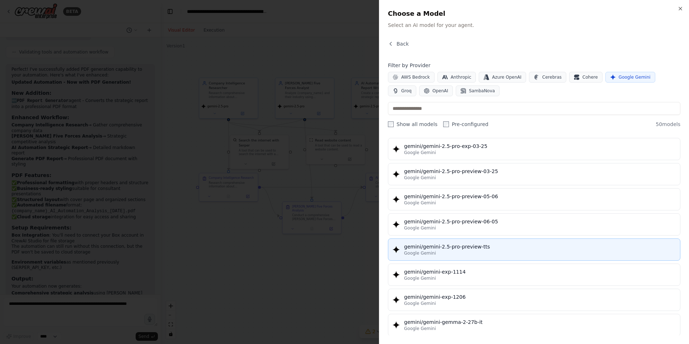
scroll to position [750, 0]
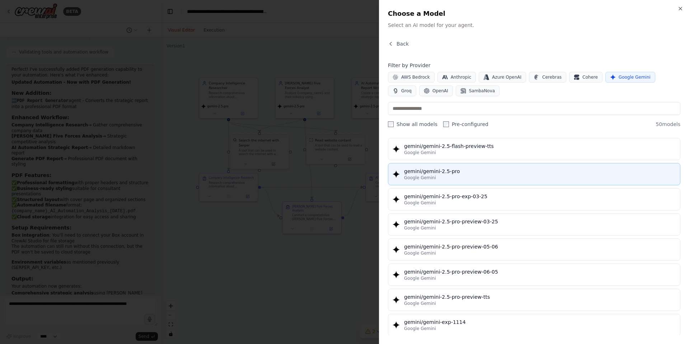
click at [462, 176] on div "Google Gemini" at bounding box center [540, 178] width 272 height 6
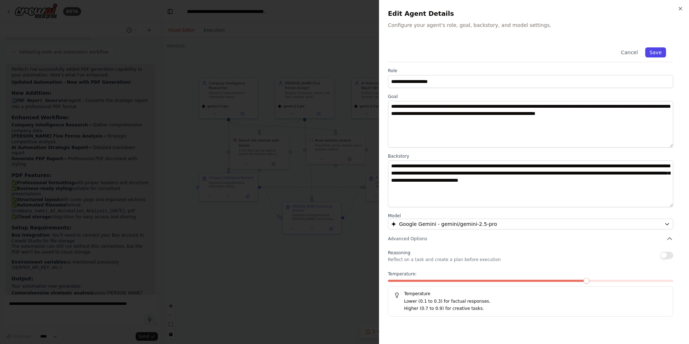
click at [654, 53] on button "Save" at bounding box center [655, 52] width 21 height 10
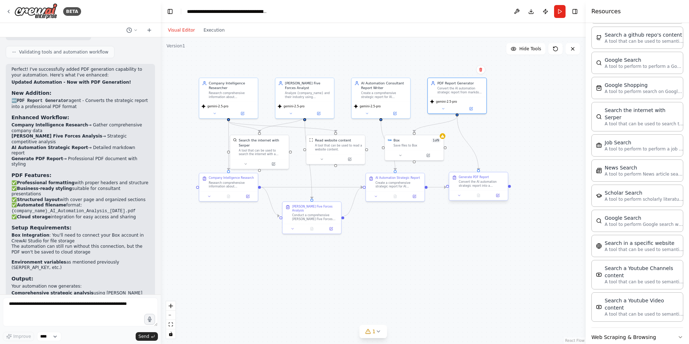
click at [471, 186] on div "Convert the AI automation strategic report into a professional PDF format. Form…" at bounding box center [482, 184] width 46 height 8
click at [472, 183] on div "Convert the AI automation strategic report into a professional PDF format. Form…" at bounding box center [484, 184] width 46 height 8
click at [497, 195] on button at bounding box center [500, 195] width 17 height 6
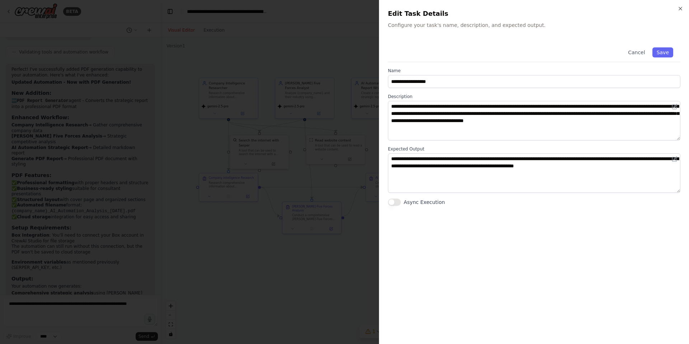
click at [339, 257] on div at bounding box center [344, 172] width 689 height 344
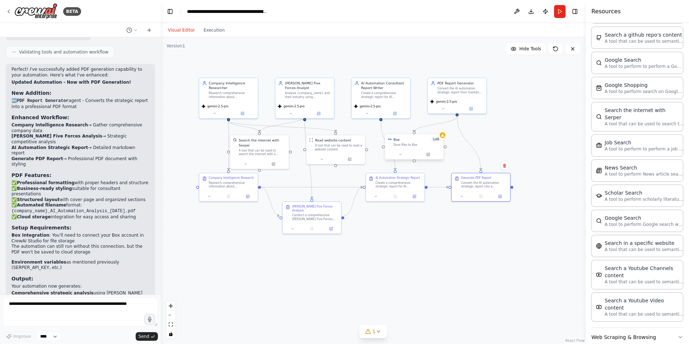
click at [415, 145] on div "Save files to Box" at bounding box center [417, 145] width 47 height 4
click at [427, 154] on icon at bounding box center [428, 154] width 3 height 3
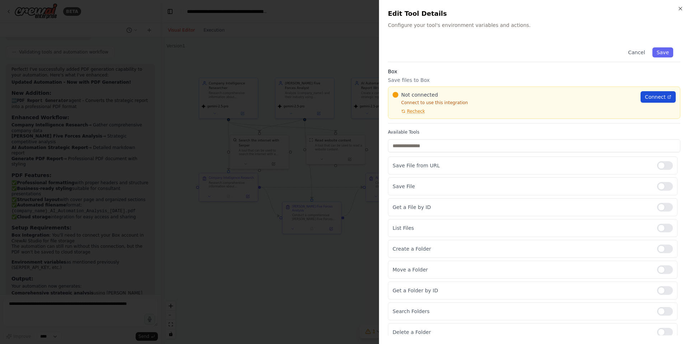
click at [652, 98] on span "Connect" at bounding box center [655, 96] width 21 height 7
click at [364, 252] on div at bounding box center [344, 172] width 689 height 344
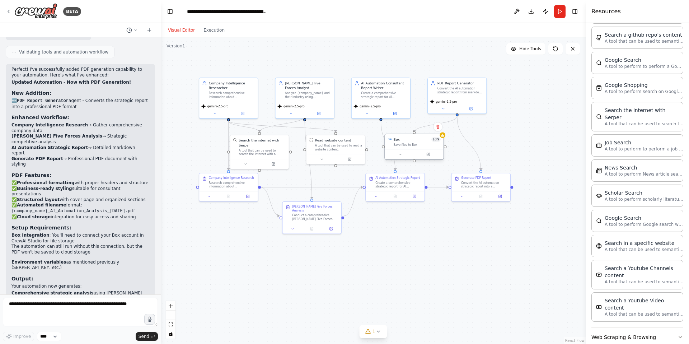
click at [422, 141] on div "Box 1 of 9" at bounding box center [417, 139] width 47 height 5
click at [108, 314] on textarea at bounding box center [80, 312] width 155 height 29
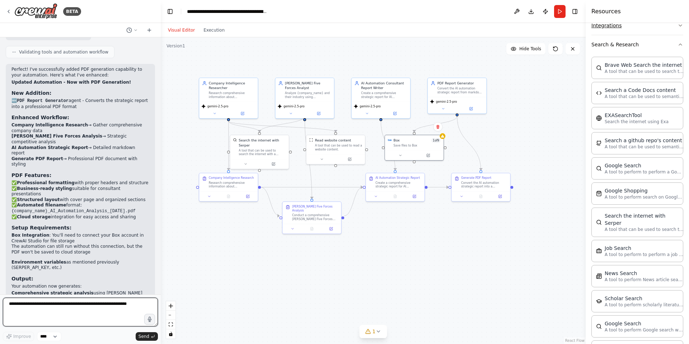
scroll to position [0, 0]
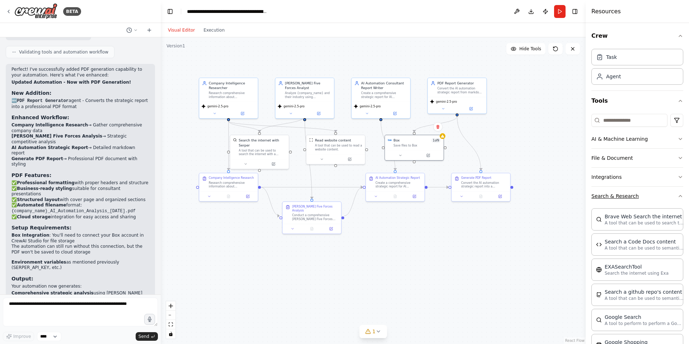
click at [679, 195] on icon "button" at bounding box center [681, 196] width 6 height 6
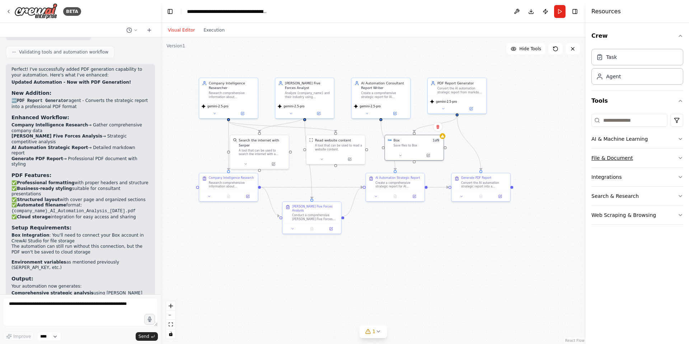
click at [671, 157] on button "File & Document" at bounding box center [637, 158] width 92 height 19
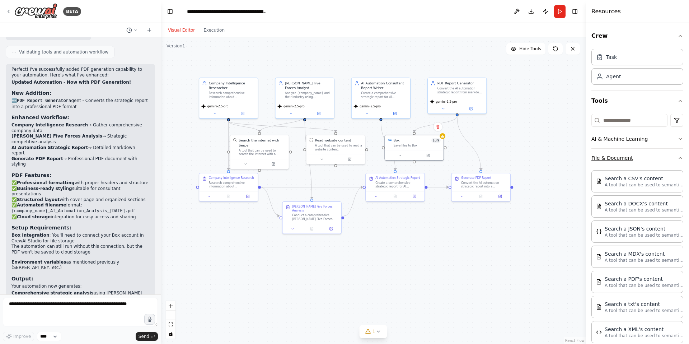
click at [655, 160] on button "File & Document" at bounding box center [637, 158] width 92 height 19
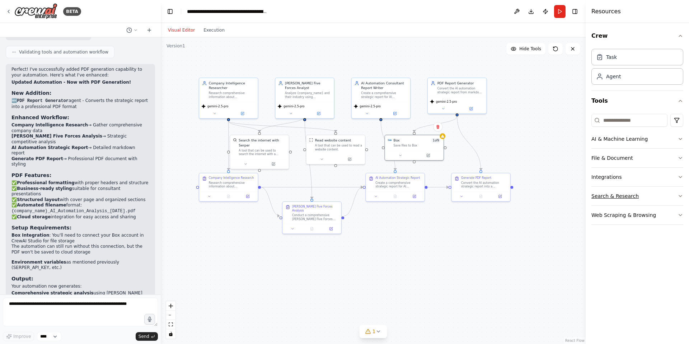
click at [629, 196] on button "Search & Research" at bounding box center [637, 196] width 92 height 19
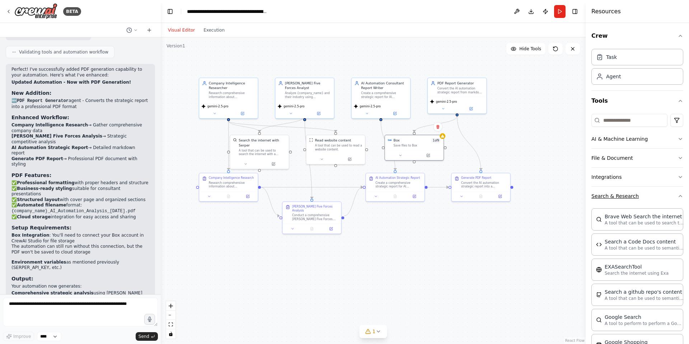
click at [629, 196] on button "Search & Research" at bounding box center [637, 196] width 92 height 19
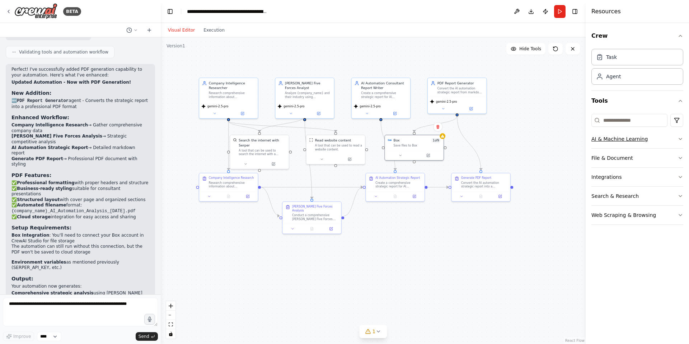
click at [629, 137] on button "AI & Machine Learning" at bounding box center [637, 139] width 92 height 19
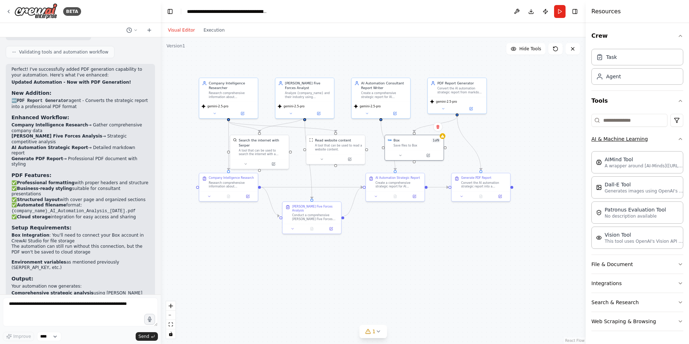
click at [629, 138] on button "AI & Machine Learning" at bounding box center [637, 139] width 92 height 19
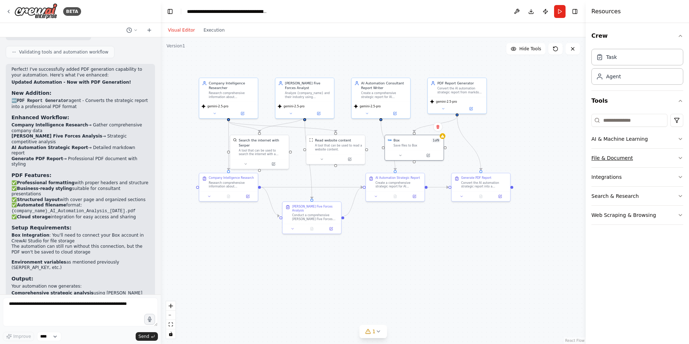
click at [628, 158] on button "File & Document" at bounding box center [637, 158] width 92 height 19
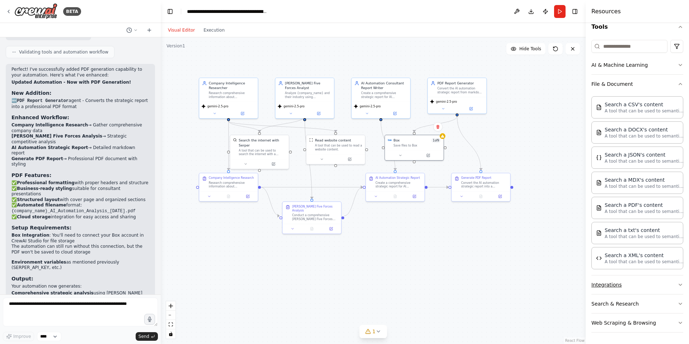
scroll to position [74, 0]
click at [627, 286] on button "Integrations" at bounding box center [637, 285] width 92 height 19
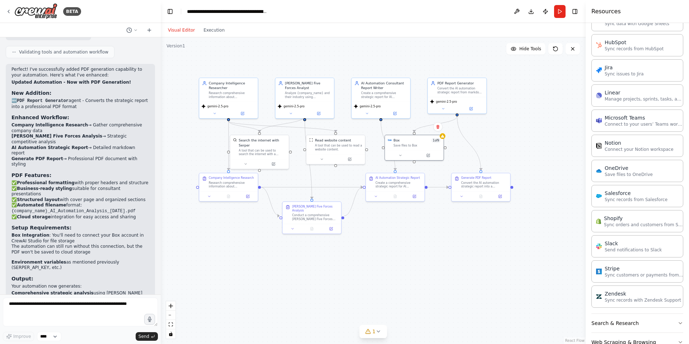
scroll to position [564, 0]
click at [621, 146] on p "Connect your Notion workspace" at bounding box center [639, 148] width 69 height 6
click at [407, 140] on div "Box 1 of 9" at bounding box center [417, 139] width 47 height 5
click at [410, 145] on div "Save files to Box" at bounding box center [417, 145] width 47 height 4
click at [401, 156] on button at bounding box center [400, 154] width 27 height 6
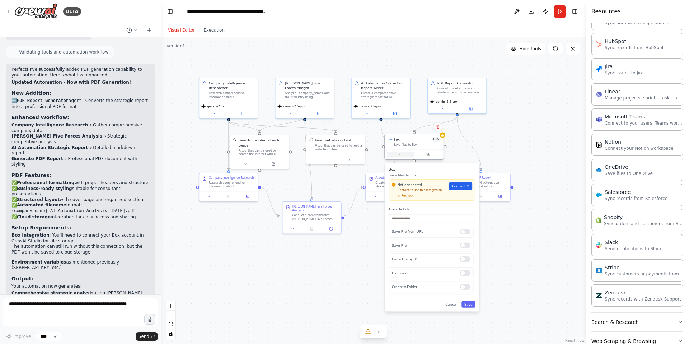
click at [401, 156] on button at bounding box center [400, 154] width 27 height 6
click at [429, 154] on icon at bounding box center [428, 154] width 3 height 3
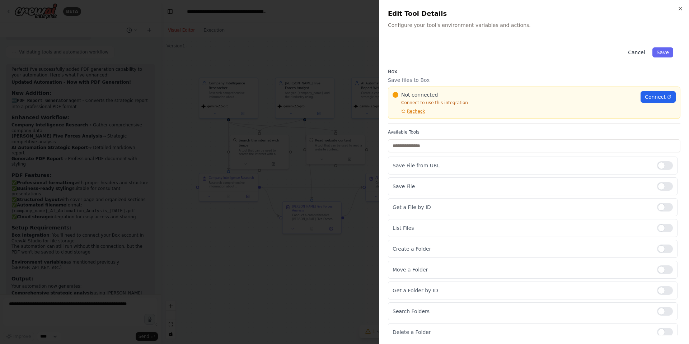
click at [641, 54] on button "Cancel" at bounding box center [636, 52] width 25 height 10
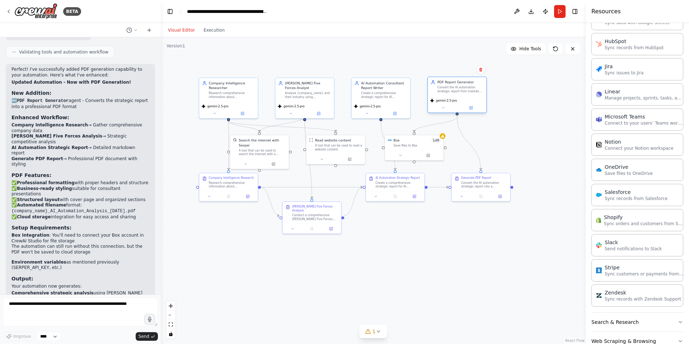
click at [454, 104] on div "gemini-2.5-pro" at bounding box center [457, 104] width 58 height 17
click at [457, 83] on div "PDF Report Generator" at bounding box center [460, 82] width 46 height 5
drag, startPoint x: 512, startPoint y: 94, endPoint x: 507, endPoint y: 97, distance: 5.5
click at [511, 94] on div ".deletable-edge-delete-btn { width: 20px; height: 20px; border: 0px solid #ffff…" at bounding box center [373, 190] width 425 height 306
click at [477, 108] on button at bounding box center [470, 108] width 27 height 6
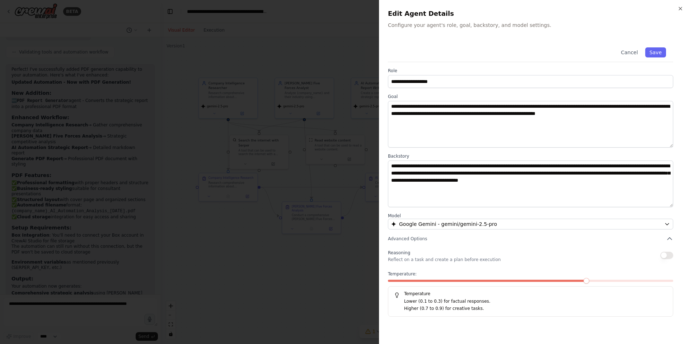
click at [344, 265] on div at bounding box center [344, 172] width 689 height 344
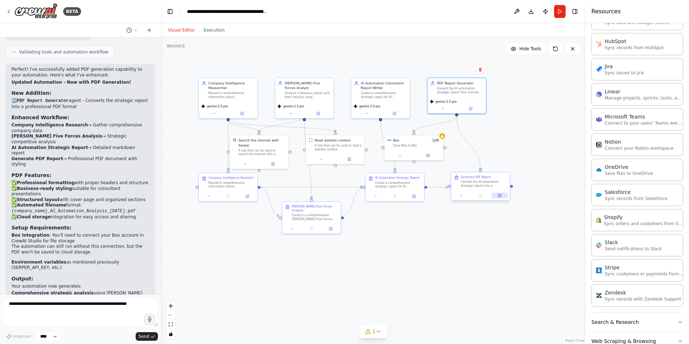
click at [502, 197] on button at bounding box center [500, 195] width 17 height 6
click at [500, 196] on icon at bounding box center [499, 195] width 3 height 3
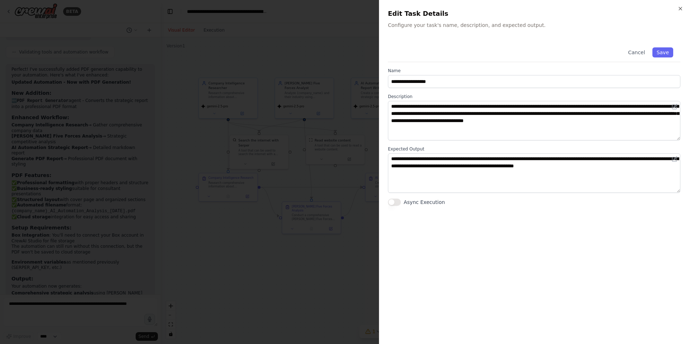
click at [303, 268] on div at bounding box center [344, 172] width 689 height 344
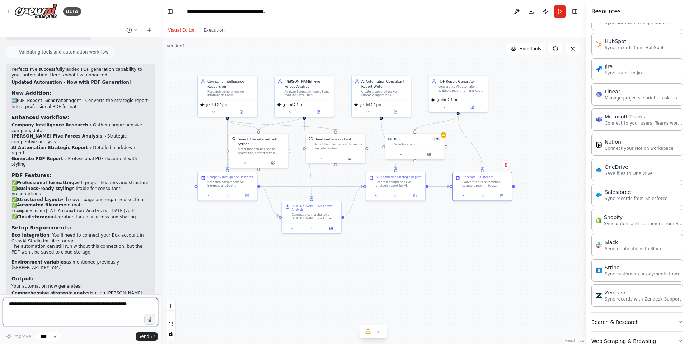
click at [86, 315] on textarea at bounding box center [80, 312] width 155 height 29
type textarea "**********"
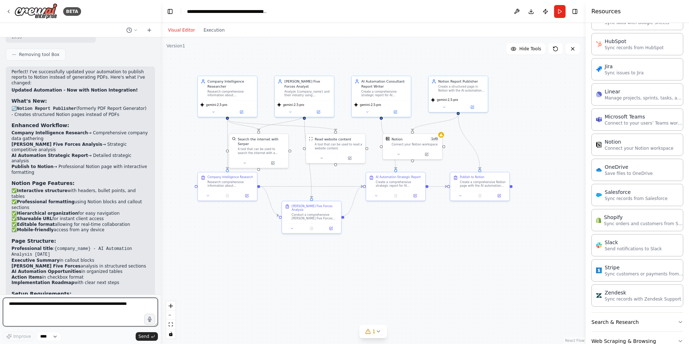
scroll to position [1837, 0]
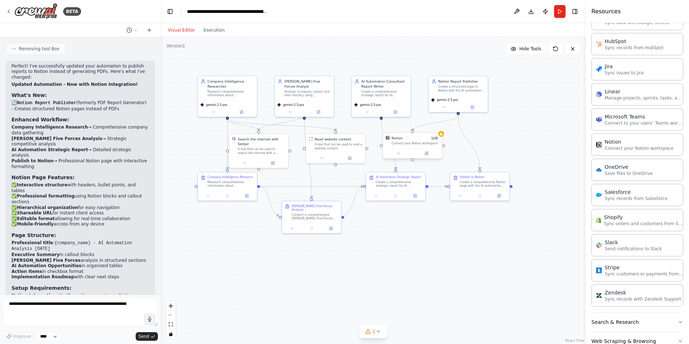
click at [404, 148] on div at bounding box center [412, 153] width 59 height 10
click at [428, 153] on icon at bounding box center [427, 153] width 4 height 4
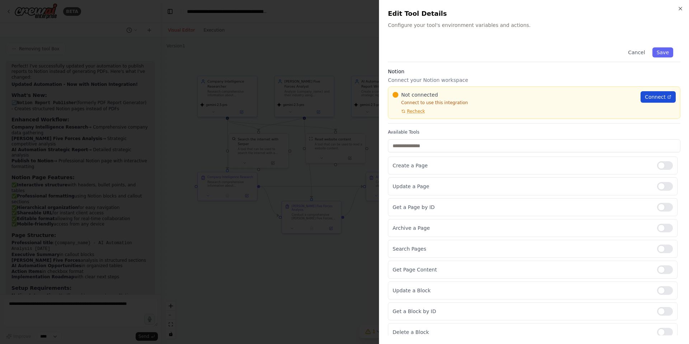
click at [653, 98] on span "Connect" at bounding box center [655, 96] width 21 height 7
click at [332, 278] on div at bounding box center [344, 172] width 689 height 344
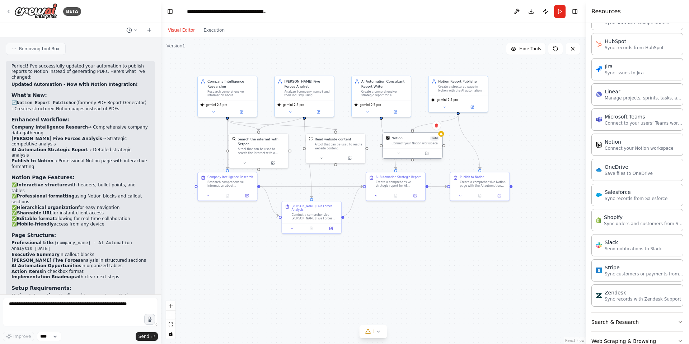
click at [437, 143] on div "Connect your Notion workspace" at bounding box center [416, 143] width 48 height 4
click at [434, 153] on button at bounding box center [426, 153] width 27 height 6
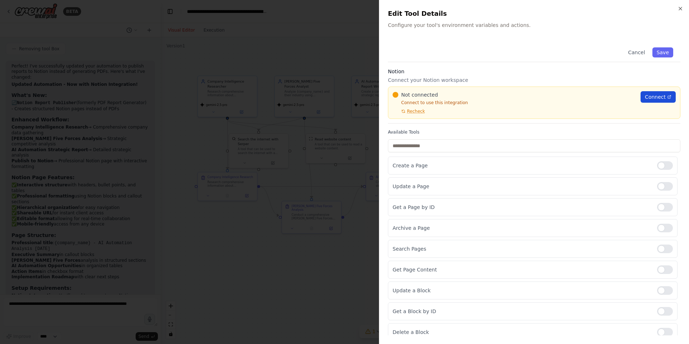
click at [646, 97] on span "Connect" at bounding box center [655, 96] width 21 height 7
click at [221, 253] on div at bounding box center [344, 172] width 689 height 344
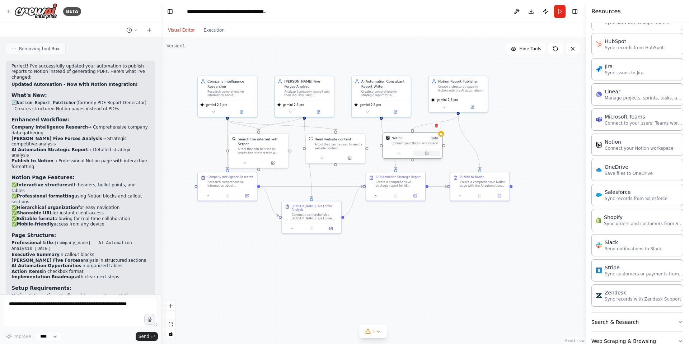
click at [427, 151] on button at bounding box center [426, 153] width 27 height 6
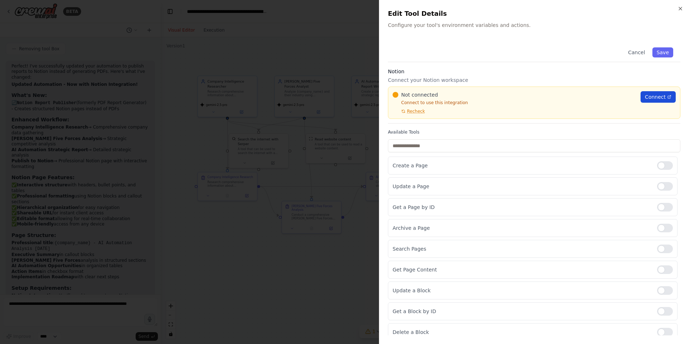
click at [669, 97] on icon at bounding box center [669, 96] width 3 height 3
click at [249, 36] on div at bounding box center [344, 172] width 689 height 344
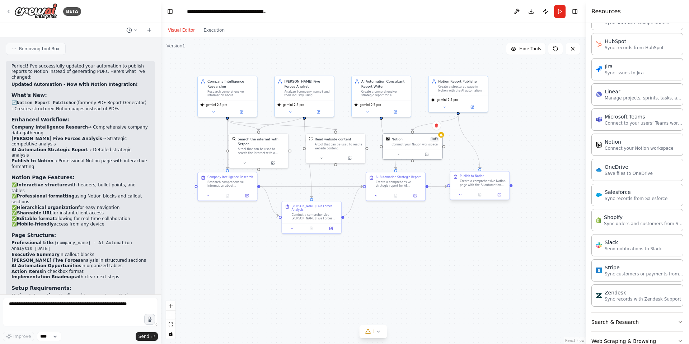
click at [505, 200] on div "Publish to Notion Create a comprehensive Notion page with the AI automation str…" at bounding box center [480, 185] width 60 height 29
click at [500, 195] on icon at bounding box center [499, 194] width 3 height 3
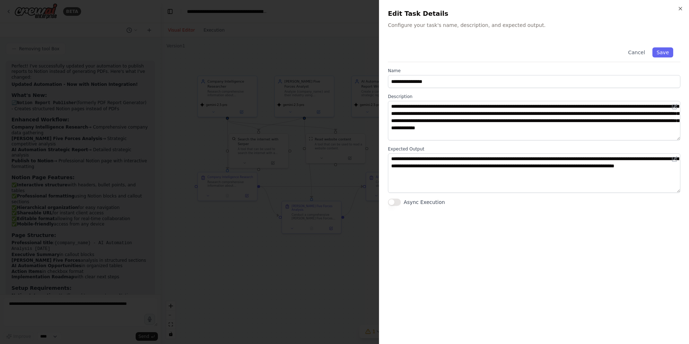
click at [341, 256] on div at bounding box center [344, 172] width 689 height 344
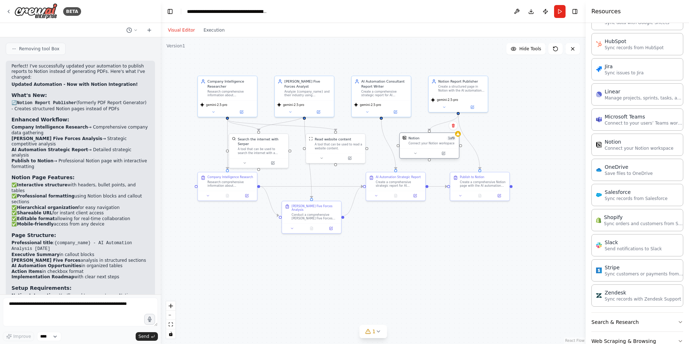
drag, startPoint x: 415, startPoint y: 146, endPoint x: 432, endPoint y: 147, distance: 17.2
click at [432, 147] on div "Notion 1 of 9 Connect your Notion workspace" at bounding box center [429, 140] width 59 height 15
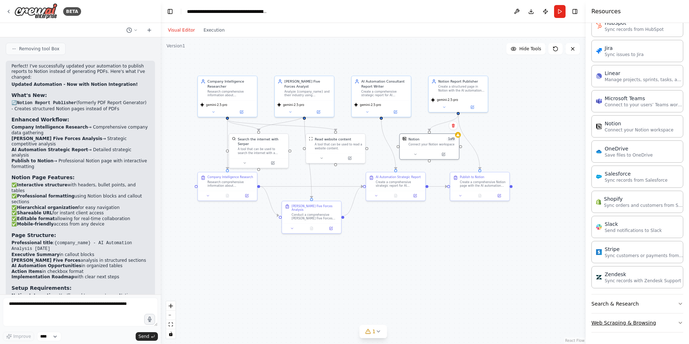
click at [654, 322] on button "Web Scraping & Browsing" at bounding box center [637, 322] width 92 height 19
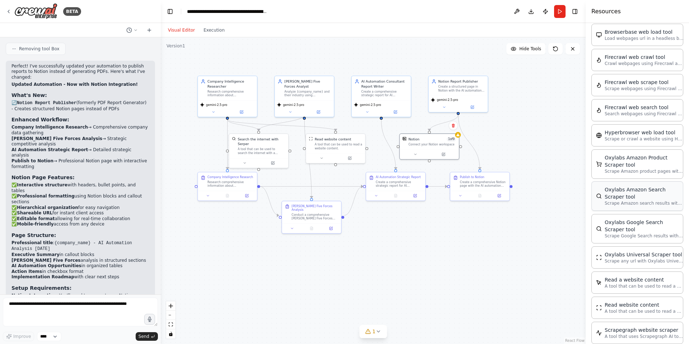
scroll to position [895, 0]
drag, startPoint x: 206, startPoint y: 36, endPoint x: 210, endPoint y: 32, distance: 5.6
click at [206, 36] on div "Visual Editor Execution" at bounding box center [196, 30] width 65 height 14
click at [210, 31] on button "Execution" at bounding box center [214, 30] width 30 height 9
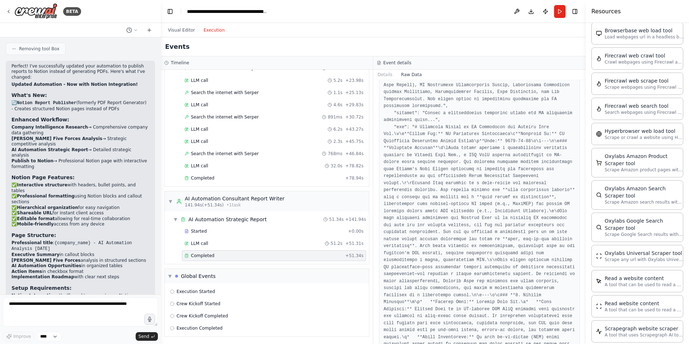
scroll to position [140, 0]
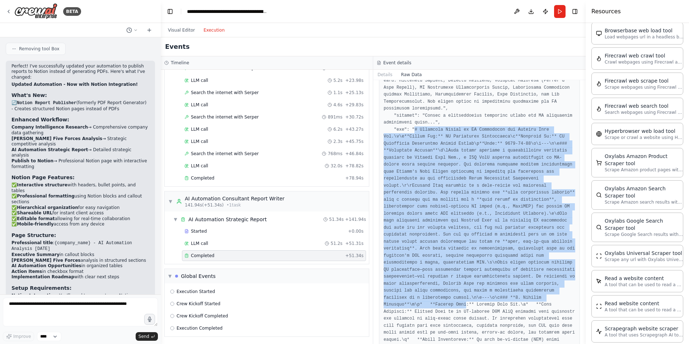
drag, startPoint x: 415, startPoint y: 129, endPoint x: 428, endPoint y: 313, distance: 184.6
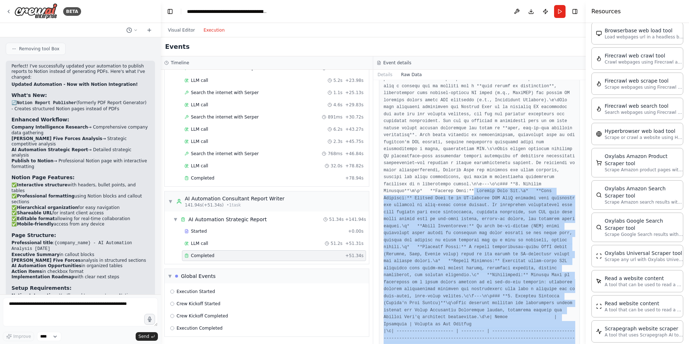
drag, startPoint x: 428, startPoint y: 313, endPoint x: 436, endPoint y: 328, distance: 17.0
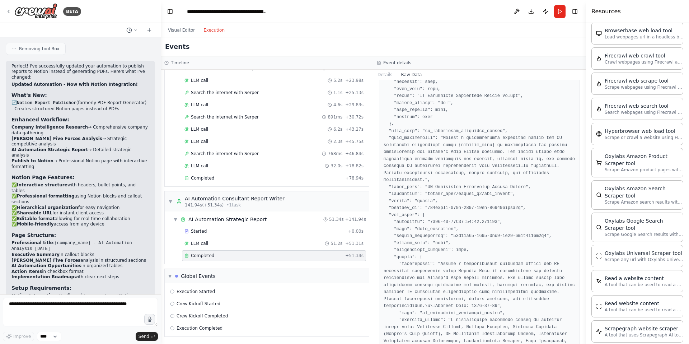
scroll to position [1726, 0]
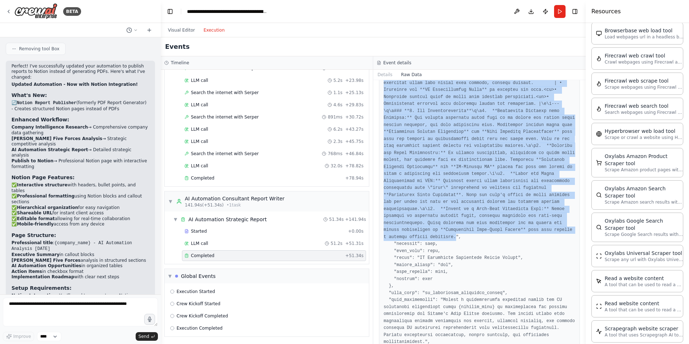
drag, startPoint x: 416, startPoint y: 157, endPoint x: 409, endPoint y: 266, distance: 108.6
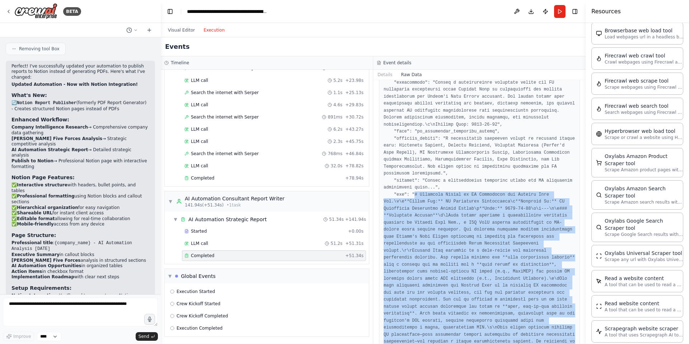
scroll to position [0, 0]
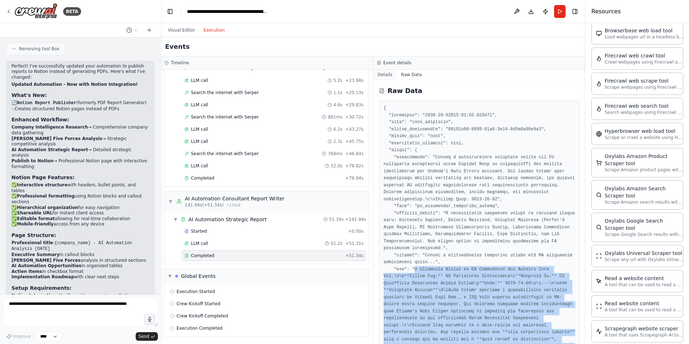
click at [382, 76] on button "Details" at bounding box center [385, 75] width 24 height 10
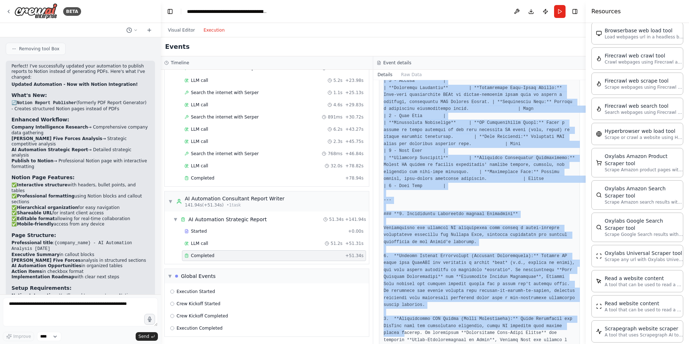
scroll to position [1170, 0]
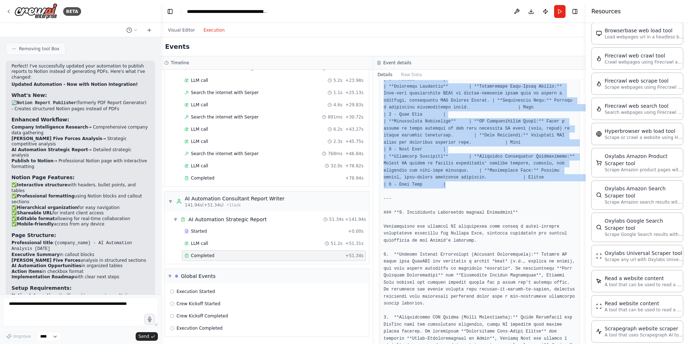
drag, startPoint x: 384, startPoint y: 114, endPoint x: 448, endPoint y: 185, distance: 95.5
click at [448, 185] on pre at bounding box center [480, 86] width 192 height 2261
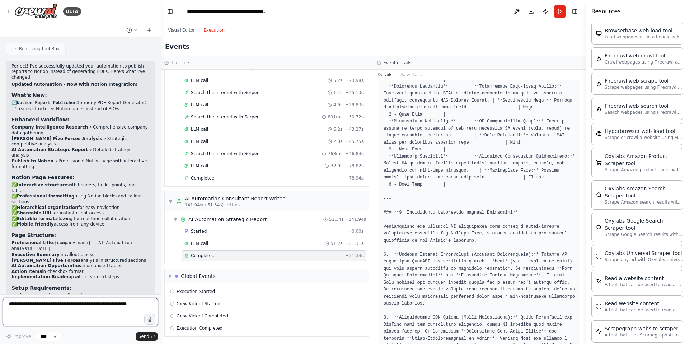
click at [86, 302] on textarea at bounding box center [80, 312] width 155 height 29
type textarea "**********"
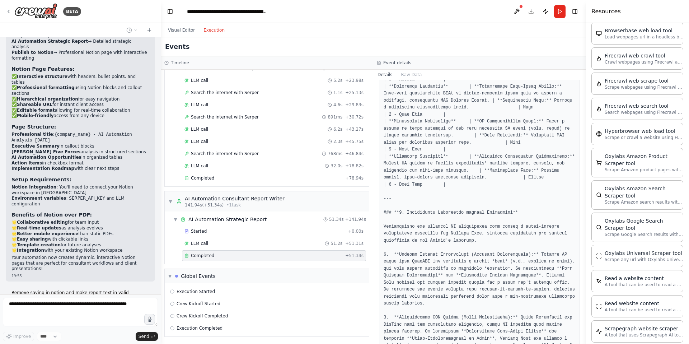
scroll to position [1963, 0]
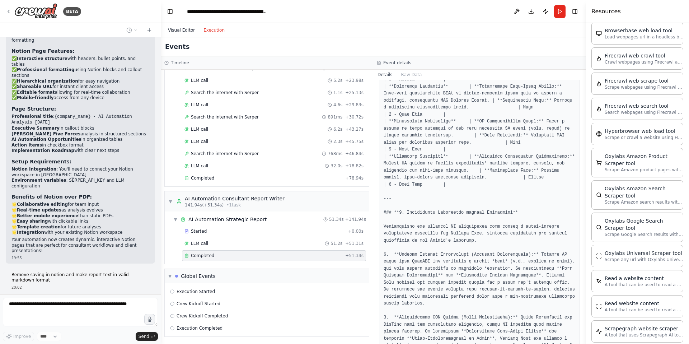
click at [181, 29] on button "Visual Editor" at bounding box center [182, 30] width 36 height 9
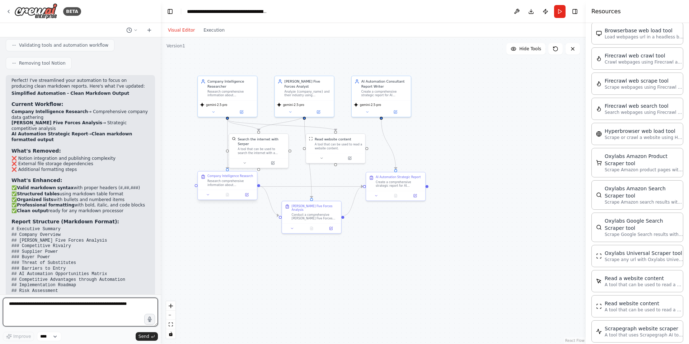
scroll to position [2357, 0]
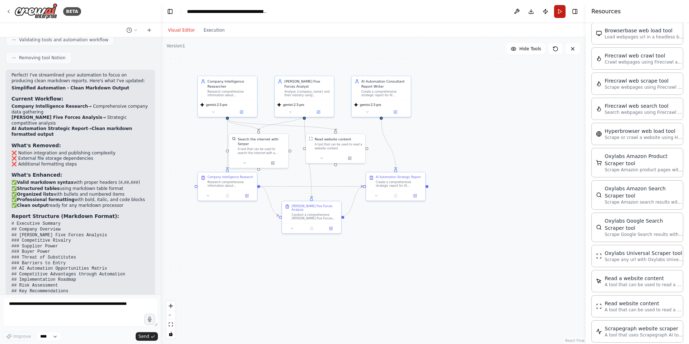
click at [559, 11] on button "Run" at bounding box center [559, 11] width 11 height 13
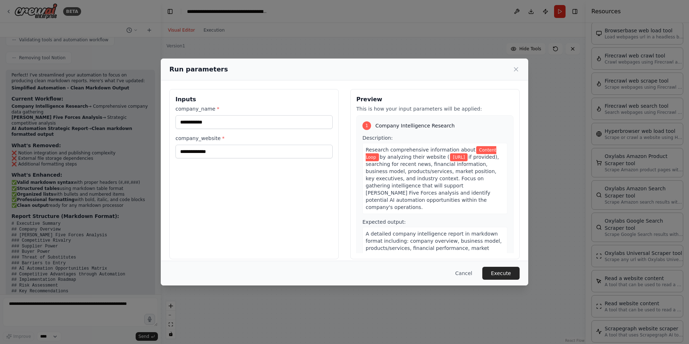
click at [509, 276] on button "Execute" at bounding box center [500, 273] width 37 height 13
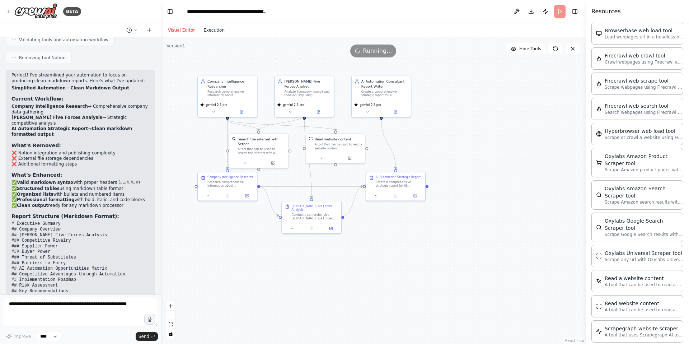
click at [211, 27] on button "Execution" at bounding box center [214, 30] width 30 height 9
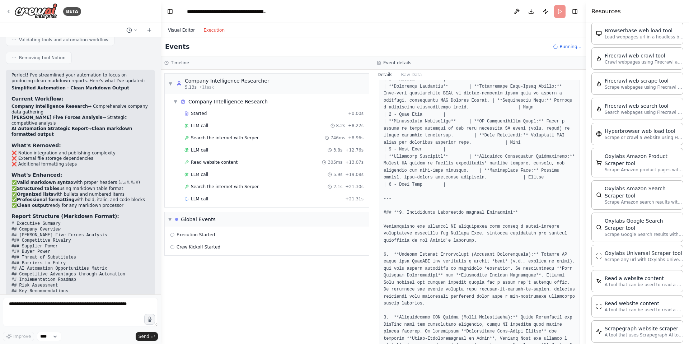
click at [179, 31] on button "Visual Editor" at bounding box center [182, 30] width 36 height 9
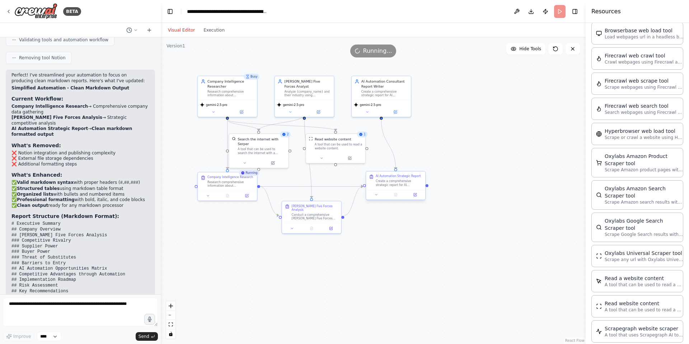
click at [402, 182] on div "Create a comprehensive strategic report for AI automation consultants about {co…" at bounding box center [399, 183] width 47 height 8
click at [418, 197] on button at bounding box center [415, 195] width 17 height 6
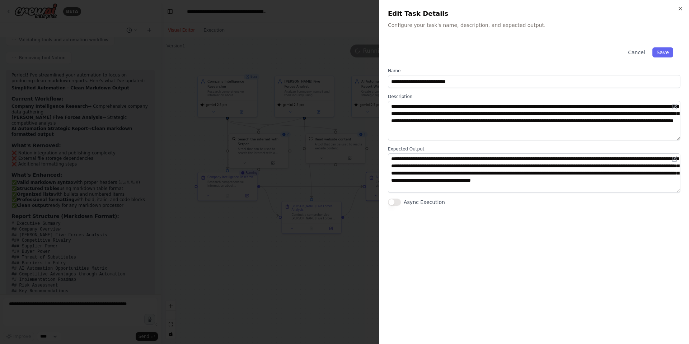
click at [321, 249] on div at bounding box center [344, 172] width 689 height 344
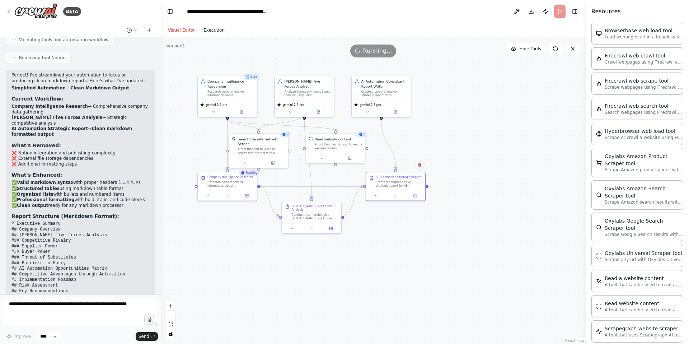
click at [216, 31] on button "Execution" at bounding box center [214, 30] width 30 height 9
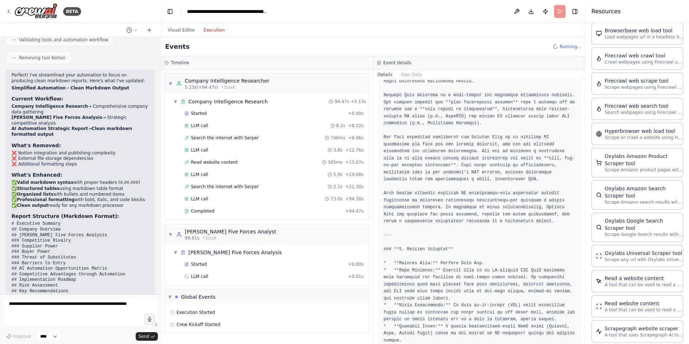
scroll to position [0, 0]
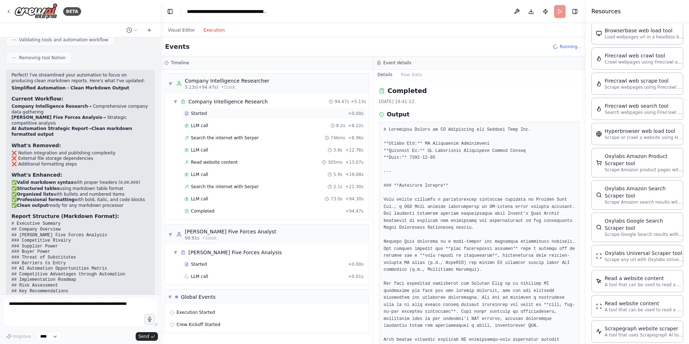
click at [205, 112] on span "Started" at bounding box center [199, 114] width 16 height 6
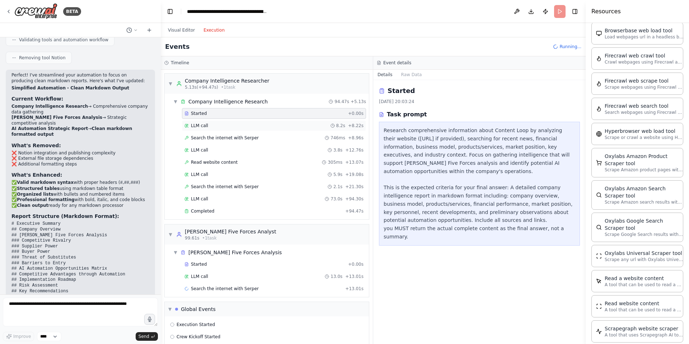
click at [207, 125] on span "LLM call" at bounding box center [199, 126] width 17 height 6
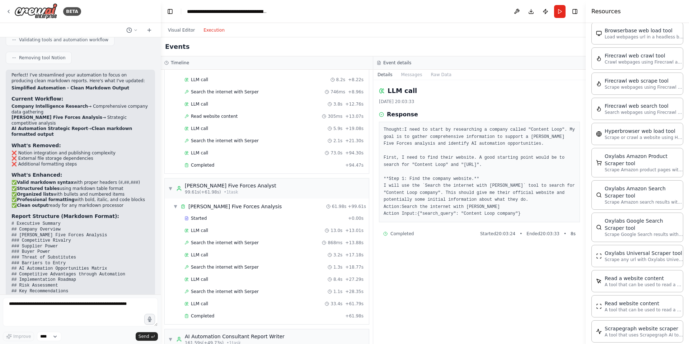
scroll to position [184, 0]
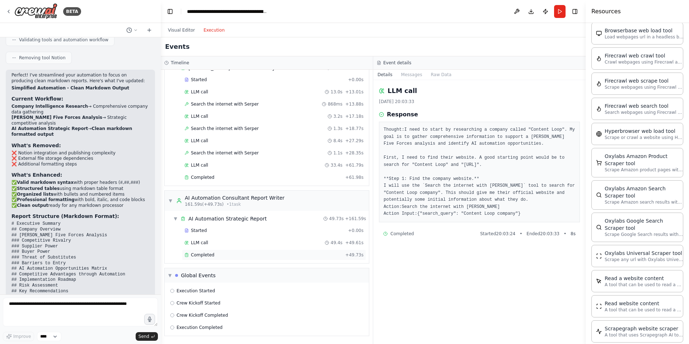
click at [209, 254] on span "Completed" at bounding box center [202, 255] width 23 height 6
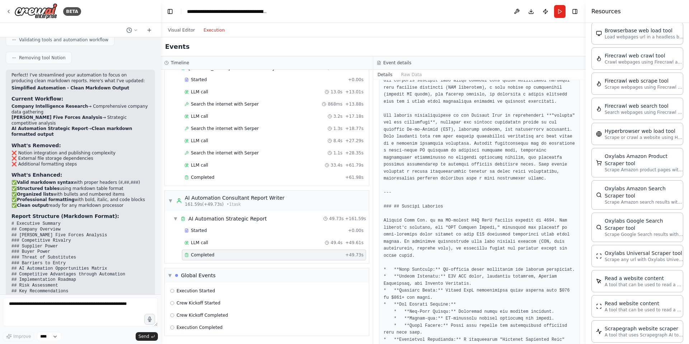
scroll to position [179, 0]
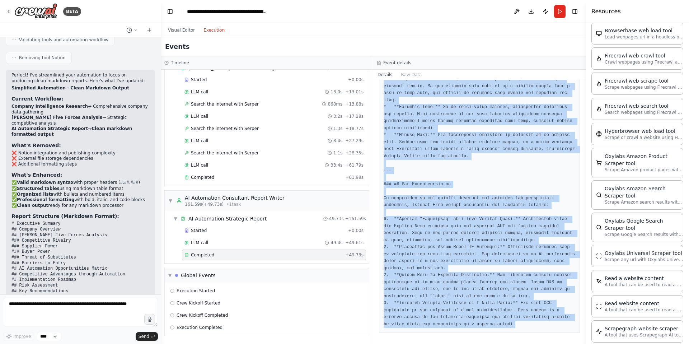
scroll to position [2122, 0]
drag, startPoint x: 385, startPoint y: 133, endPoint x: 434, endPoint y: 343, distance: 215.8
click at [434, 343] on div "Completed 21/08/2025, 20:06:51 Output" at bounding box center [479, 212] width 212 height 264
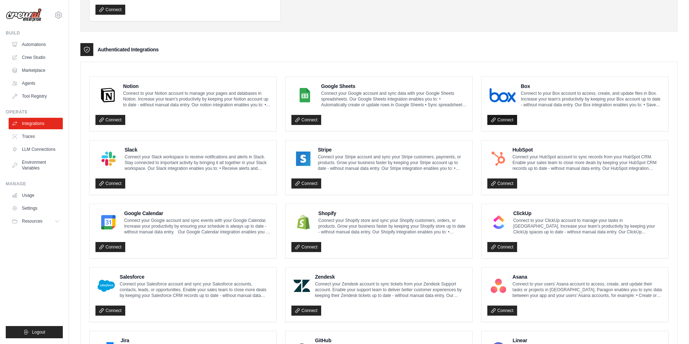
click at [512, 116] on link "Connect" at bounding box center [502, 120] width 30 height 10
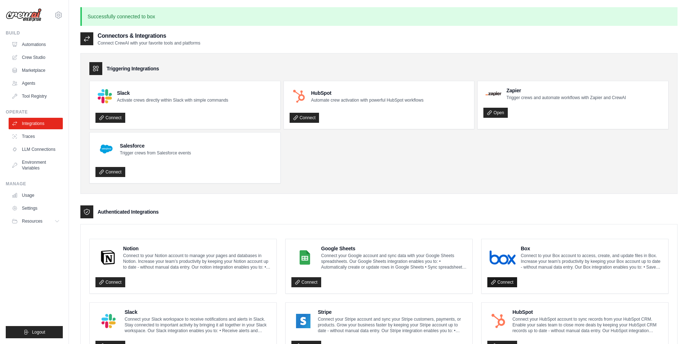
click at [502, 281] on link "Connect" at bounding box center [502, 282] width 30 height 10
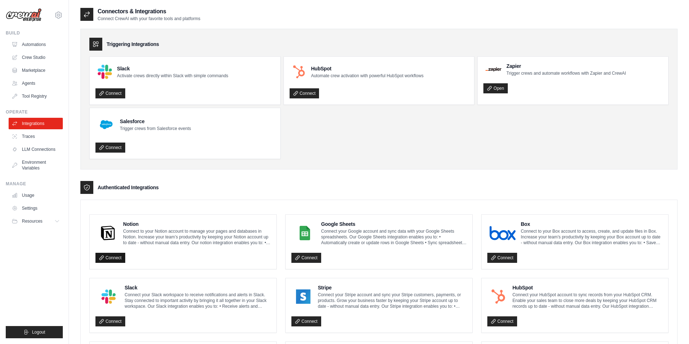
click at [114, 255] on link "Connect" at bounding box center [110, 258] width 30 height 10
click at [116, 257] on link "Connect" at bounding box center [110, 258] width 30 height 10
